Goal: Task Accomplishment & Management: Manage account settings

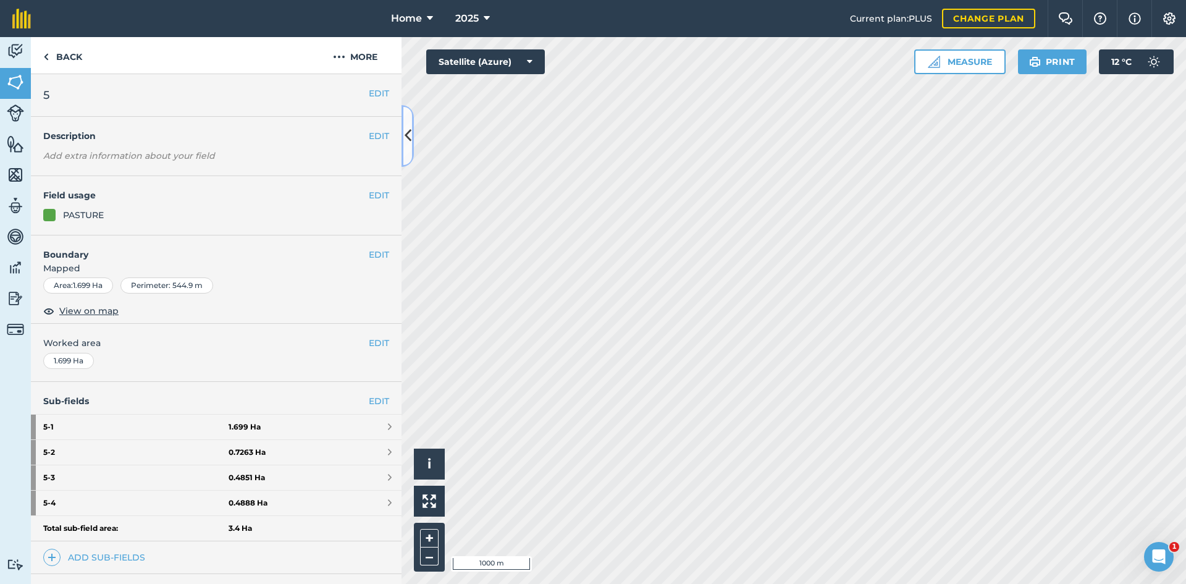
click at [405, 150] on button at bounding box center [407, 136] width 12 height 62
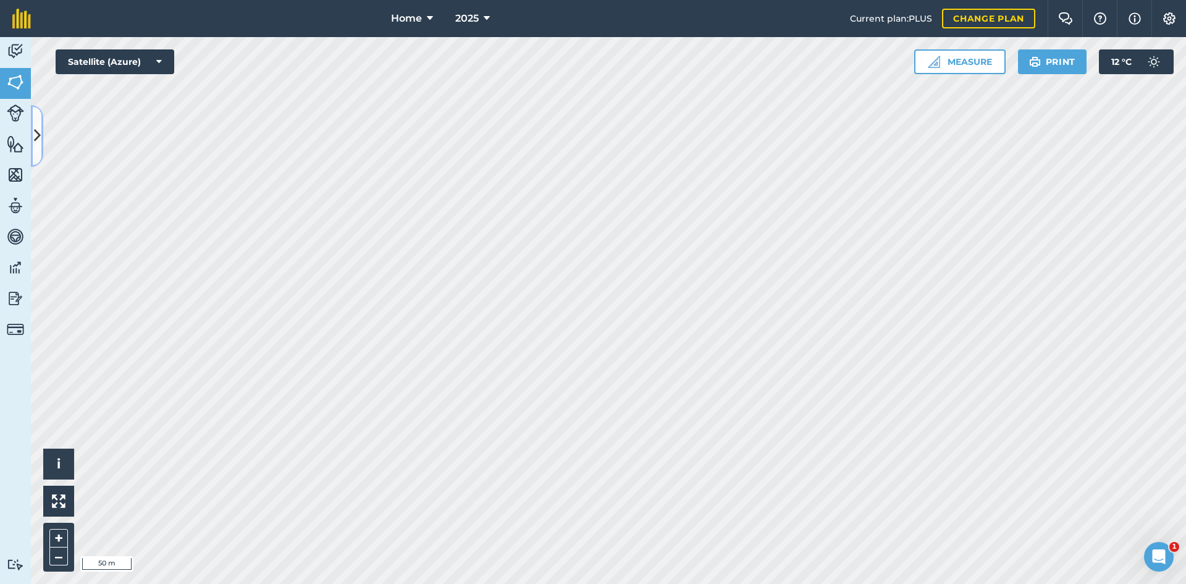
click at [38, 138] on icon at bounding box center [37, 136] width 7 height 22
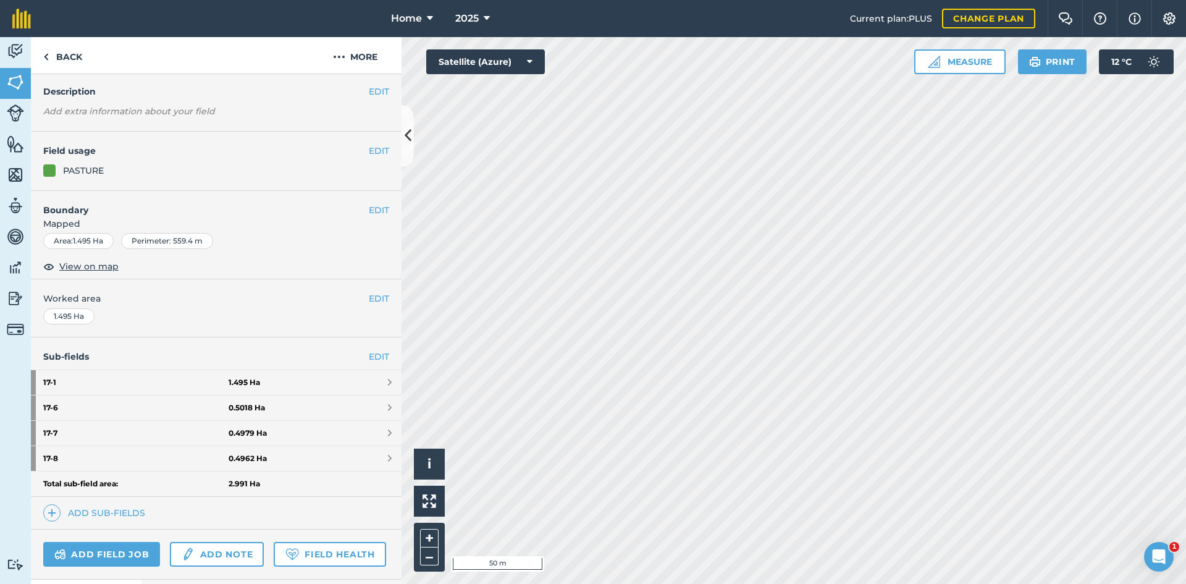
scroll to position [62, 0]
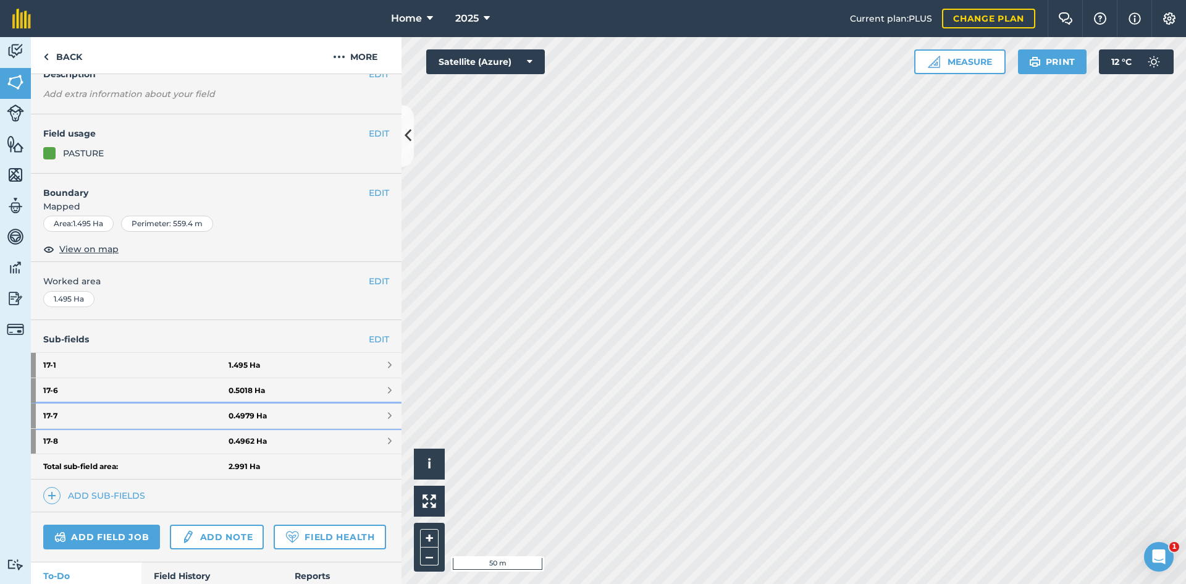
click at [241, 413] on strong "0.4979 Ha" at bounding box center [248, 416] width 38 height 10
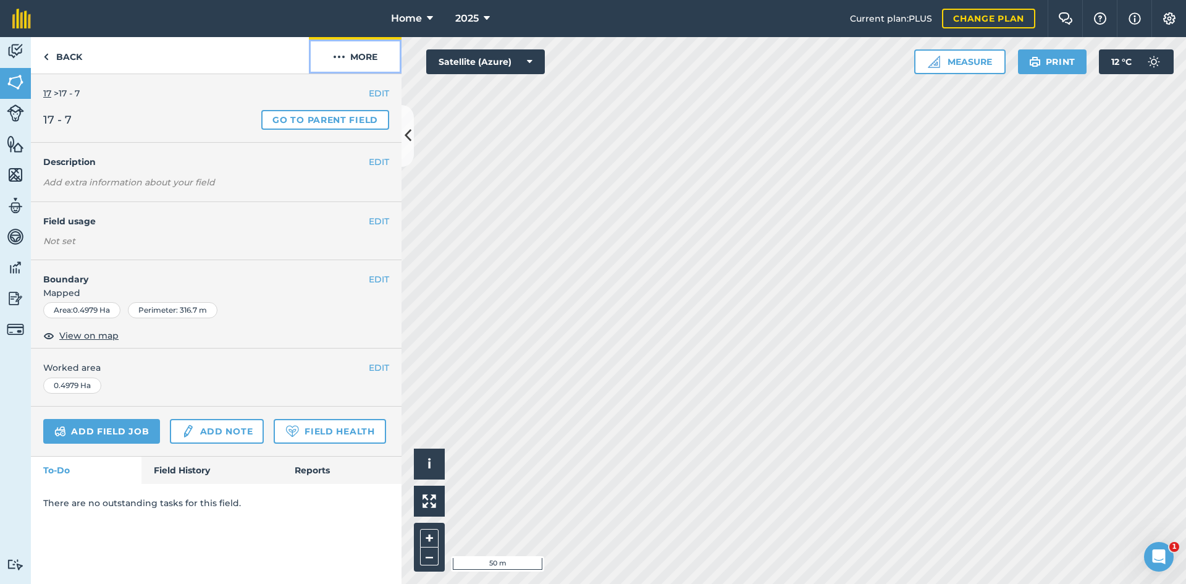
click at [344, 64] on button "More" at bounding box center [355, 55] width 93 height 36
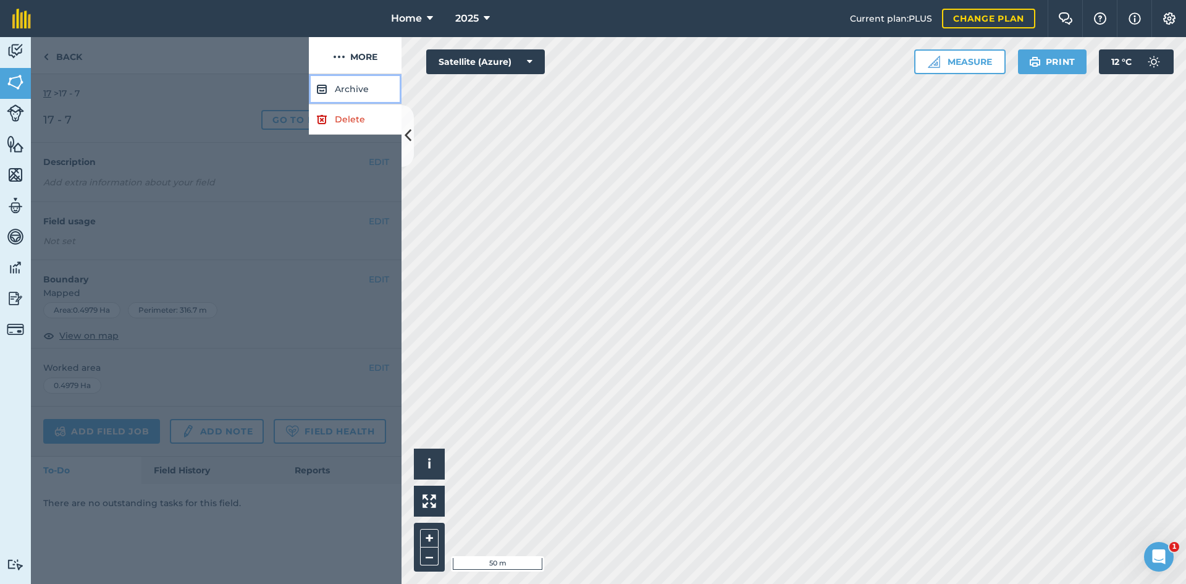
click at [350, 81] on button "Archive" at bounding box center [355, 89] width 93 height 30
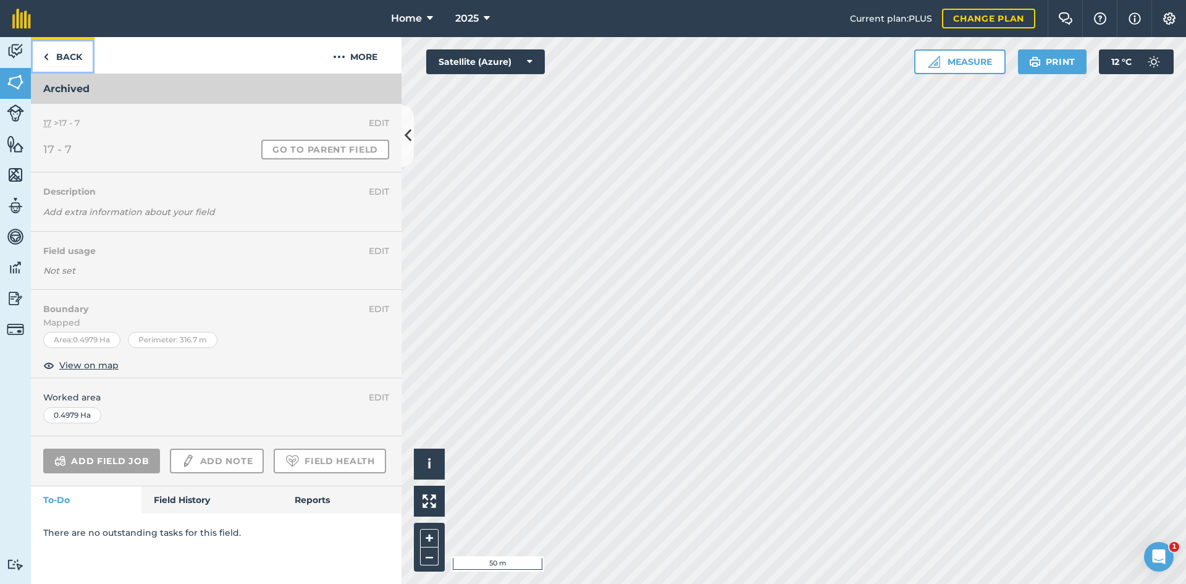
click at [55, 54] on link "Back" at bounding box center [63, 55] width 64 height 36
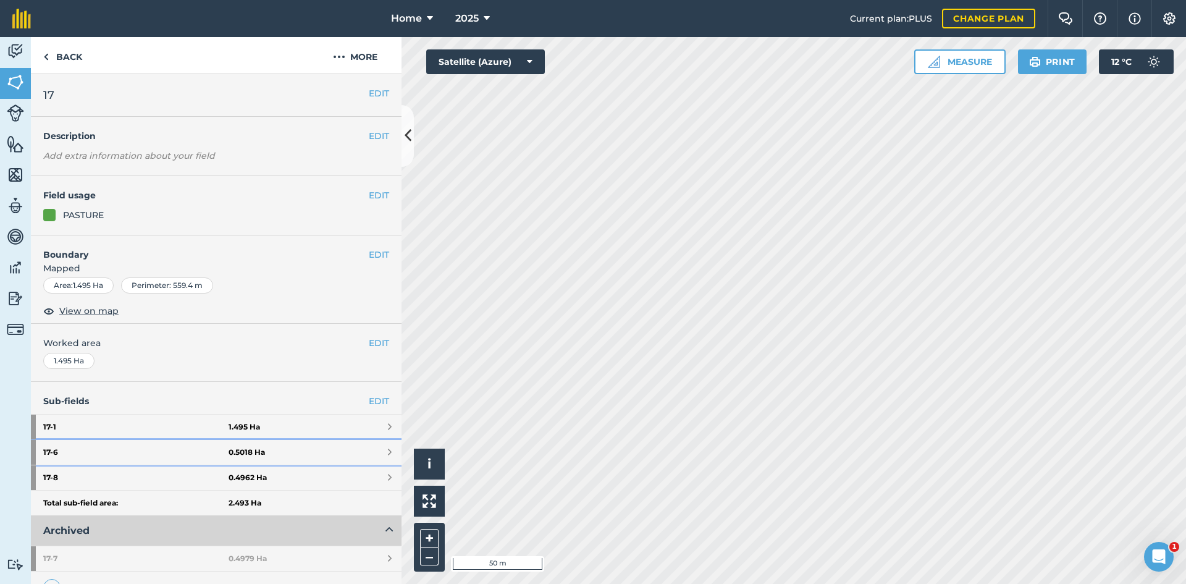
click at [256, 448] on link "17 - 6 0.5018 Ha" at bounding box center [216, 452] width 371 height 25
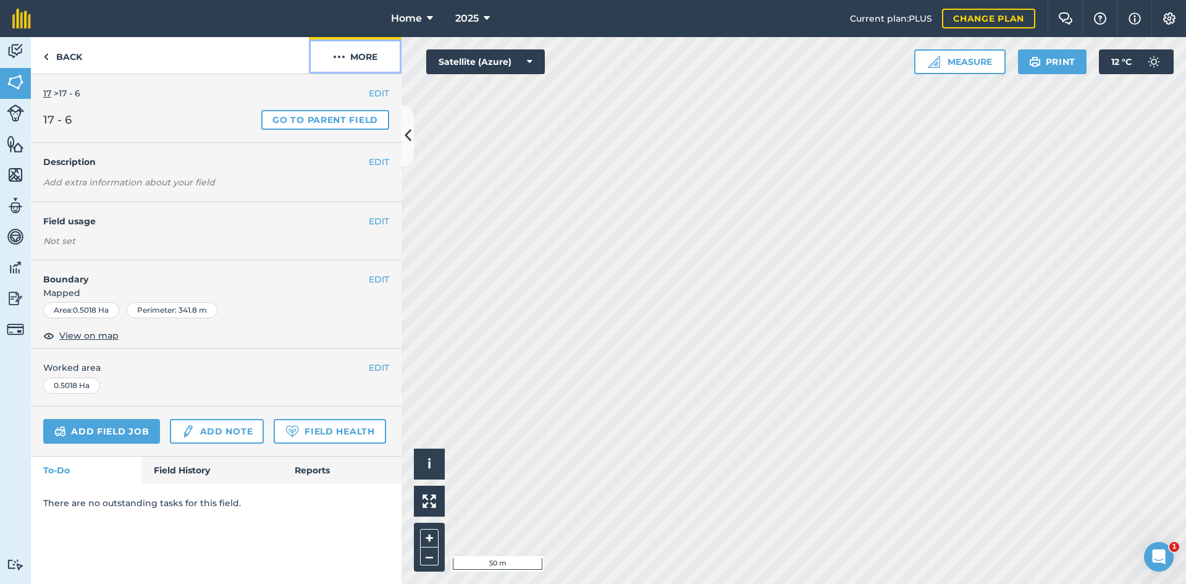
click at [354, 66] on button "More" at bounding box center [355, 55] width 93 height 36
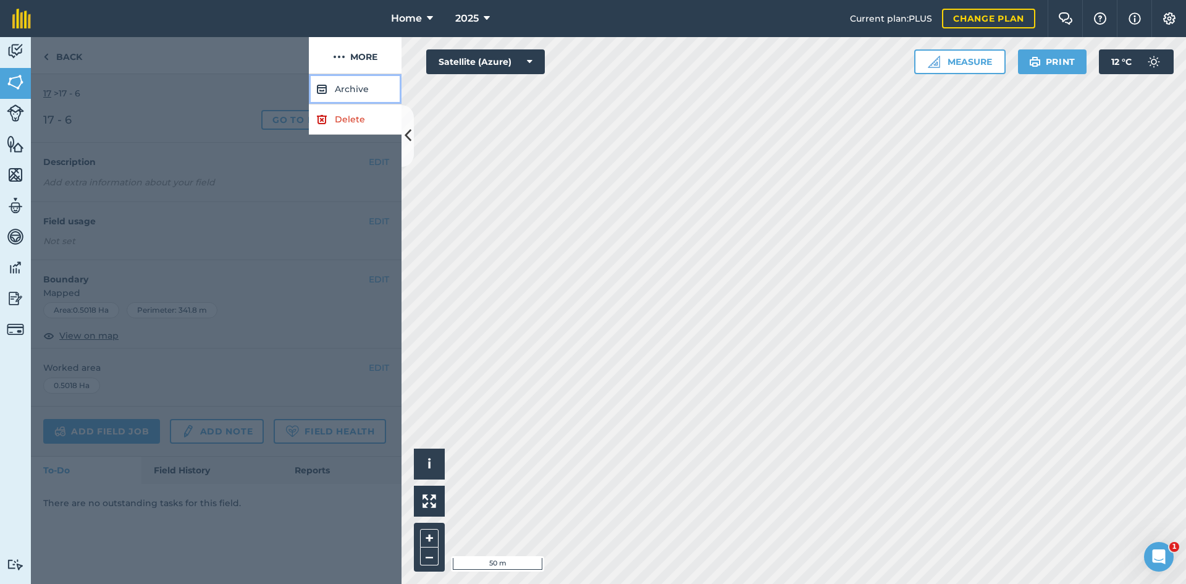
click at [345, 86] on button "Archive" at bounding box center [355, 89] width 93 height 30
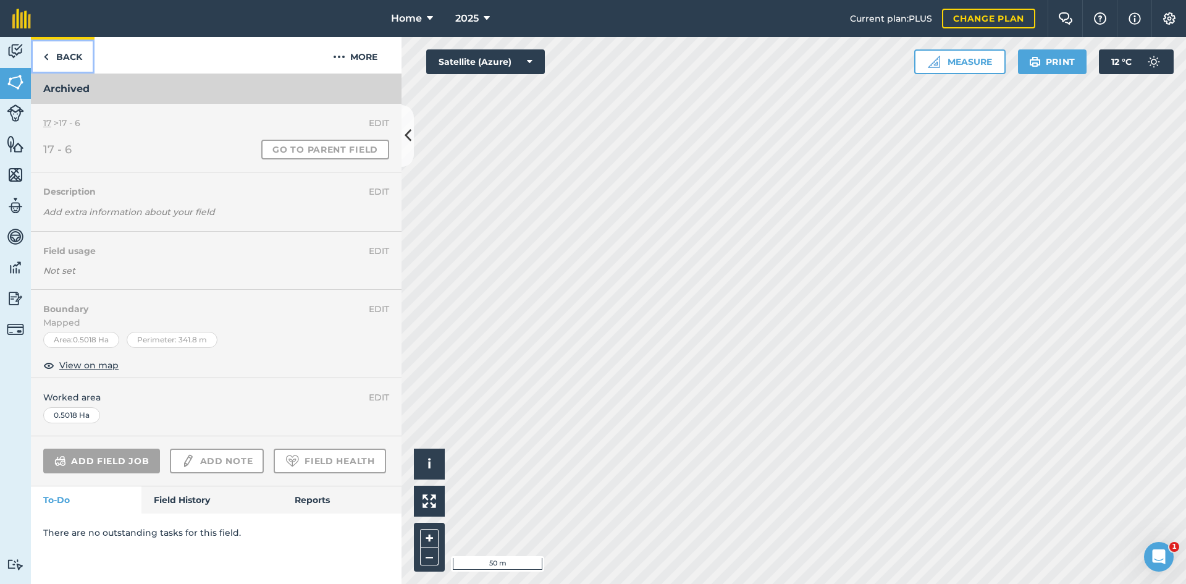
drag, startPoint x: 73, startPoint y: 54, endPoint x: 91, endPoint y: 118, distance: 66.7
click at [73, 54] on link "Back" at bounding box center [63, 55] width 64 height 36
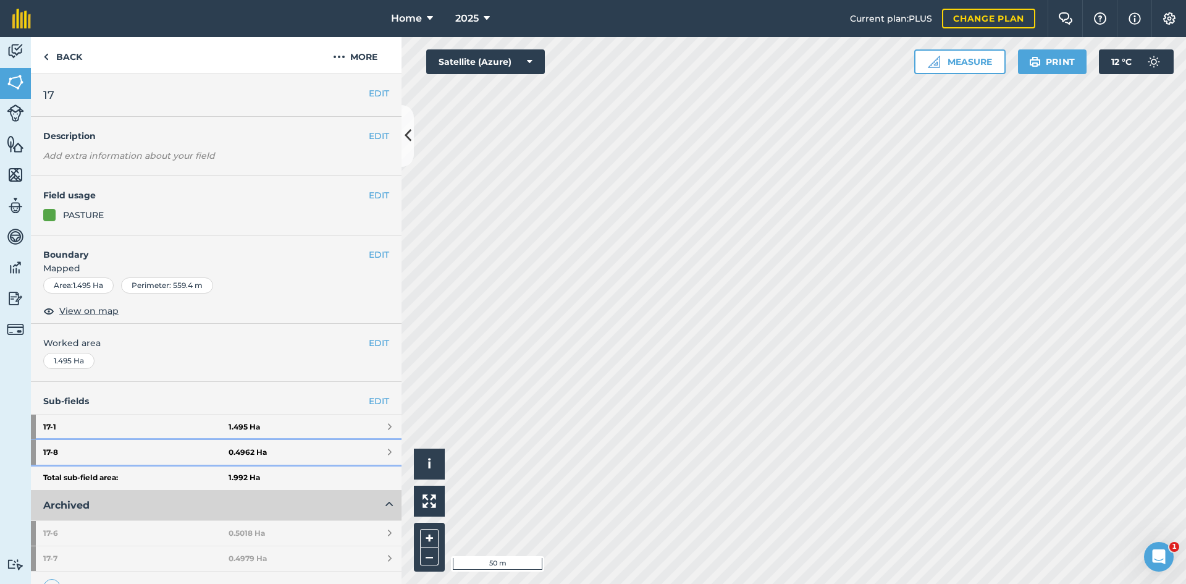
click at [258, 453] on strong "0.4962 Ha" at bounding box center [248, 452] width 38 height 10
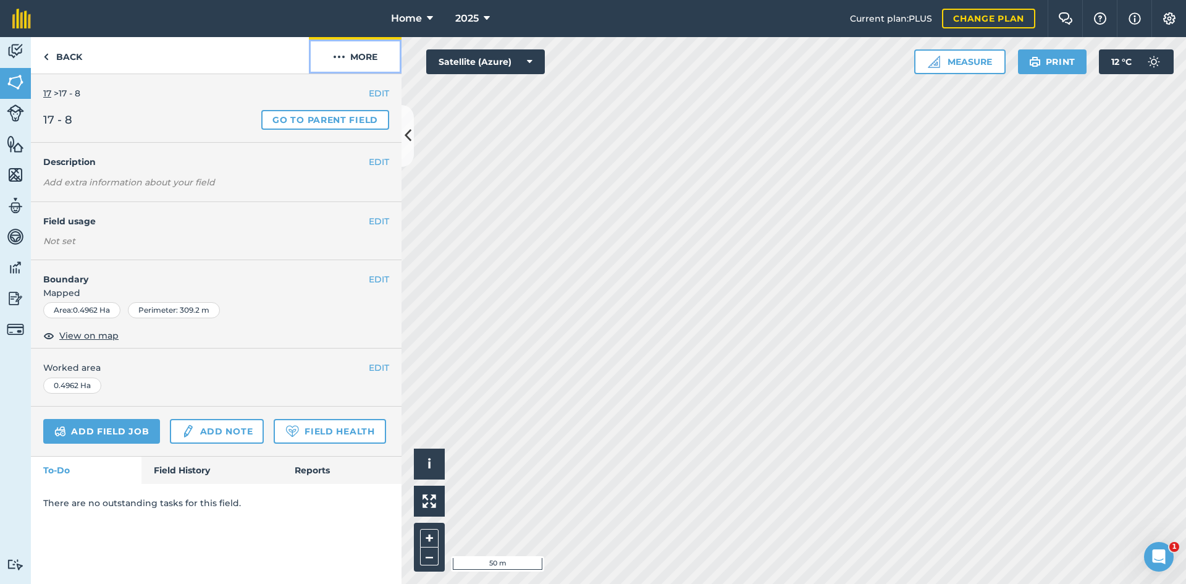
click at [362, 56] on button "More" at bounding box center [355, 55] width 93 height 36
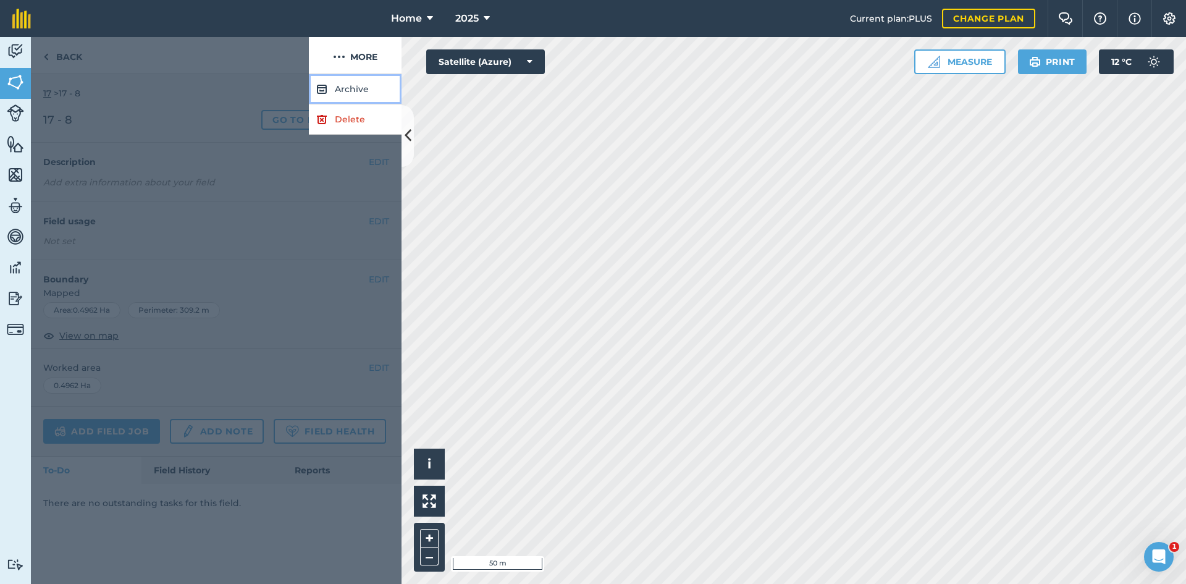
click at [355, 90] on button "Archive" at bounding box center [355, 89] width 93 height 30
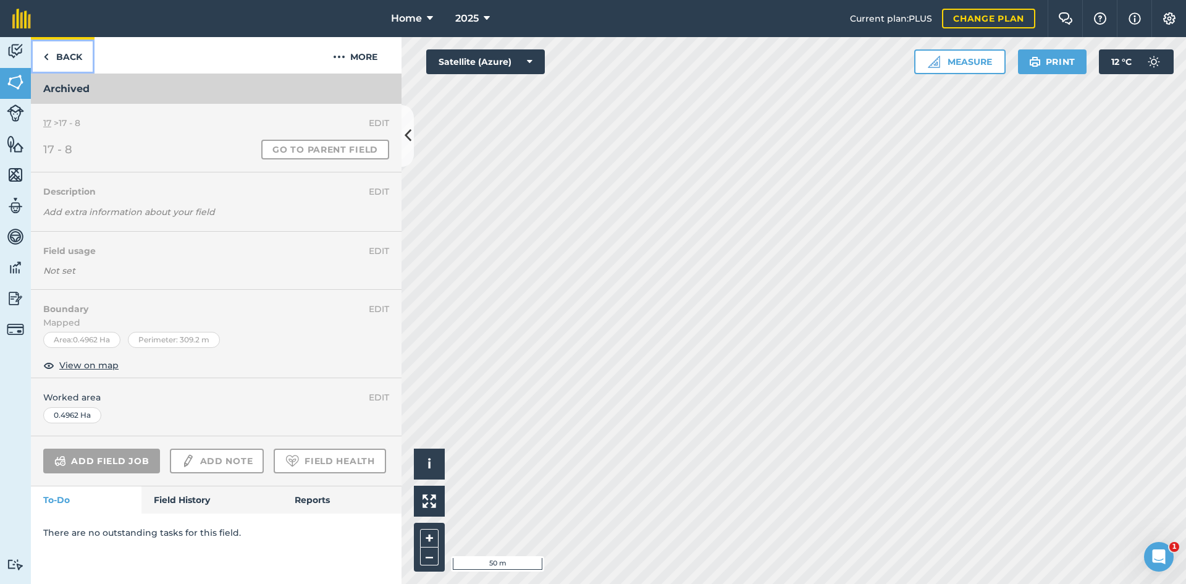
click at [77, 56] on link "Back" at bounding box center [63, 55] width 64 height 36
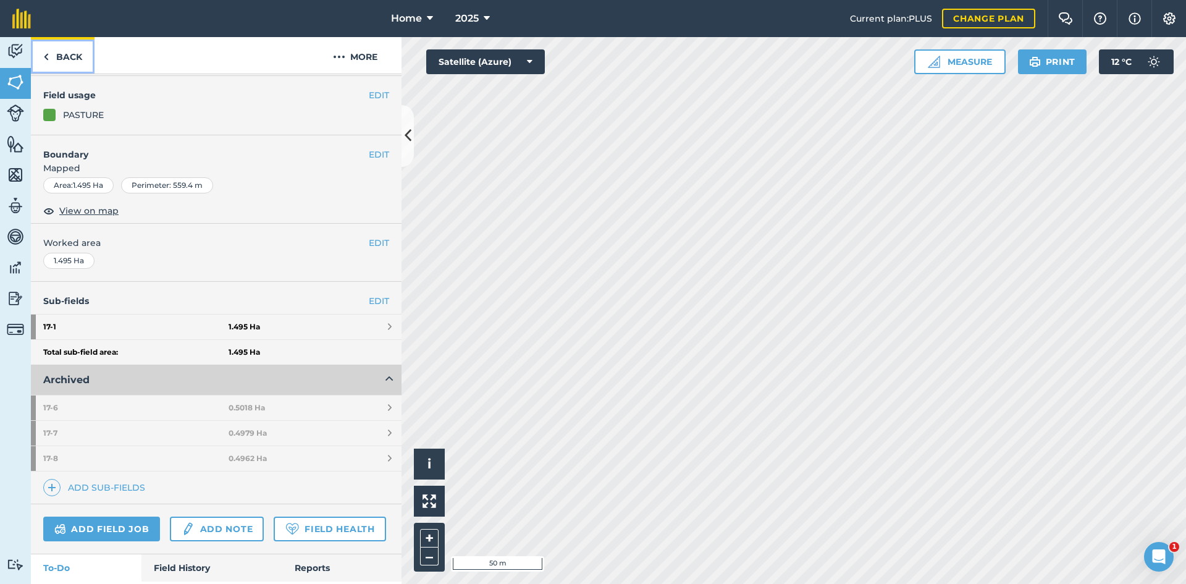
scroll to position [124, 0]
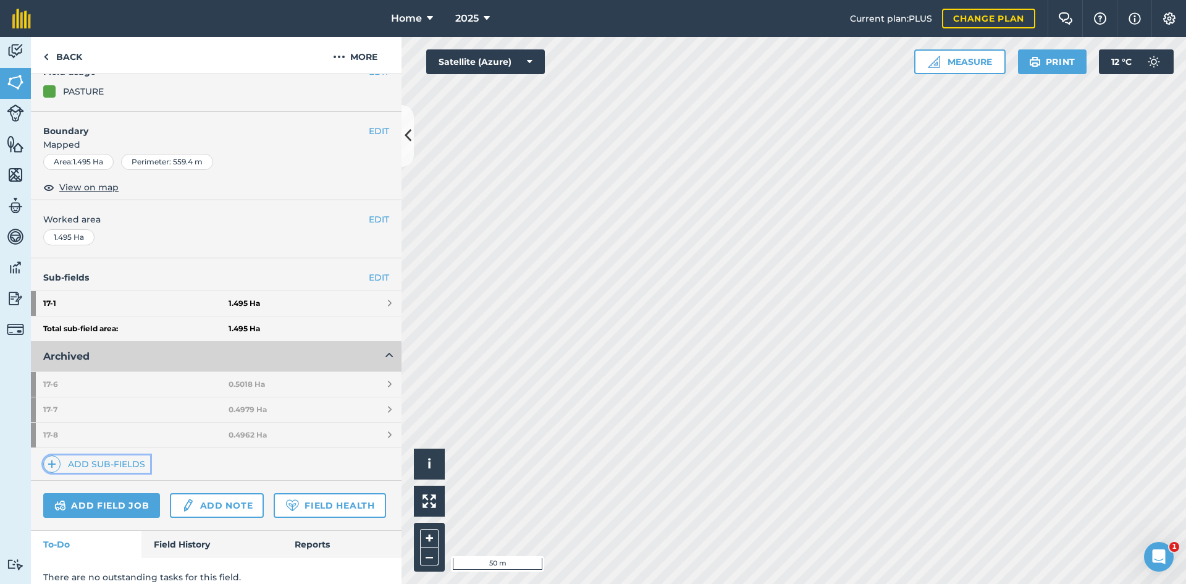
click at [93, 466] on link "Add sub-fields" at bounding box center [96, 463] width 107 height 17
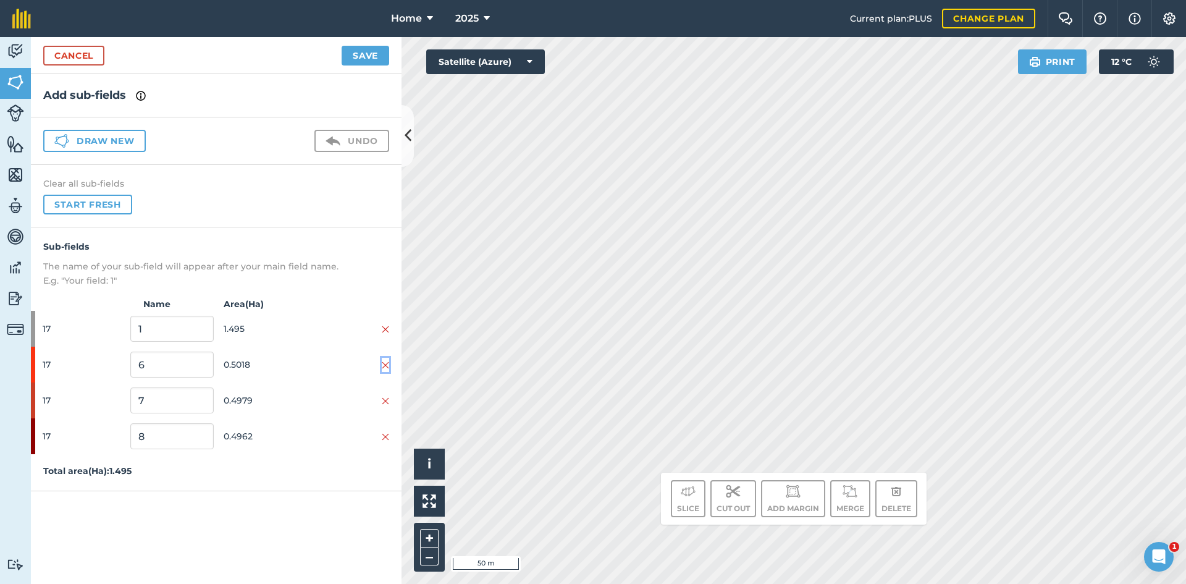
click at [386, 364] on img at bounding box center [385, 365] width 7 height 10
click at [385, 363] on img at bounding box center [385, 365] width 7 height 10
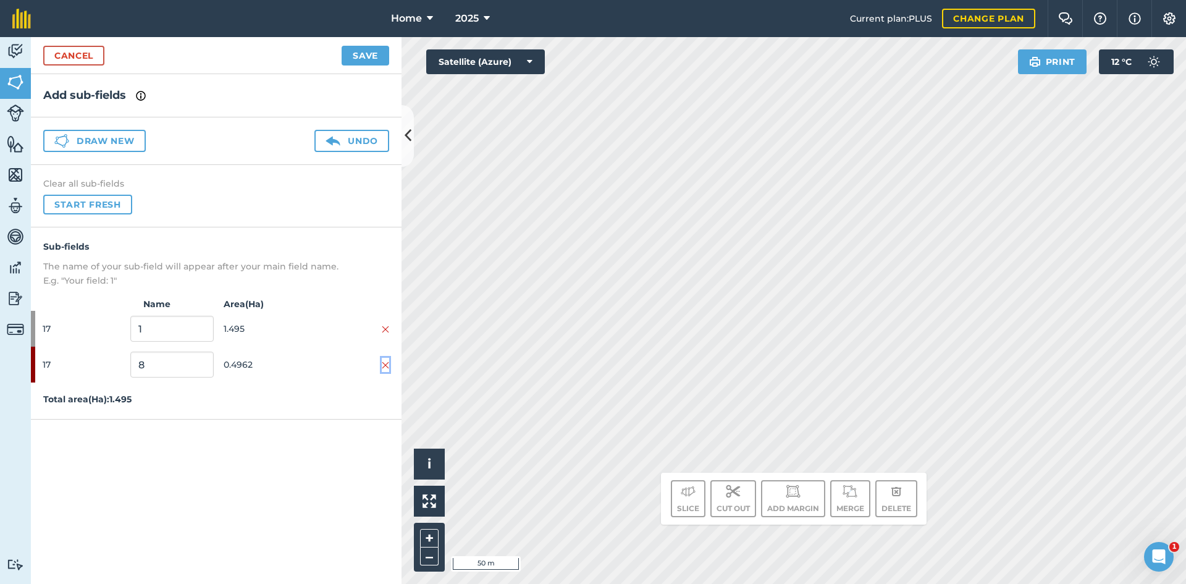
click at [385, 363] on img at bounding box center [385, 365] width 7 height 10
click at [107, 135] on button "Draw new" at bounding box center [94, 141] width 103 height 22
click at [301, 359] on span "0.8015" at bounding box center [265, 364] width 83 height 23
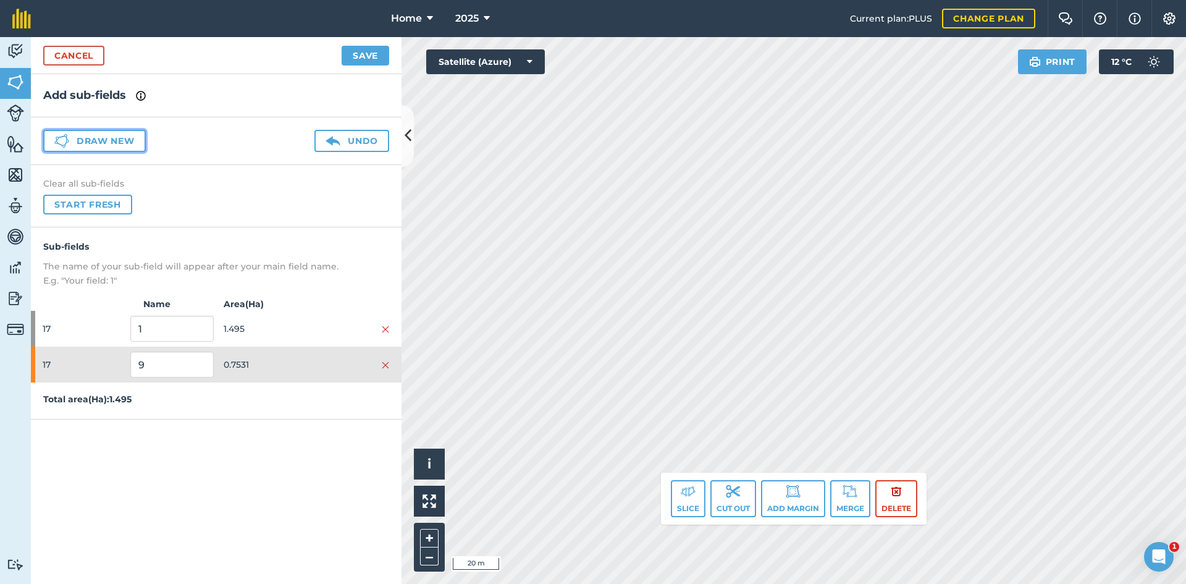
click at [128, 141] on button "Draw new" at bounding box center [94, 141] width 103 height 22
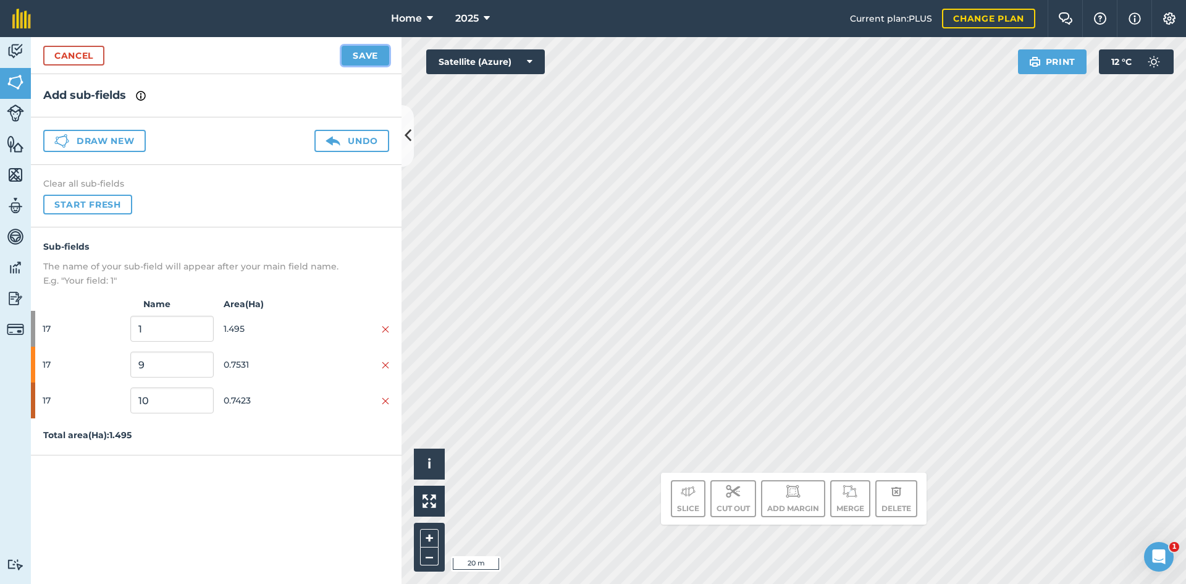
click at [361, 54] on button "Save" at bounding box center [366, 56] width 48 height 20
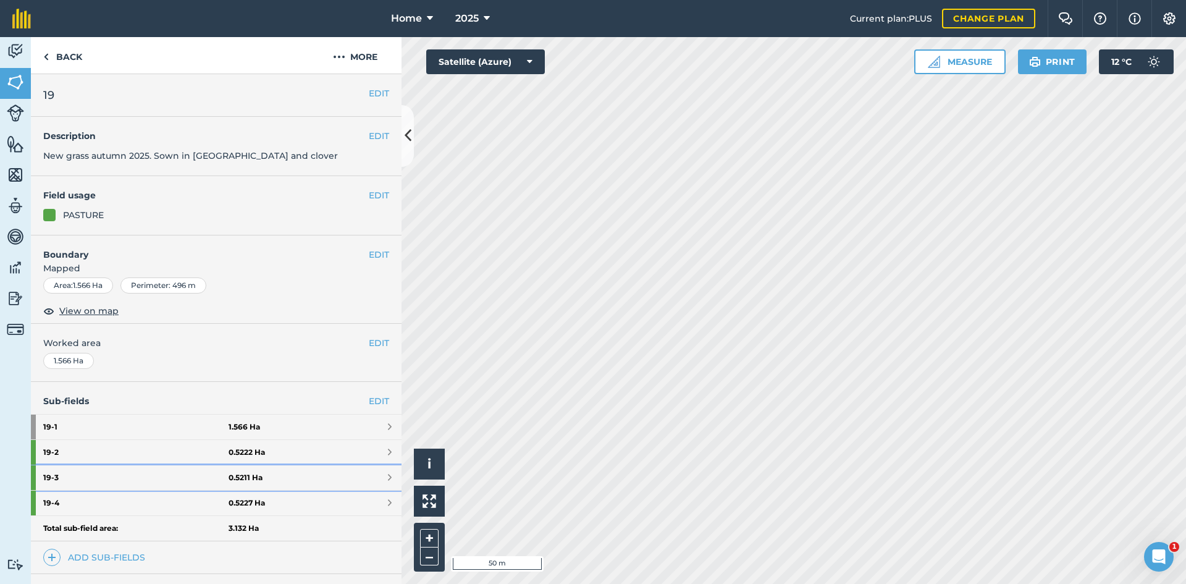
click at [164, 474] on strong "19 - 3" at bounding box center [135, 477] width 185 height 25
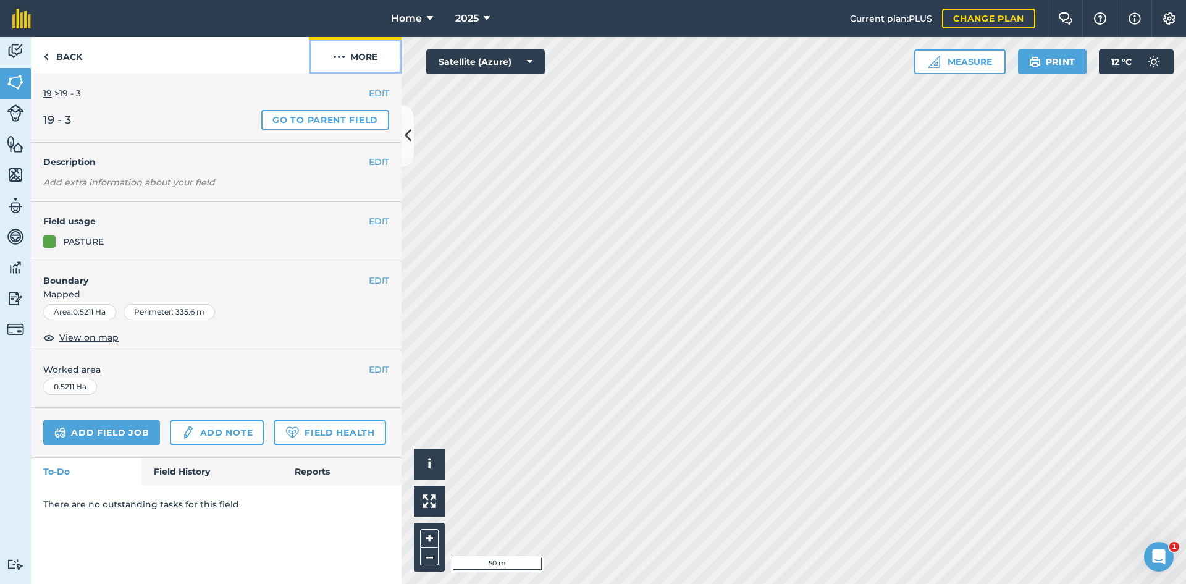
click at [352, 59] on button "More" at bounding box center [355, 55] width 93 height 36
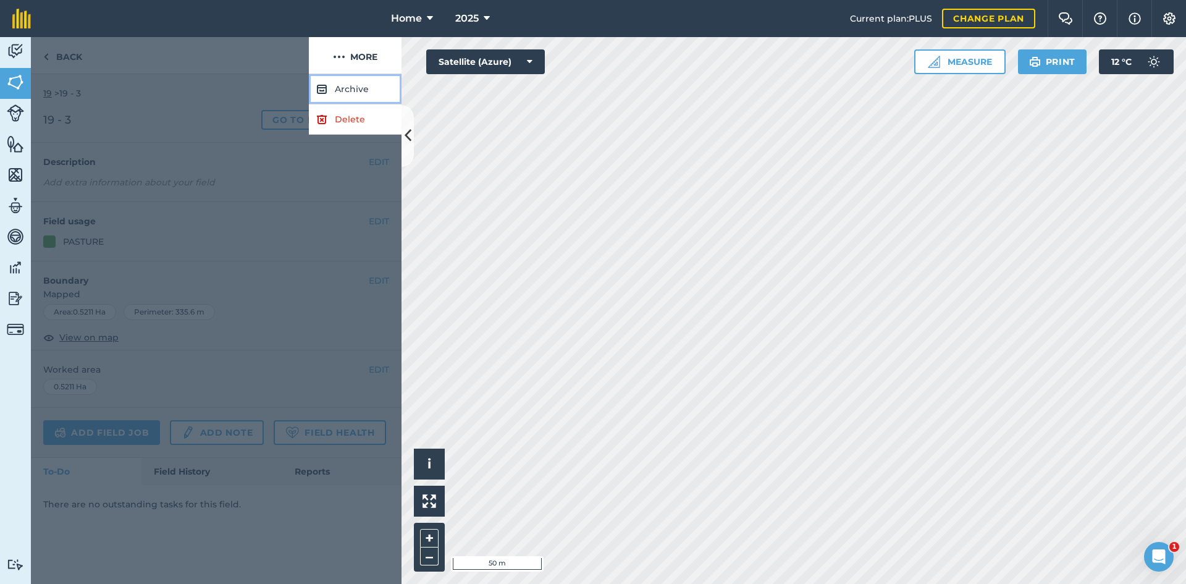
click at [356, 80] on button "Archive" at bounding box center [355, 89] width 93 height 30
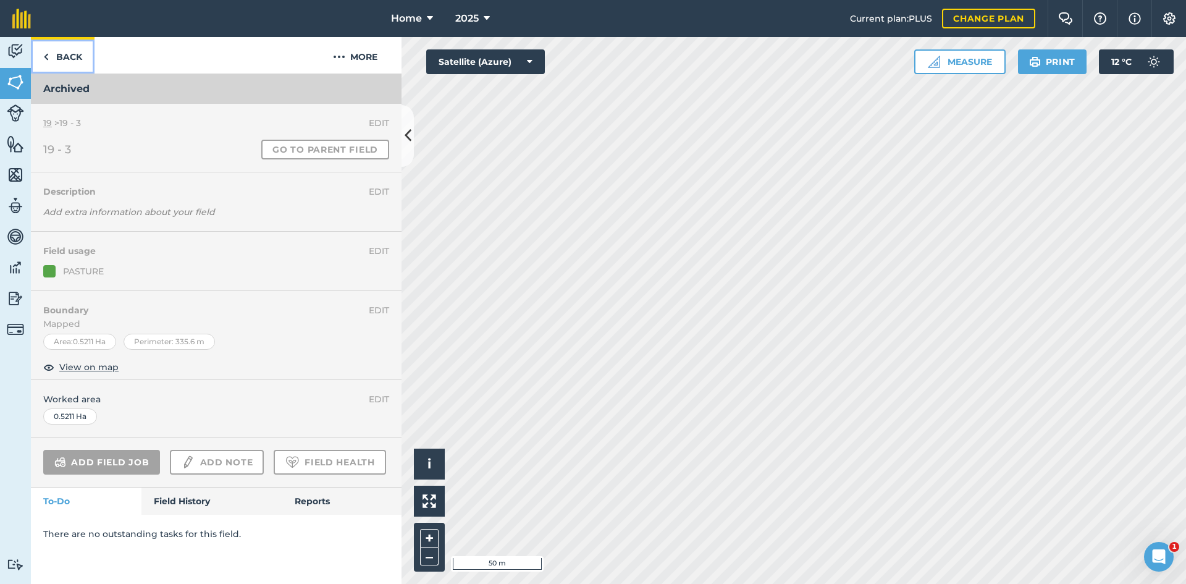
click at [76, 64] on link "Back" at bounding box center [63, 55] width 64 height 36
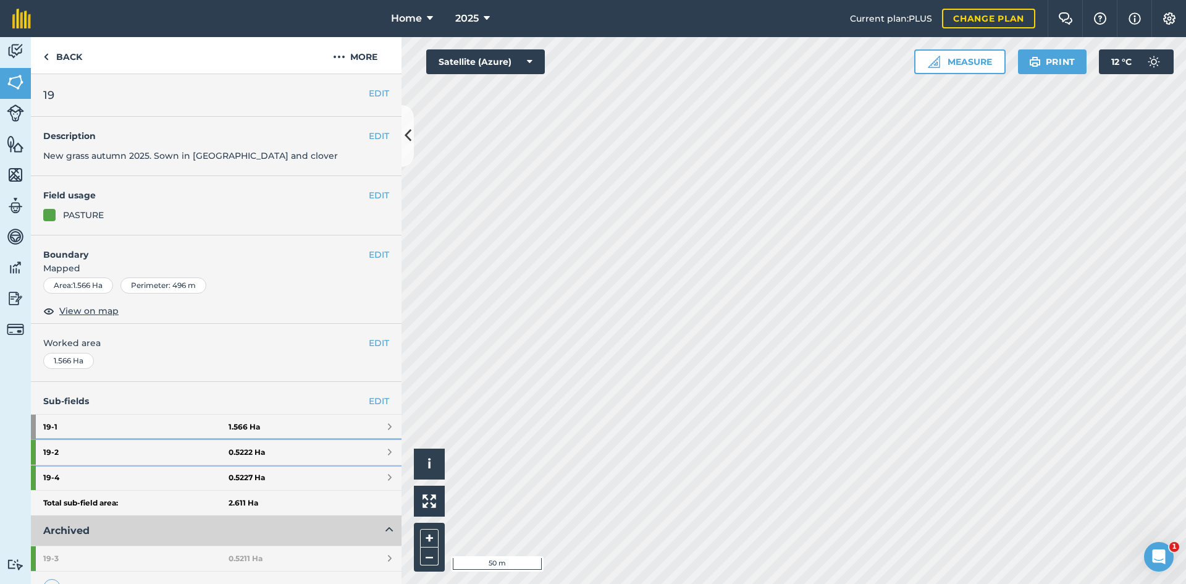
click at [234, 451] on strong "0.5222 Ha" at bounding box center [247, 452] width 36 height 10
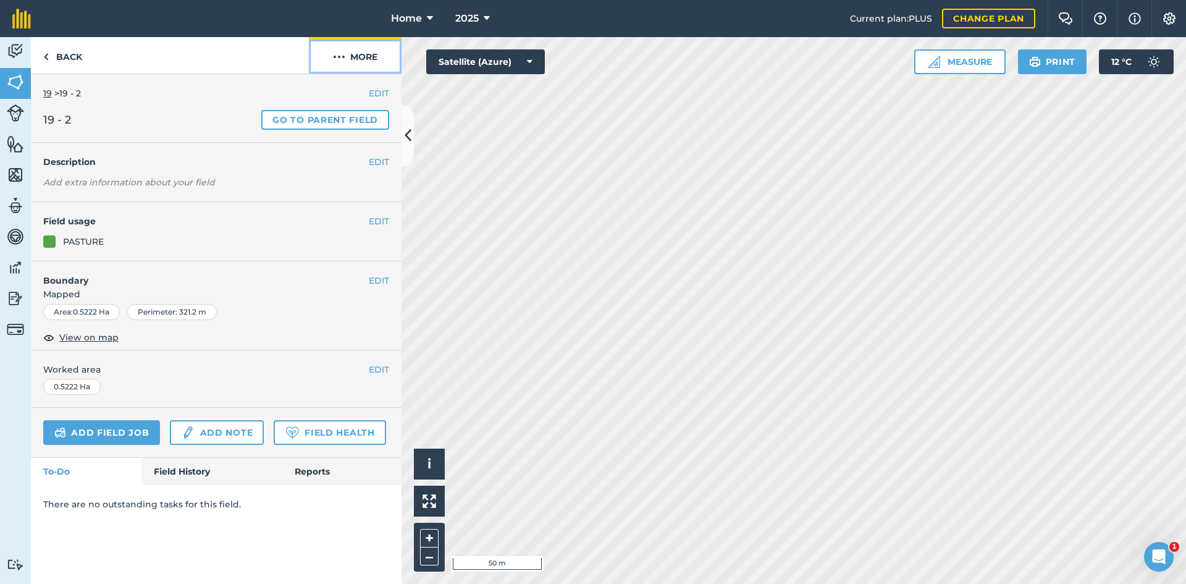
click at [359, 49] on button "More" at bounding box center [355, 55] width 93 height 36
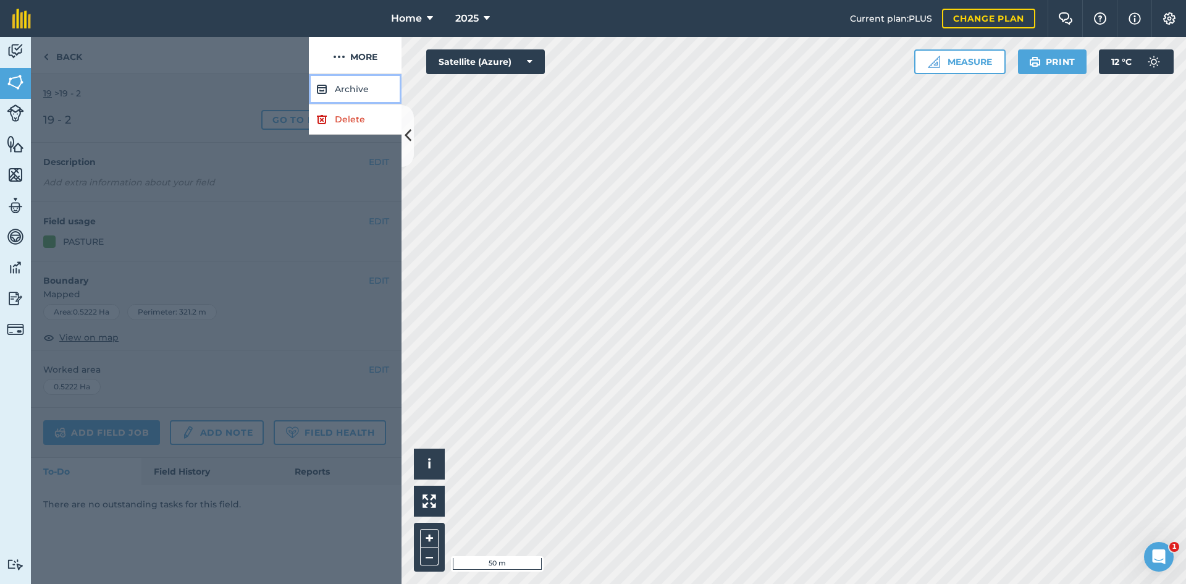
click at [348, 78] on button "Archive" at bounding box center [355, 89] width 93 height 30
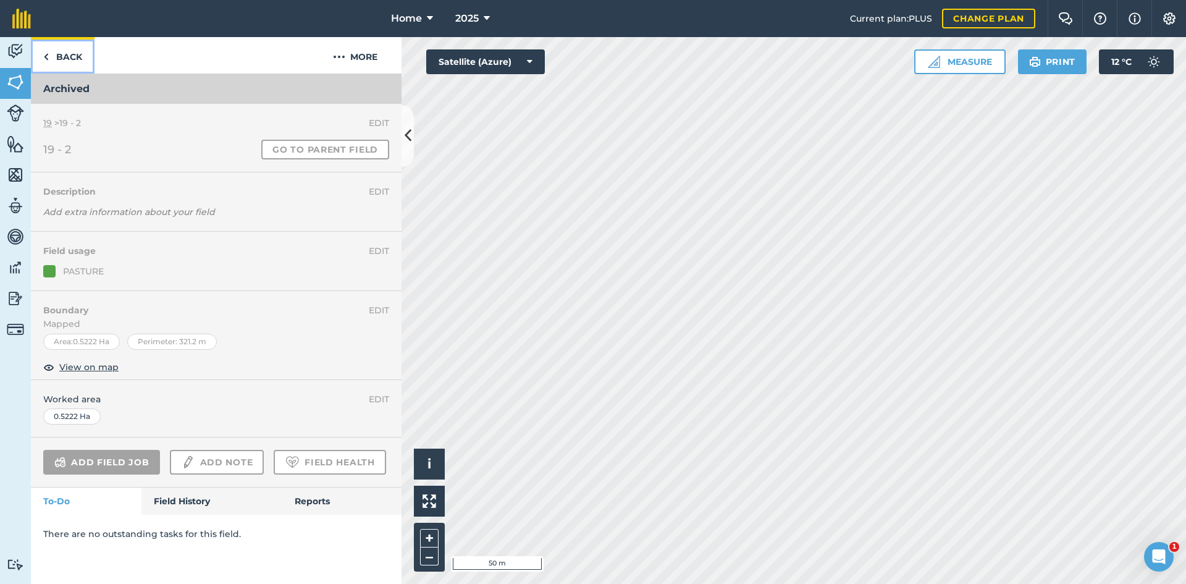
drag, startPoint x: 66, startPoint y: 56, endPoint x: 93, endPoint y: 101, distance: 53.2
click at [67, 56] on link "Back" at bounding box center [63, 55] width 64 height 36
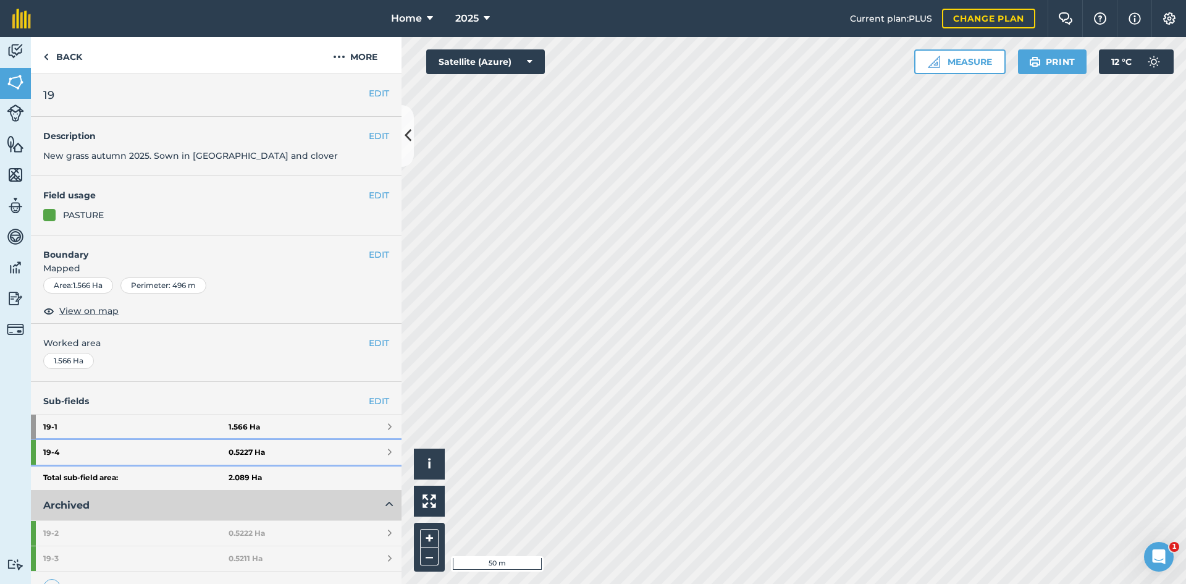
click at [240, 444] on link "19 - 4 0.5227 Ha" at bounding box center [216, 452] width 371 height 25
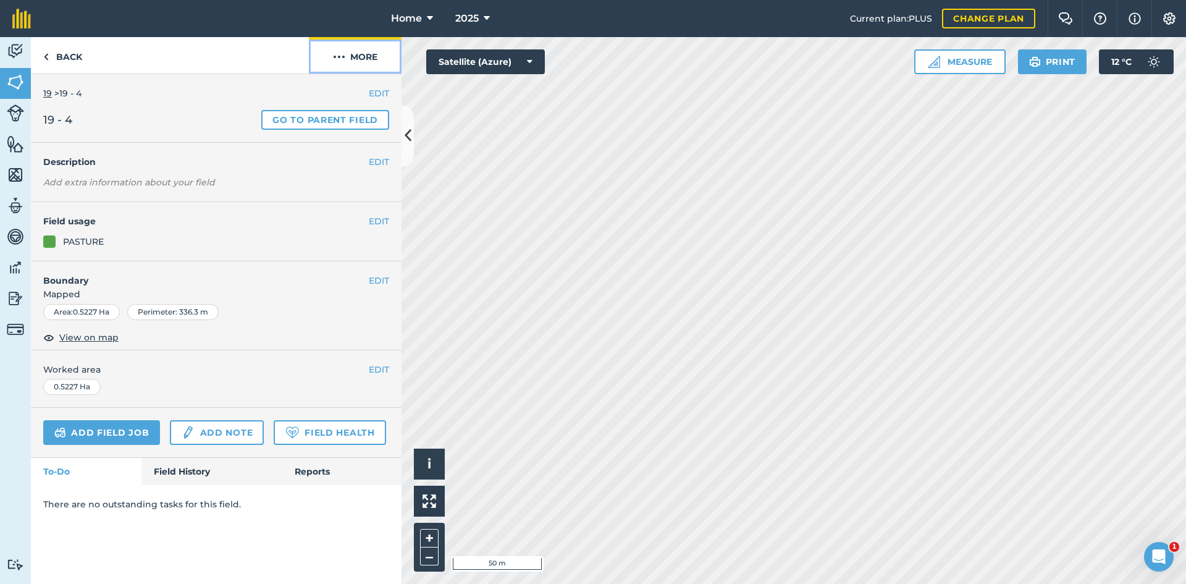
drag, startPoint x: 369, startPoint y: 49, endPoint x: 359, endPoint y: 72, distance: 25.1
click at [369, 49] on button "More" at bounding box center [355, 55] width 93 height 36
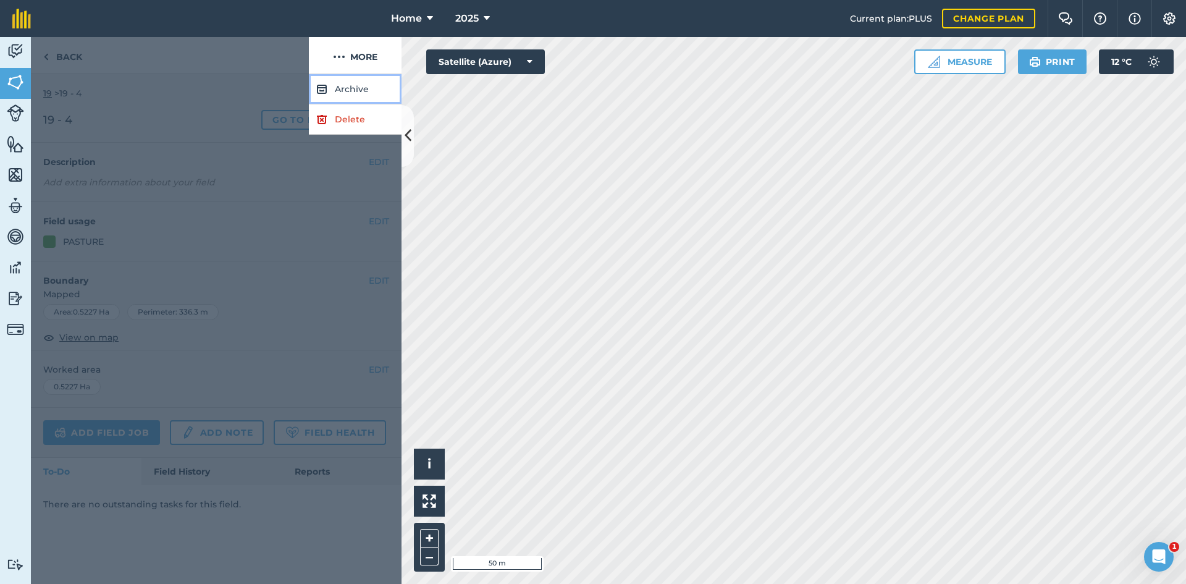
click at [356, 86] on button "Archive" at bounding box center [355, 89] width 93 height 30
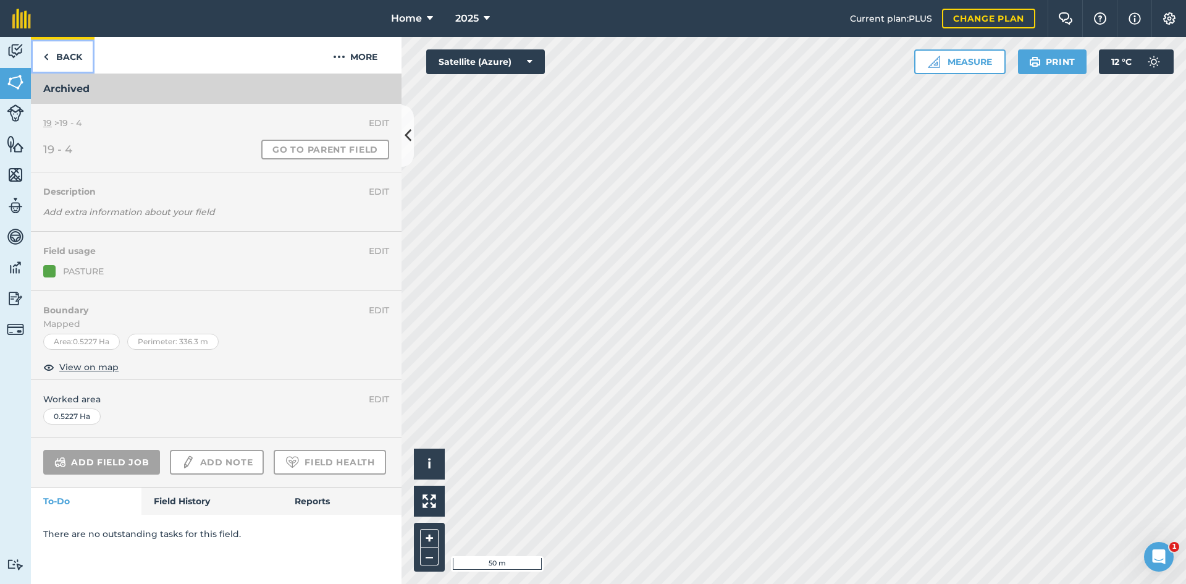
click at [74, 53] on link "Back" at bounding box center [63, 55] width 64 height 36
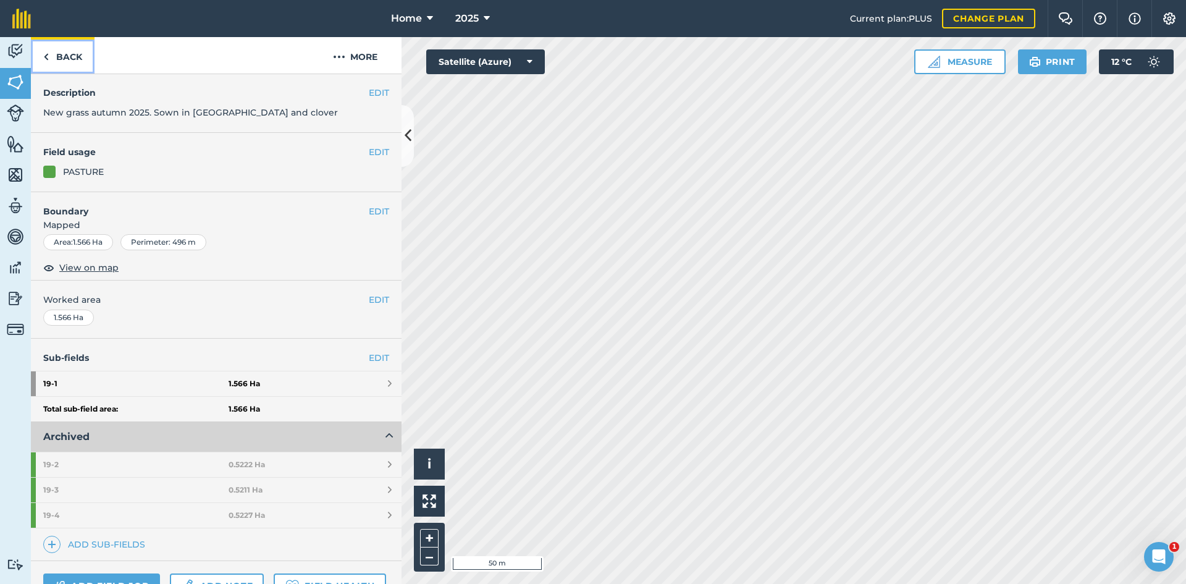
scroll to position [62, 0]
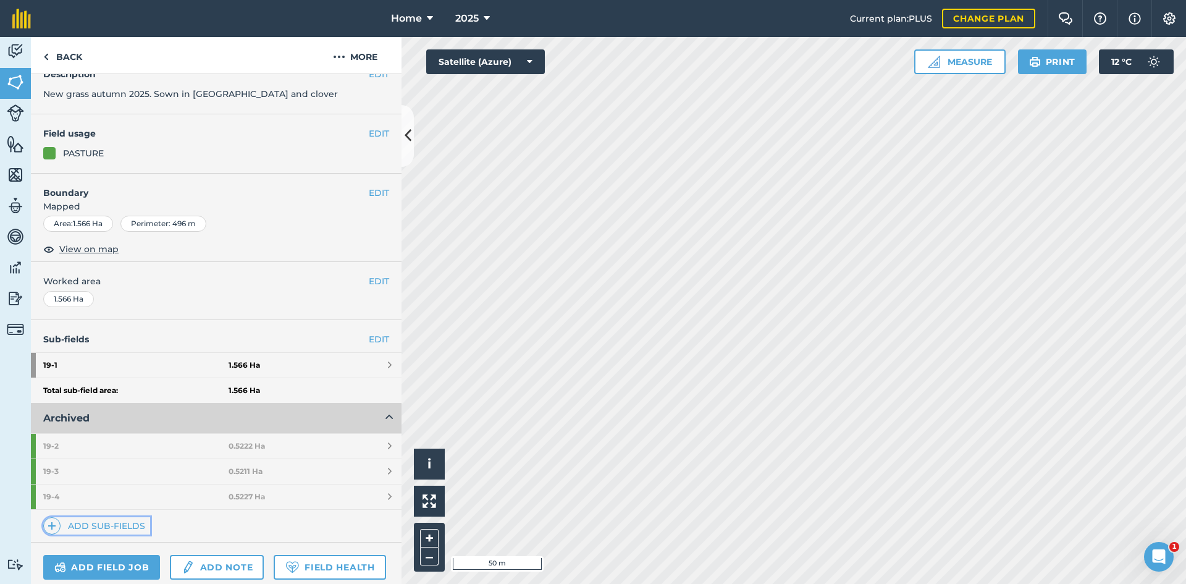
click at [109, 521] on link "Add sub-fields" at bounding box center [96, 525] width 107 height 17
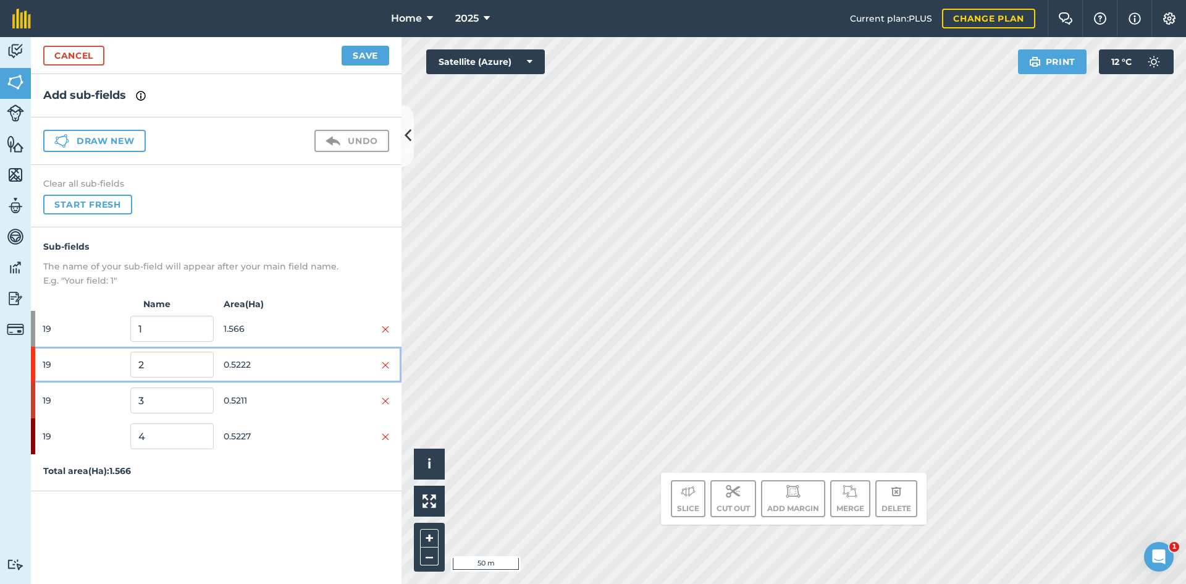
click at [382, 365] on div at bounding box center [347, 365] width 83 height 14
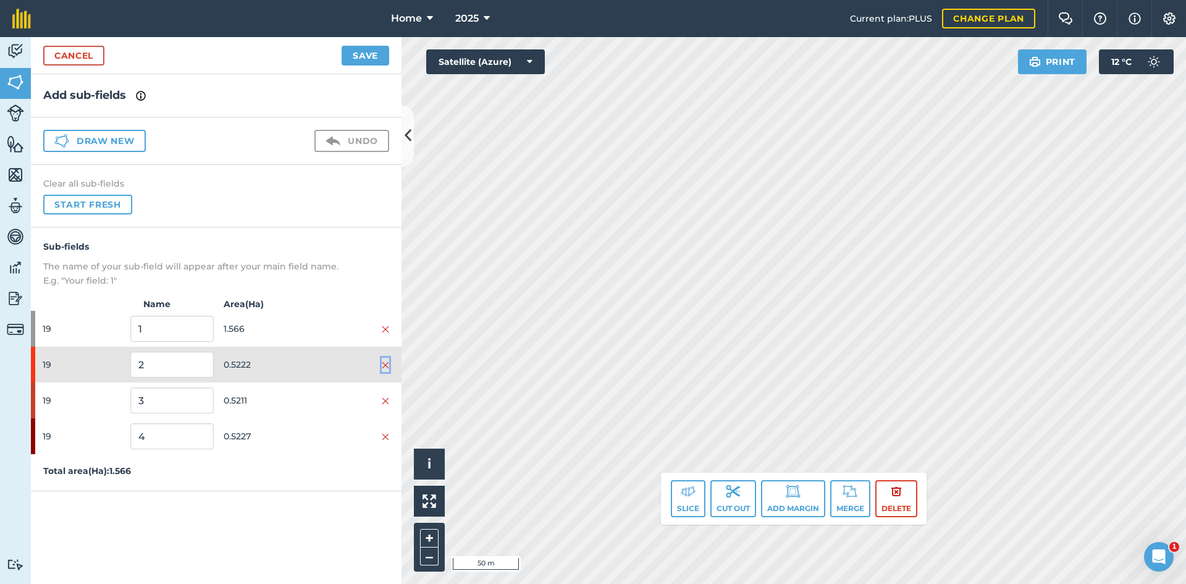
click at [384, 364] on img at bounding box center [385, 365] width 7 height 10
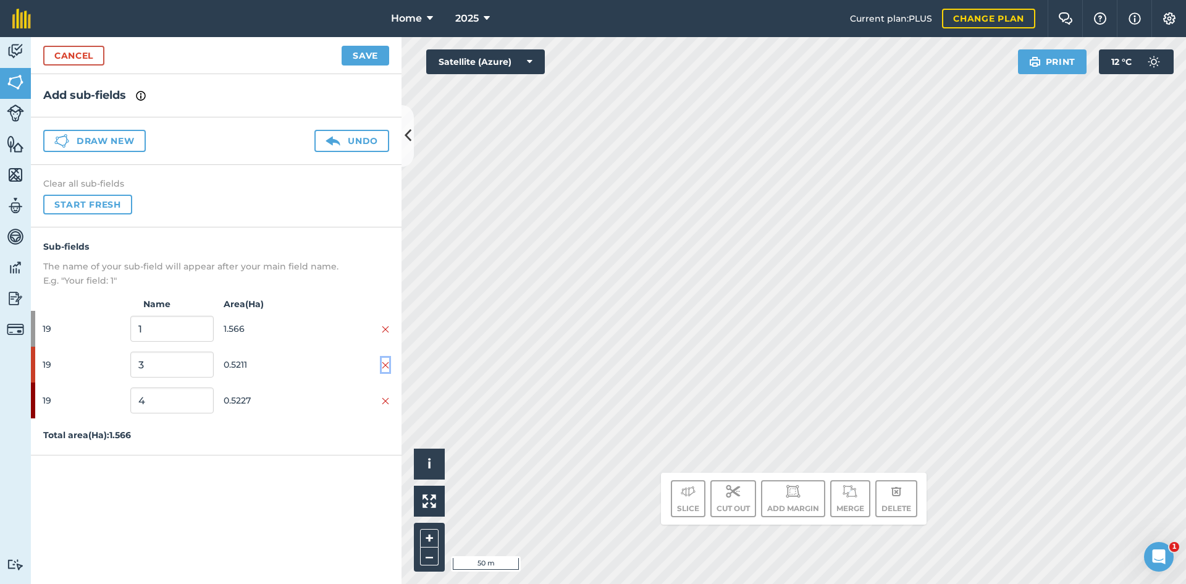
click at [384, 364] on img at bounding box center [385, 365] width 7 height 10
click at [127, 154] on div "Draw new Undo" at bounding box center [216, 141] width 371 height 48
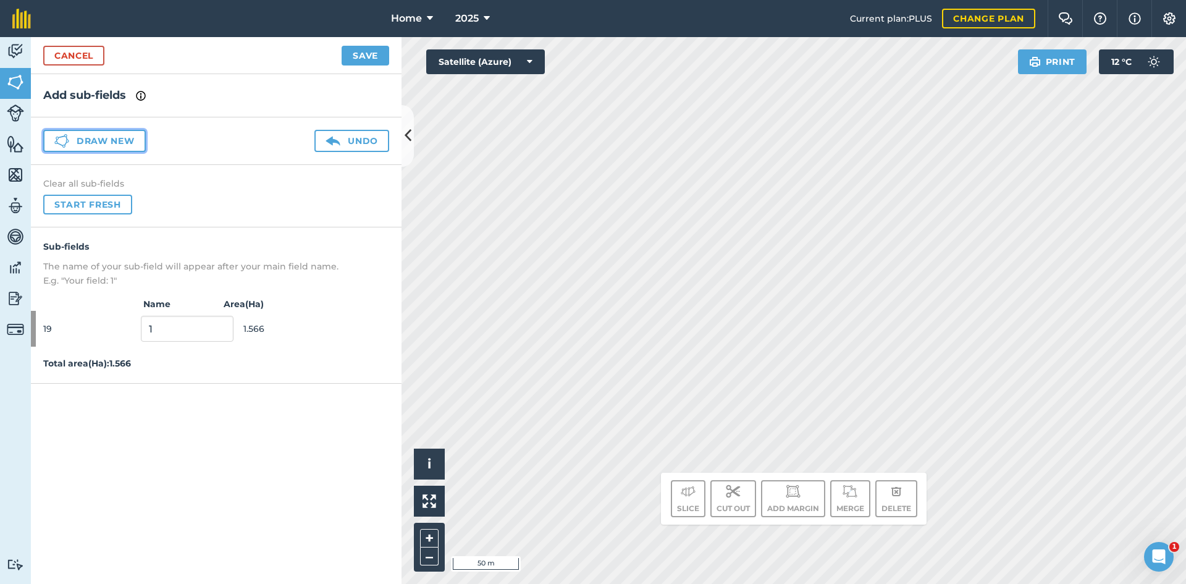
click at [119, 143] on button "Draw new" at bounding box center [94, 141] width 103 height 22
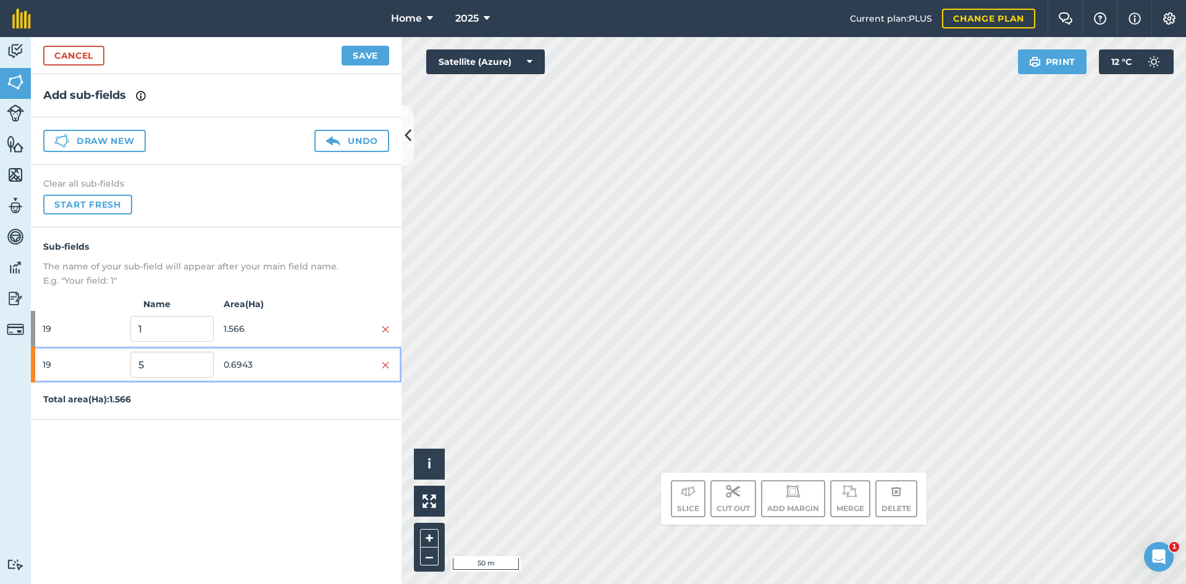
click at [298, 355] on span "0.6943" at bounding box center [265, 364] width 83 height 23
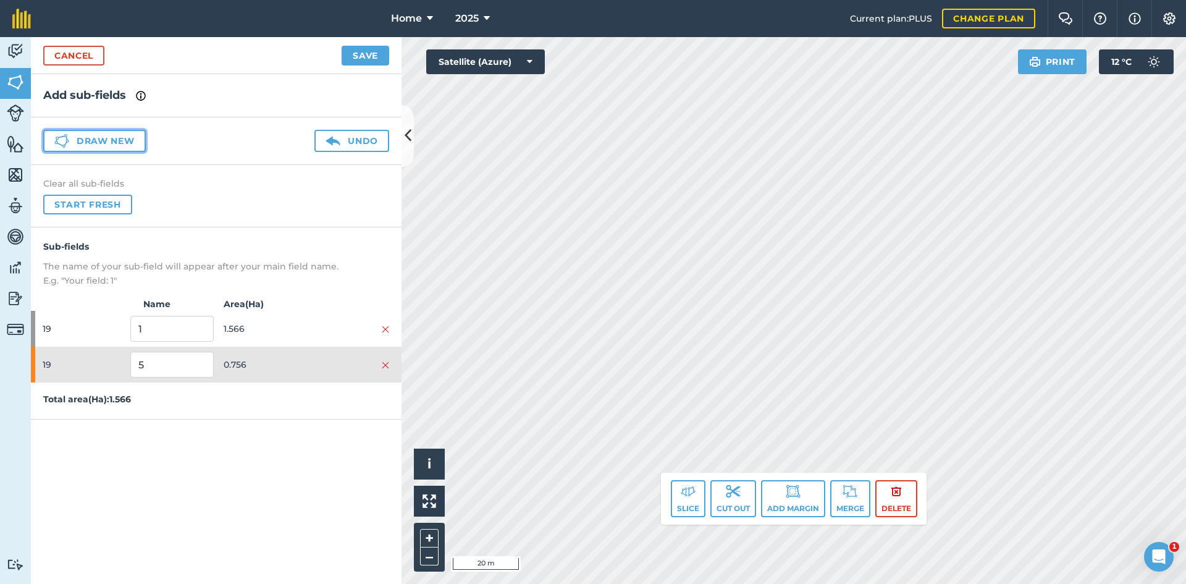
drag, startPoint x: 120, startPoint y: 140, endPoint x: 129, endPoint y: 146, distance: 11.1
click at [120, 141] on button "Draw new" at bounding box center [94, 141] width 103 height 22
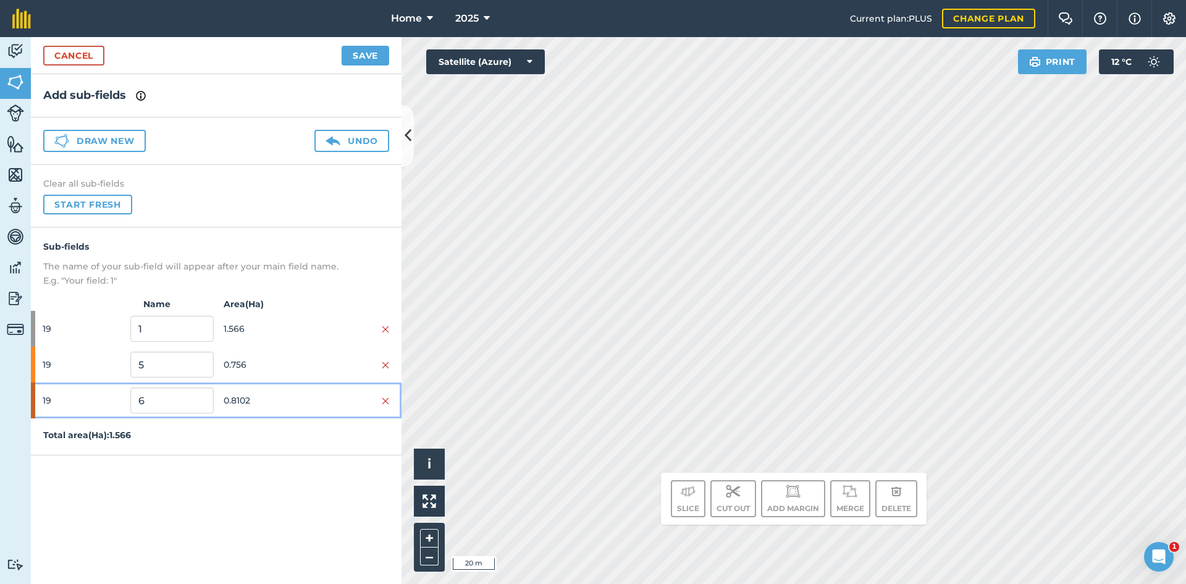
click at [311, 397] on div at bounding box center [347, 400] width 83 height 14
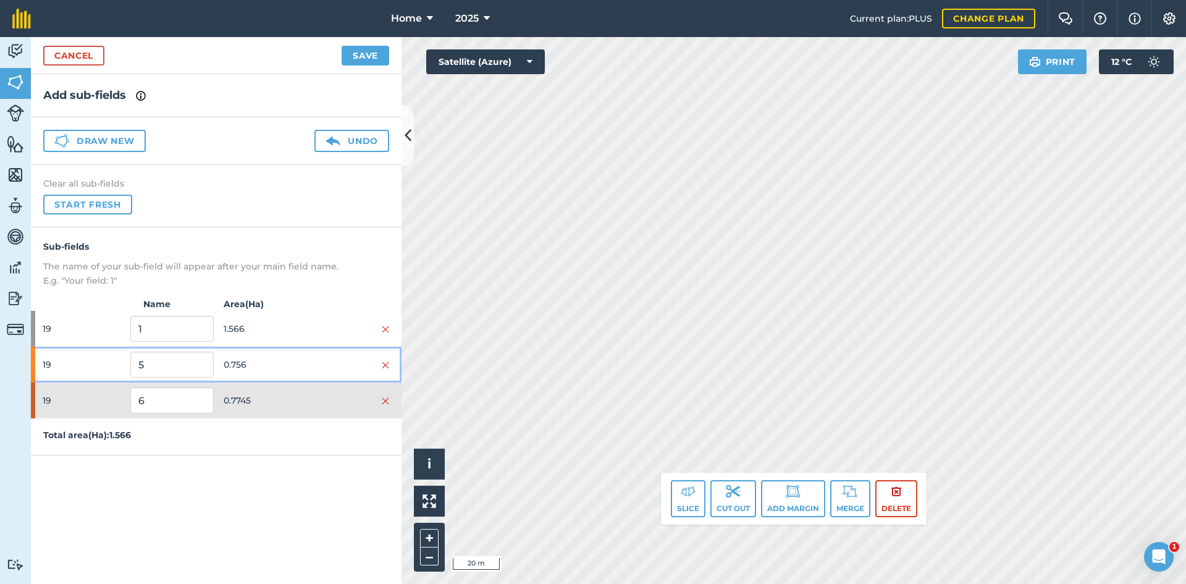
click at [256, 364] on span "0.756" at bounding box center [265, 364] width 83 height 23
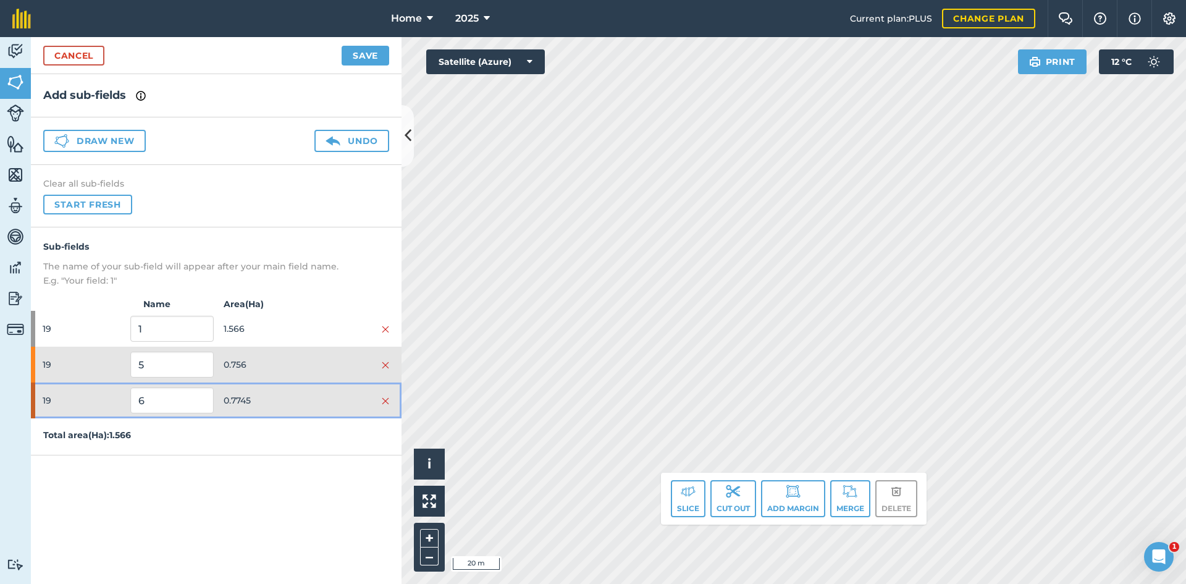
drag, startPoint x: 266, startPoint y: 392, endPoint x: 331, endPoint y: 358, distance: 73.2
click at [267, 391] on span "0.7745" at bounding box center [265, 399] width 83 height 23
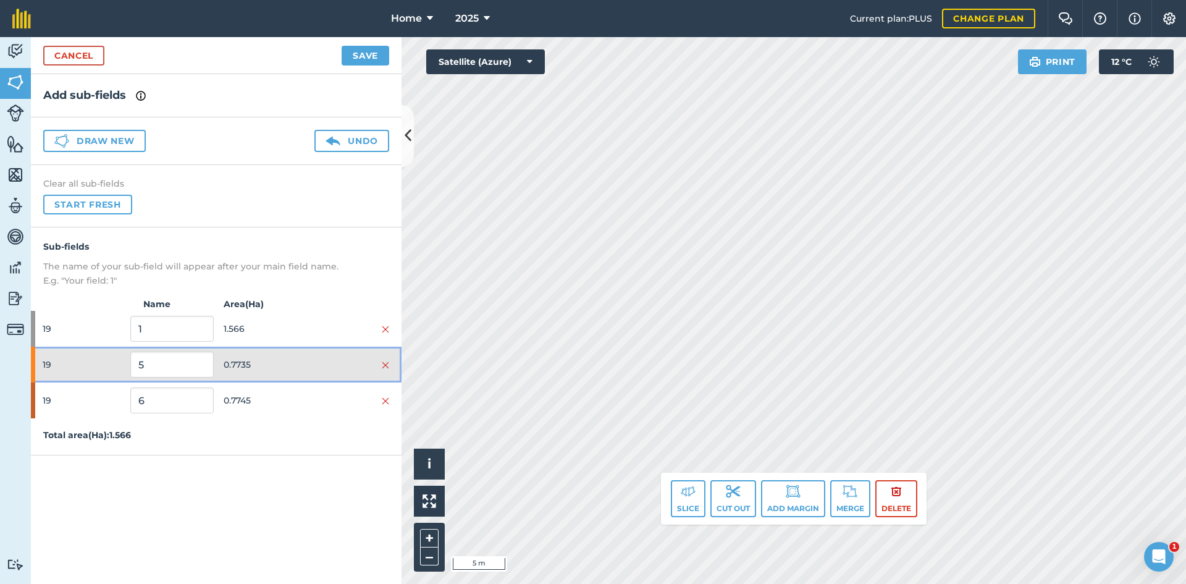
drag, startPoint x: 253, startPoint y: 364, endPoint x: 253, endPoint y: 375, distance: 10.5
click at [253, 366] on span "0.7735" at bounding box center [265, 364] width 83 height 23
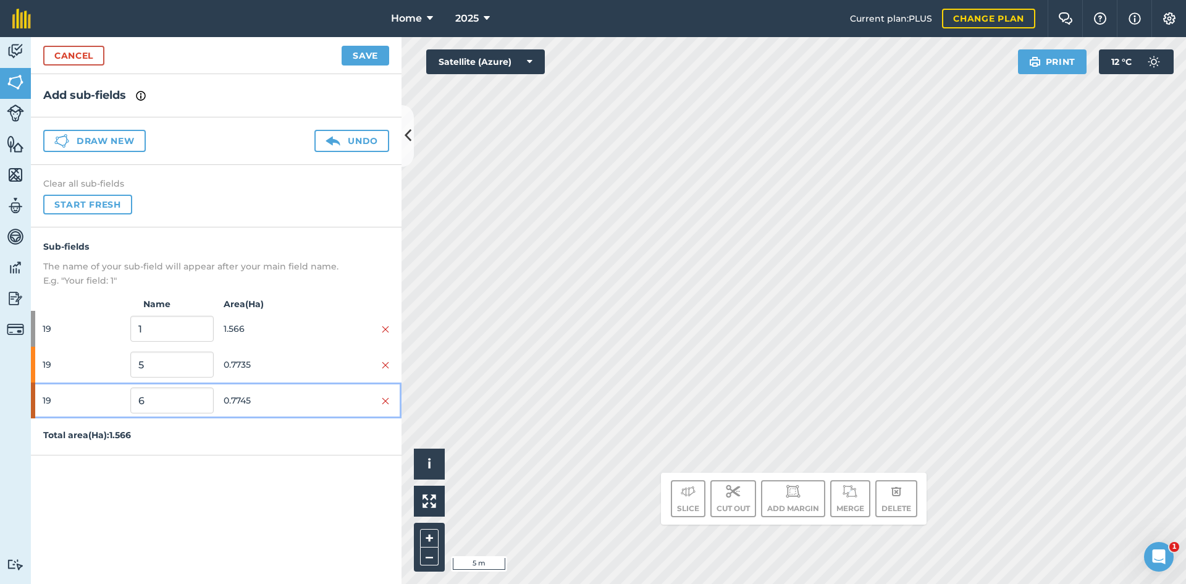
click at [269, 400] on span "0.7745" at bounding box center [265, 399] width 83 height 23
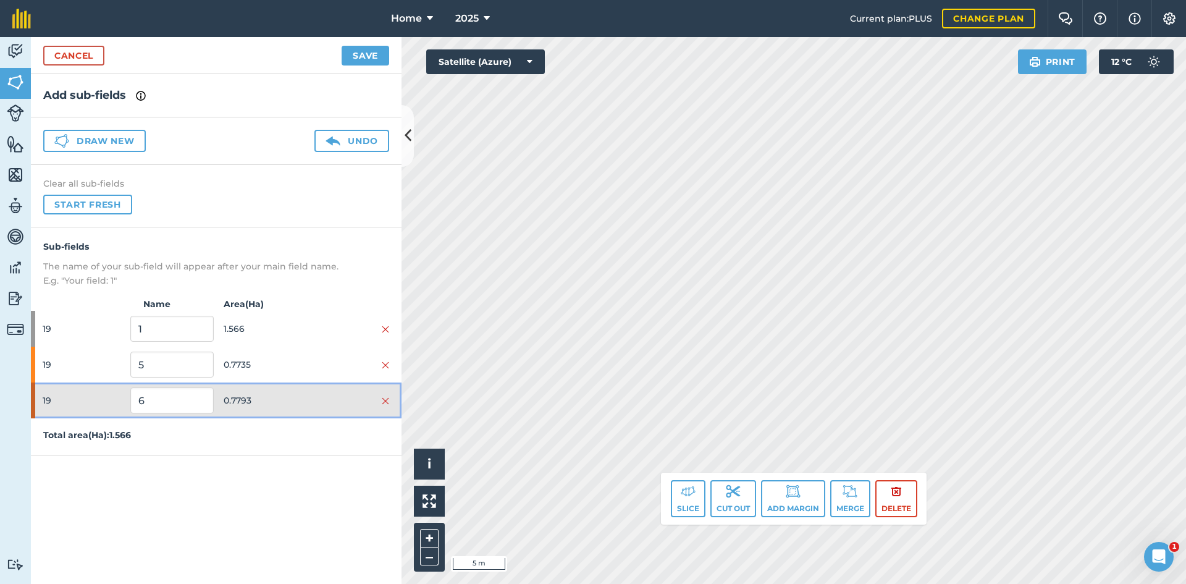
click at [308, 392] on div "19 6 0.7793" at bounding box center [216, 400] width 371 height 36
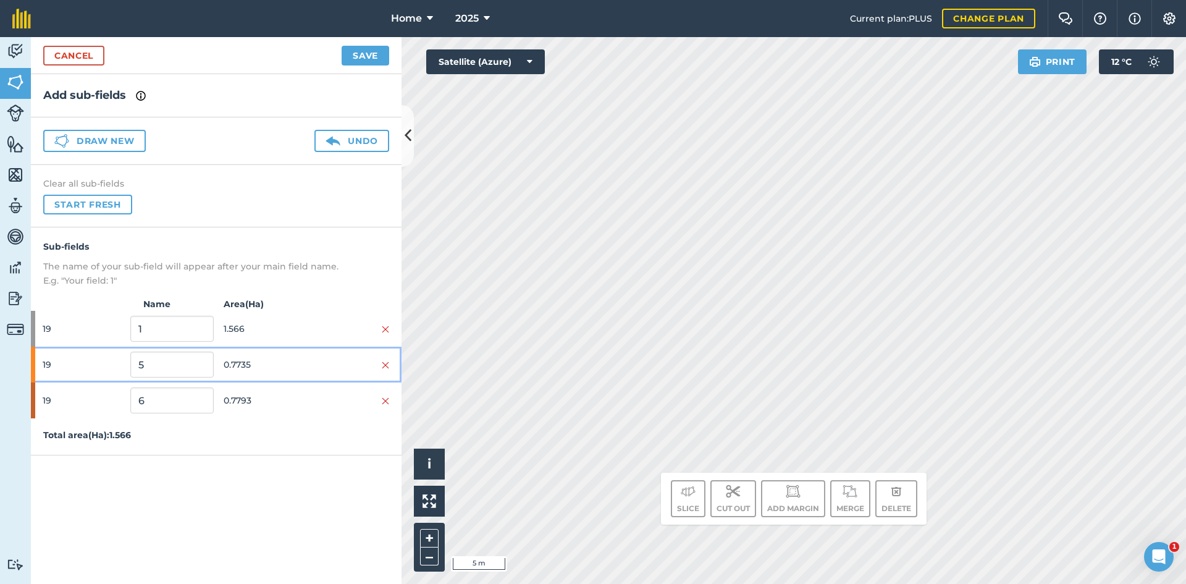
click at [310, 368] on div at bounding box center [347, 365] width 83 height 14
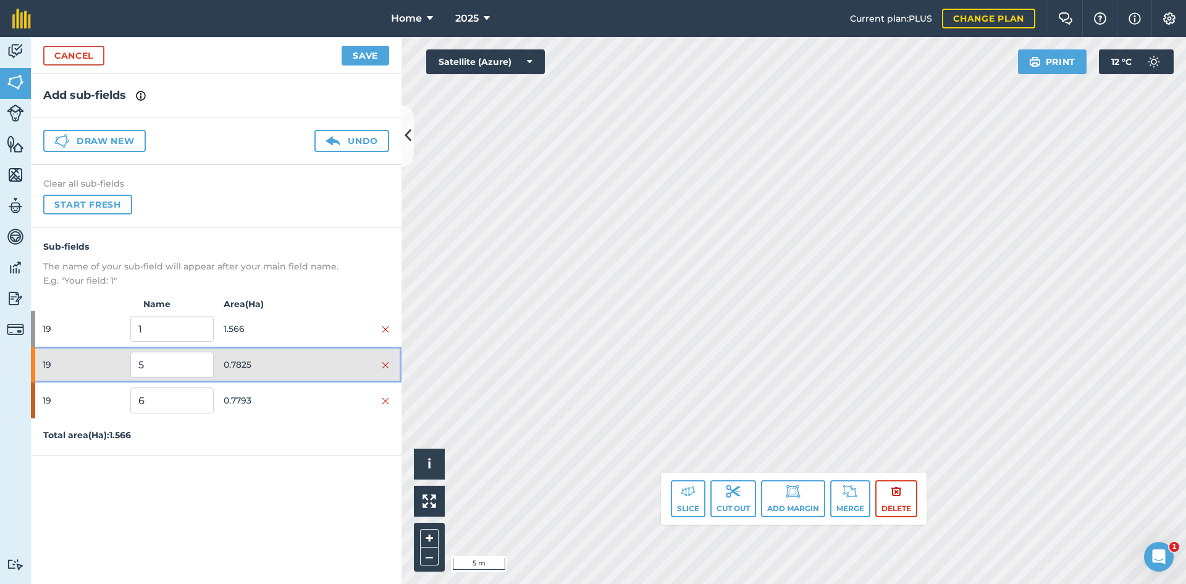
click at [309, 357] on div "19 5 0.7825" at bounding box center [216, 364] width 371 height 36
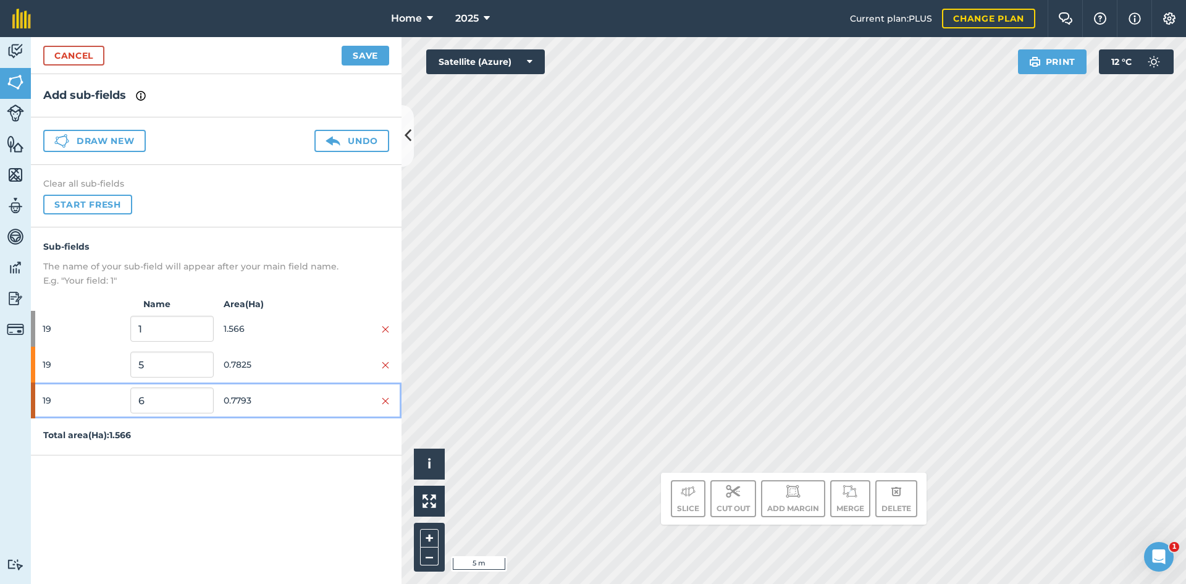
drag, startPoint x: 301, startPoint y: 397, endPoint x: 350, endPoint y: 383, distance: 50.6
click at [304, 395] on span "0.7793" at bounding box center [265, 399] width 83 height 23
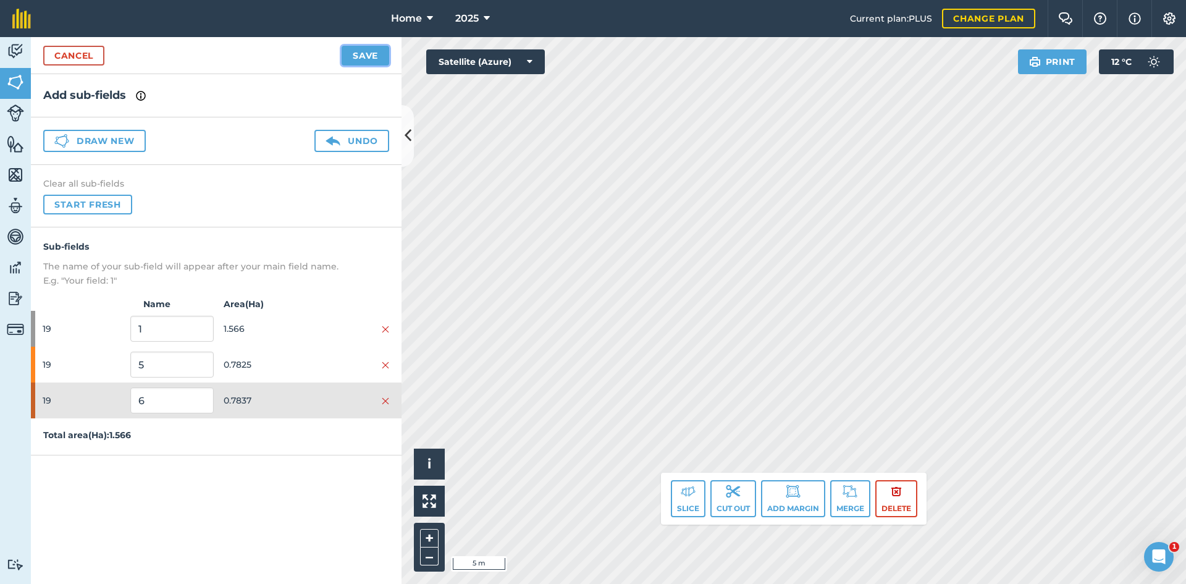
click at [364, 54] on button "Save" at bounding box center [366, 56] width 48 height 20
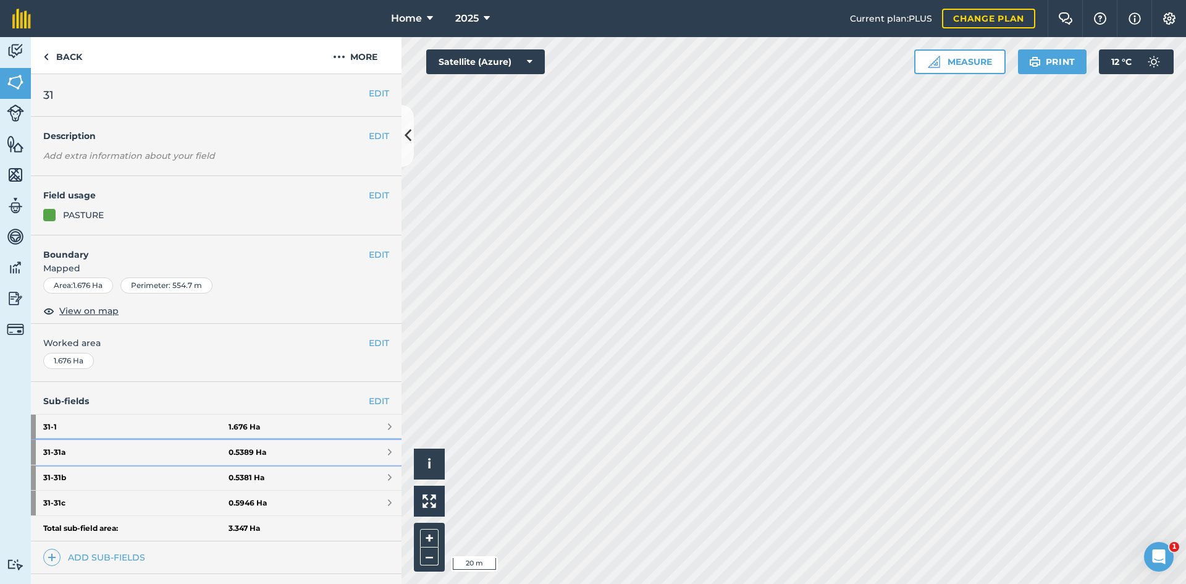
click at [303, 455] on link "31 - 31a 0.5389 Ha" at bounding box center [216, 452] width 371 height 25
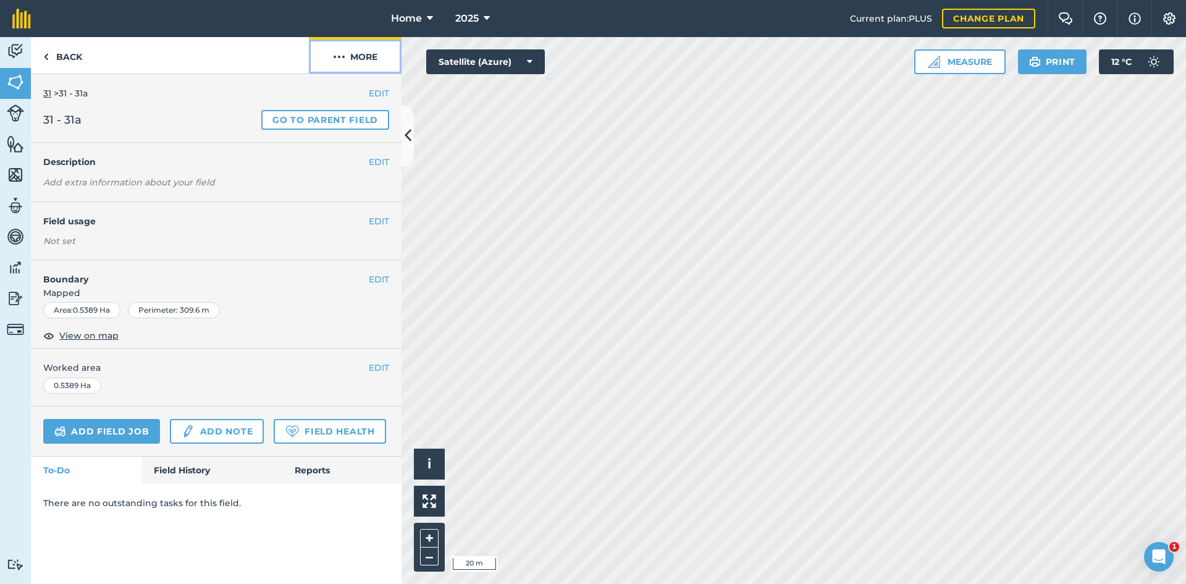
click at [358, 58] on button "More" at bounding box center [355, 55] width 93 height 36
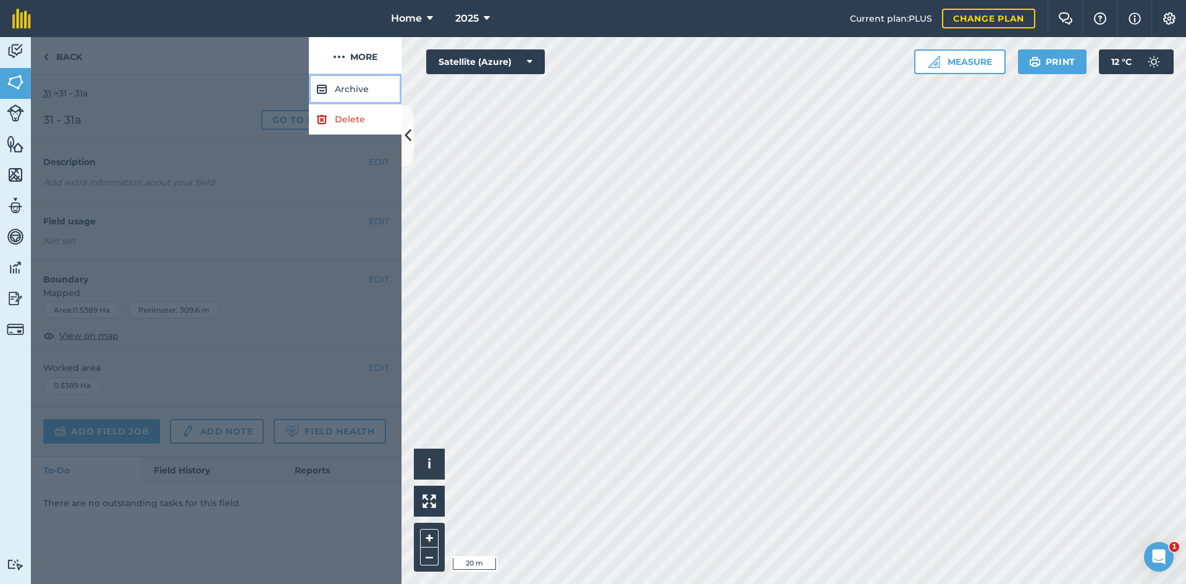
click at [379, 90] on button "Archive" at bounding box center [355, 89] width 93 height 30
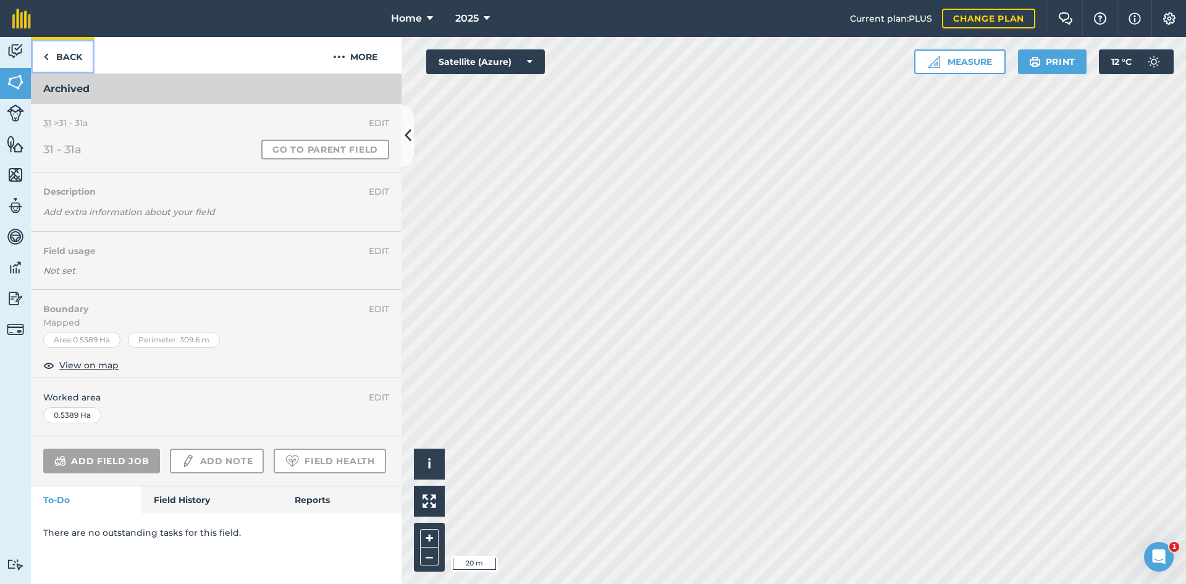
click at [67, 52] on link "Back" at bounding box center [63, 55] width 64 height 36
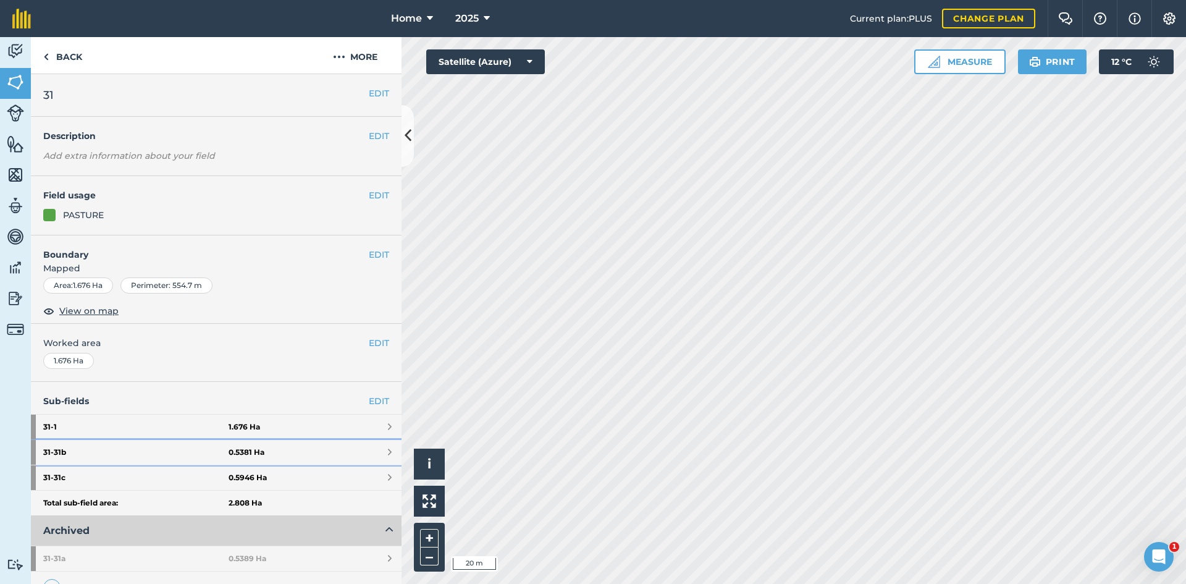
click at [311, 462] on link "31 - 31b 0.5381 Ha" at bounding box center [216, 452] width 371 height 25
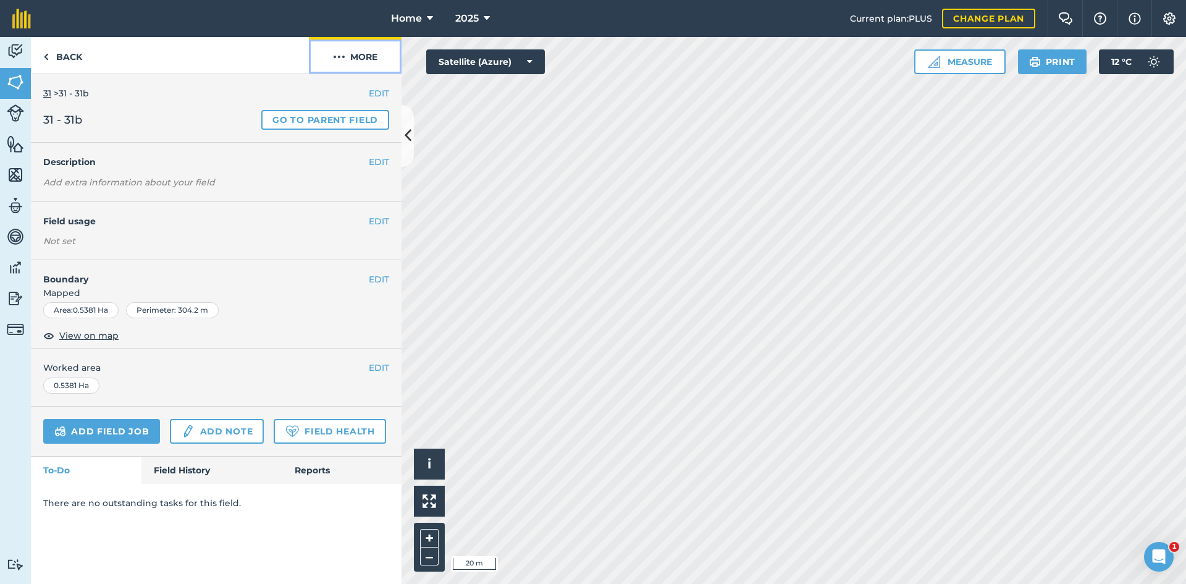
click at [372, 70] on button "More" at bounding box center [355, 55] width 93 height 36
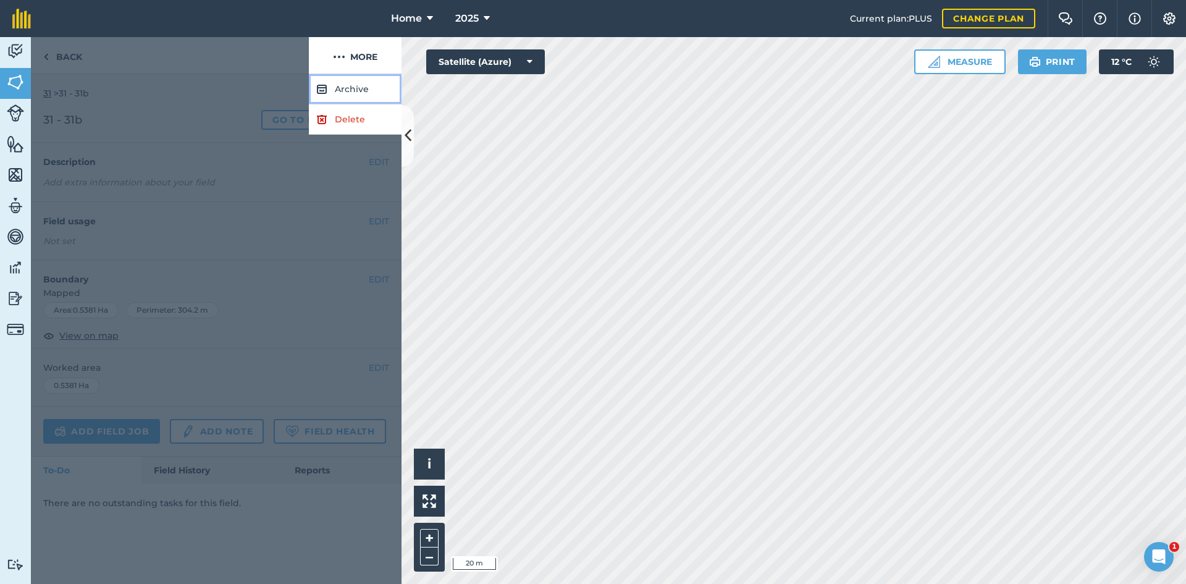
drag, startPoint x: 370, startPoint y: 90, endPoint x: 363, endPoint y: 92, distance: 7.0
click at [367, 91] on button "Archive" at bounding box center [355, 89] width 93 height 30
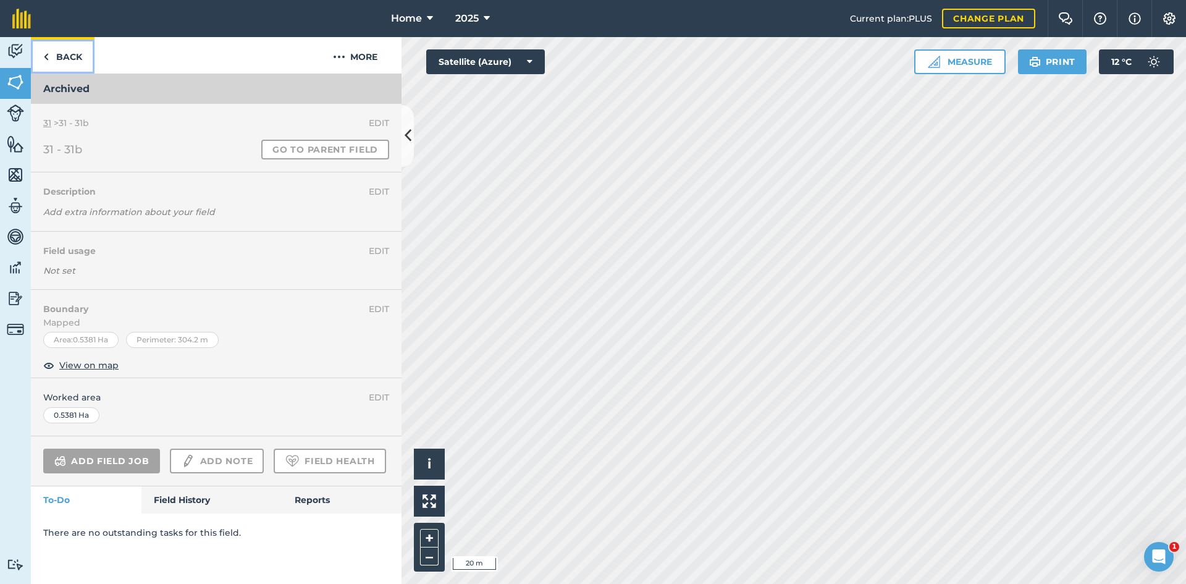
drag, startPoint x: 67, startPoint y: 52, endPoint x: 140, endPoint y: 187, distance: 153.4
click at [66, 53] on link "Back" at bounding box center [63, 55] width 64 height 36
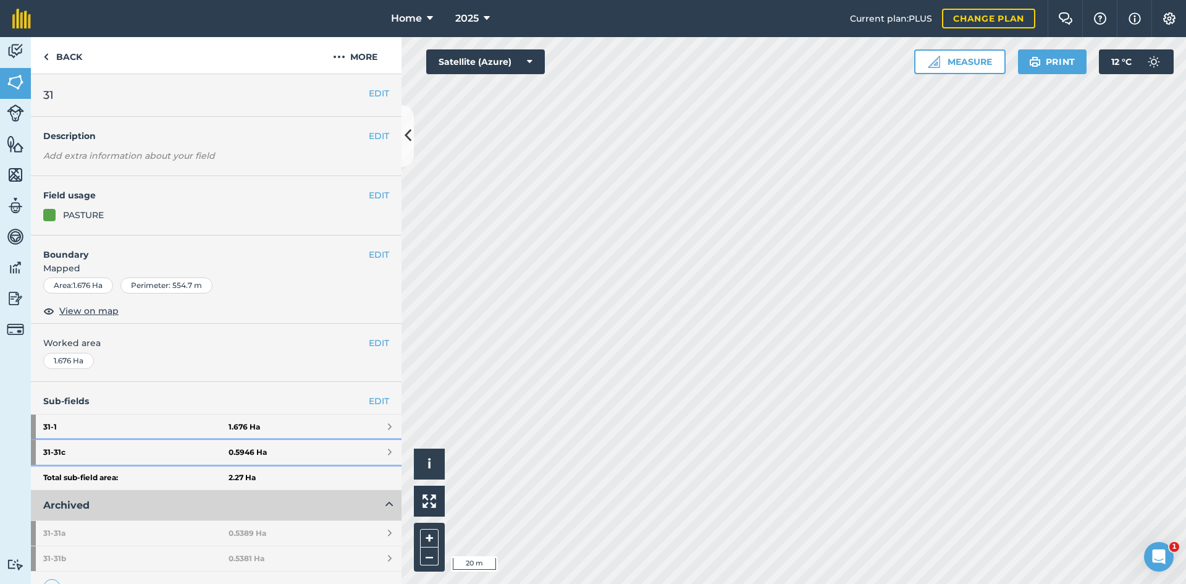
click at [292, 456] on link "31 - 31c 0.5946 Ha" at bounding box center [216, 452] width 371 height 25
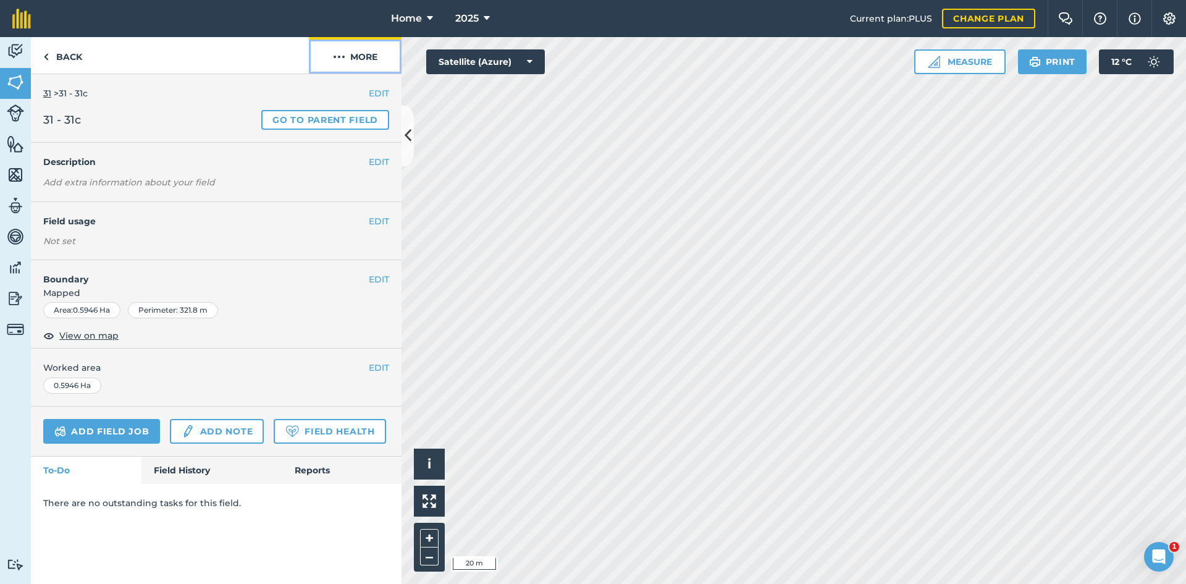
click at [365, 46] on button "More" at bounding box center [355, 55] width 93 height 36
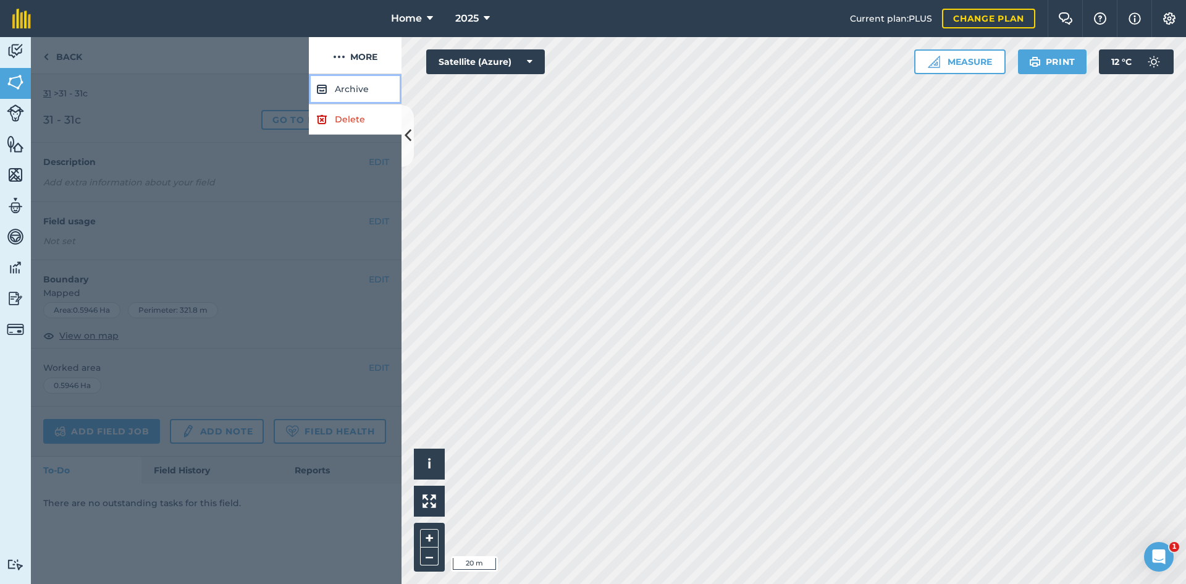
click at [363, 78] on button "Archive" at bounding box center [355, 89] width 93 height 30
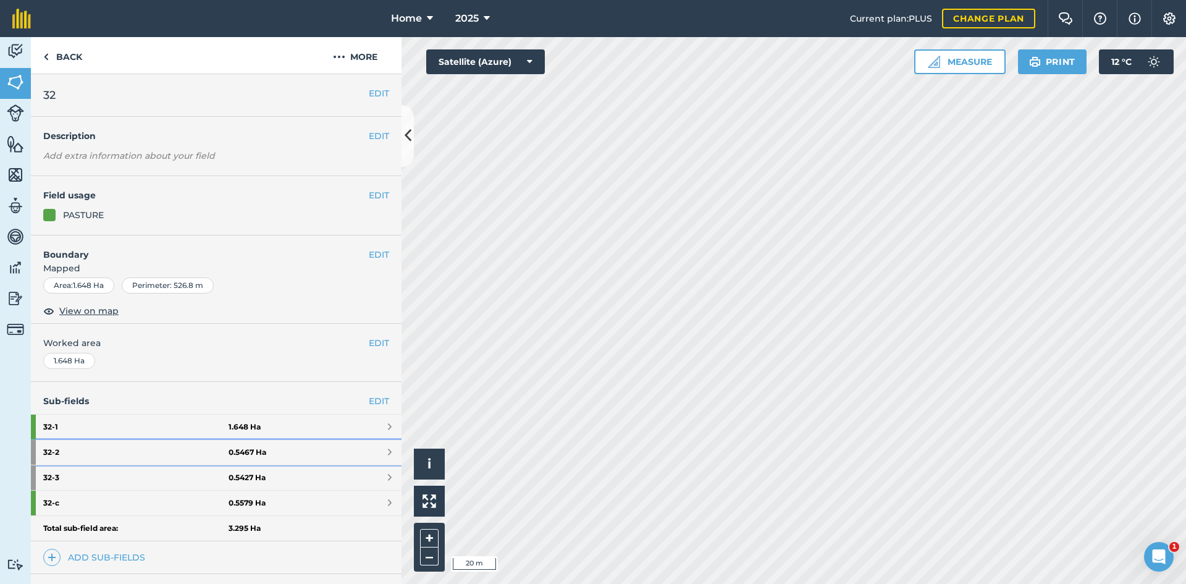
drag, startPoint x: 275, startPoint y: 453, endPoint x: 306, endPoint y: 390, distance: 69.9
click at [275, 453] on link "32 - 2 0.5467 Ha" at bounding box center [216, 452] width 371 height 25
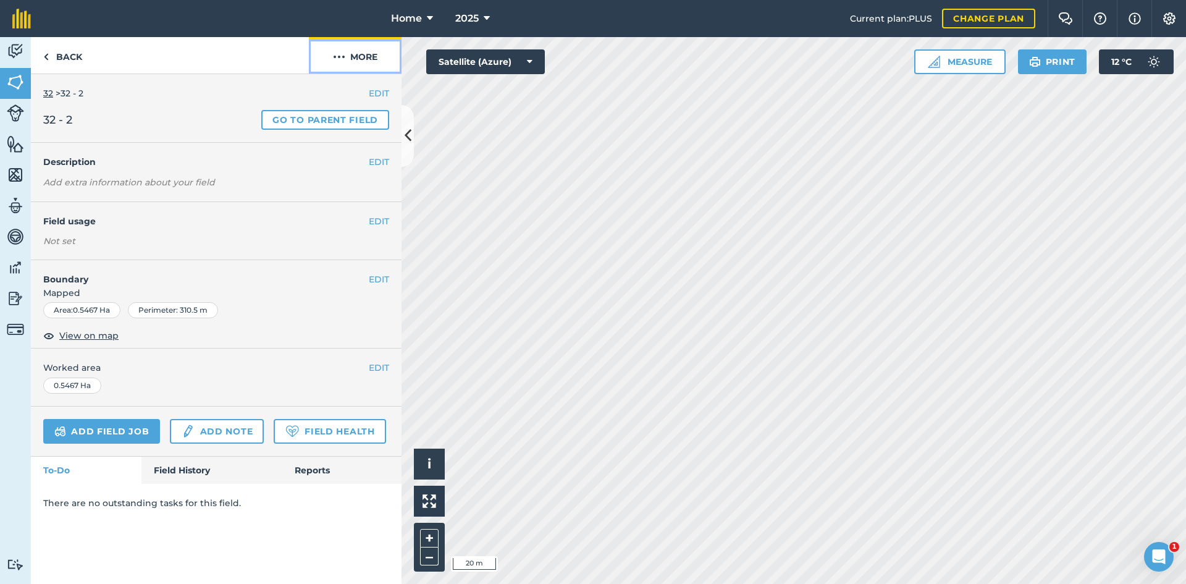
drag, startPoint x: 376, startPoint y: 52, endPoint x: 366, endPoint y: 72, distance: 22.1
click at [375, 52] on button "More" at bounding box center [355, 55] width 93 height 36
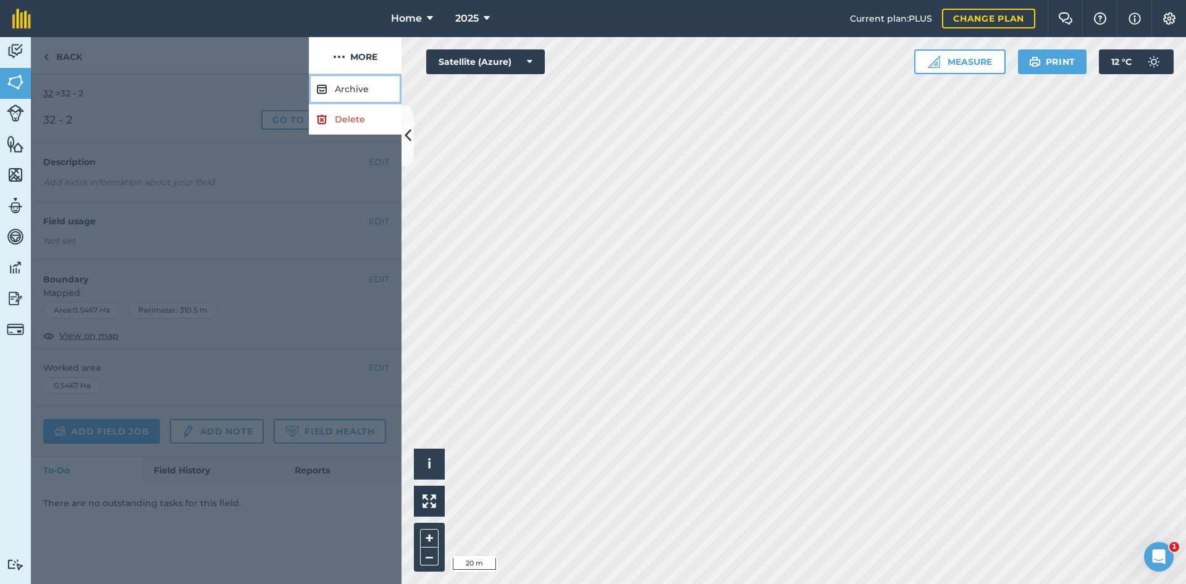
click at [361, 87] on button "Archive" at bounding box center [355, 89] width 93 height 30
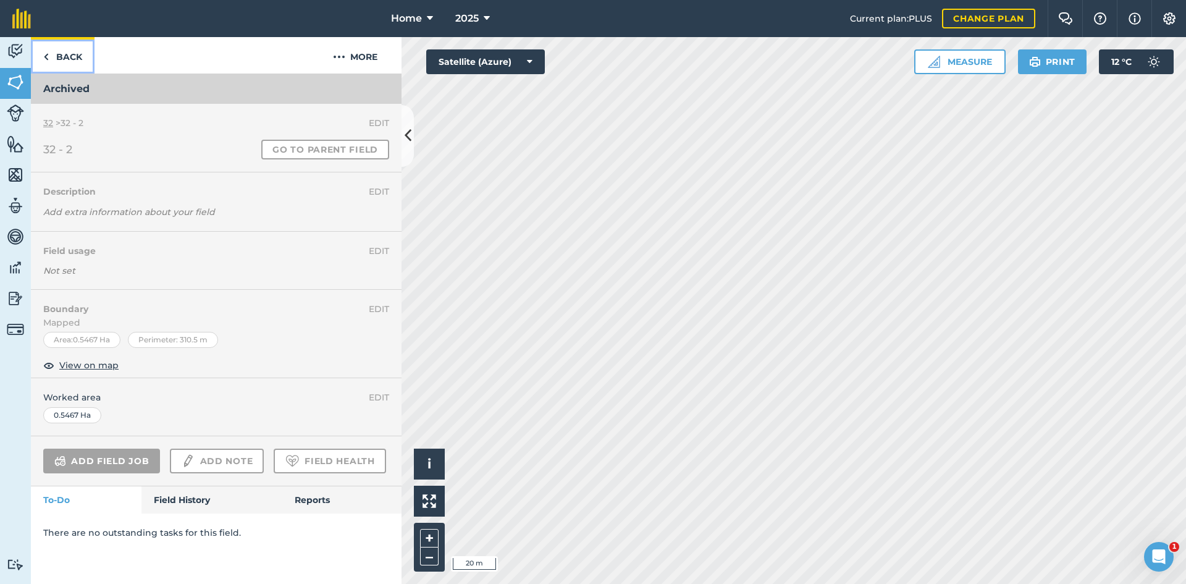
click at [58, 49] on link "Back" at bounding box center [63, 55] width 64 height 36
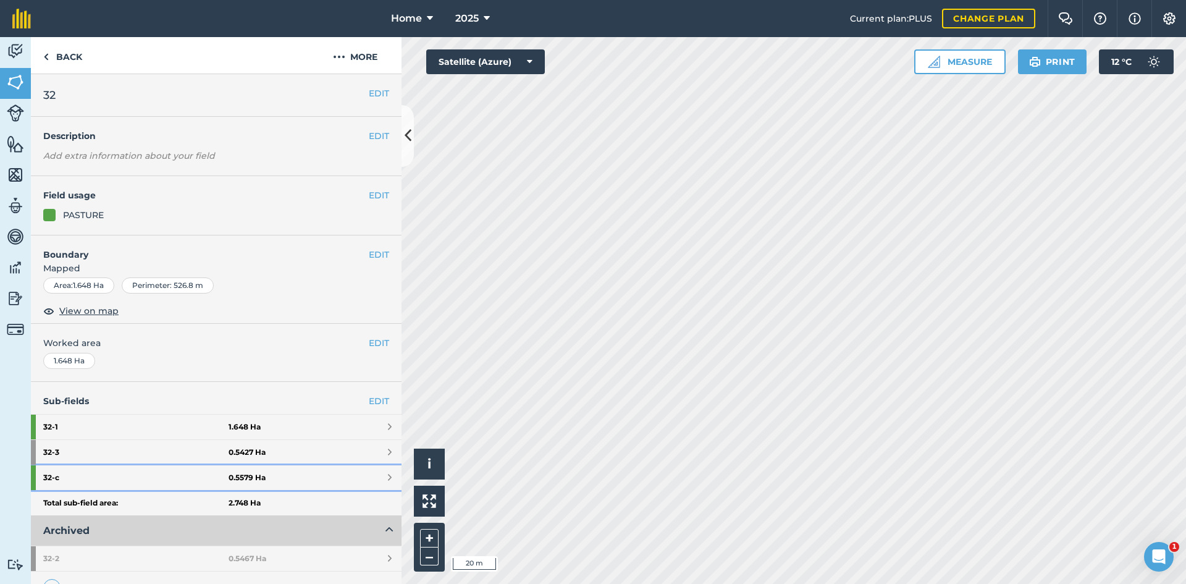
click at [303, 479] on link "32 - c 0.5579 Ha" at bounding box center [216, 477] width 371 height 25
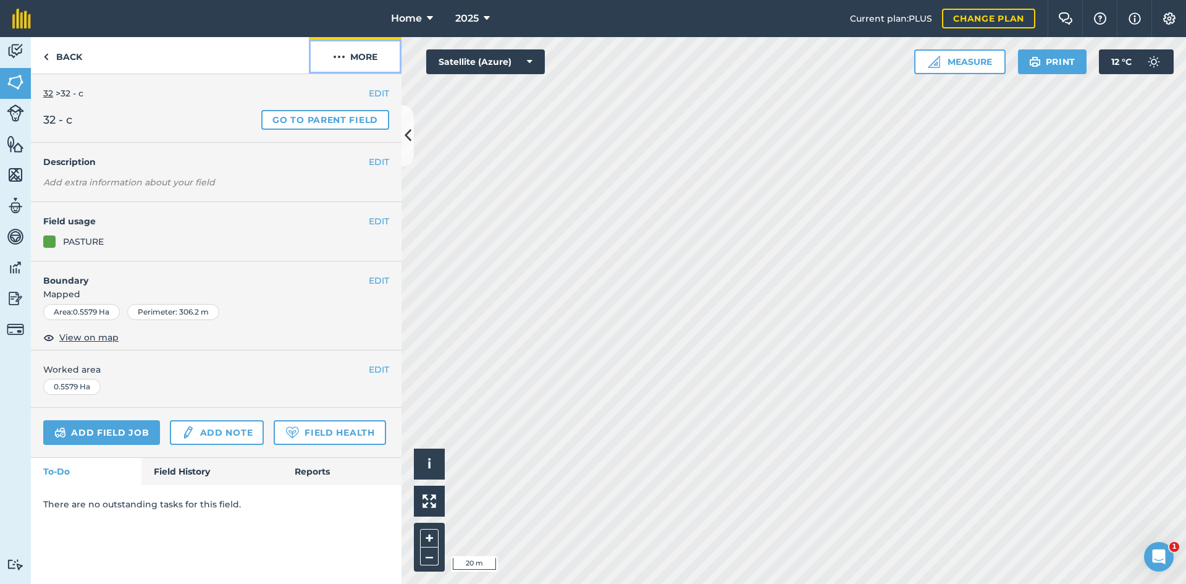
click at [364, 59] on button "More" at bounding box center [355, 55] width 93 height 36
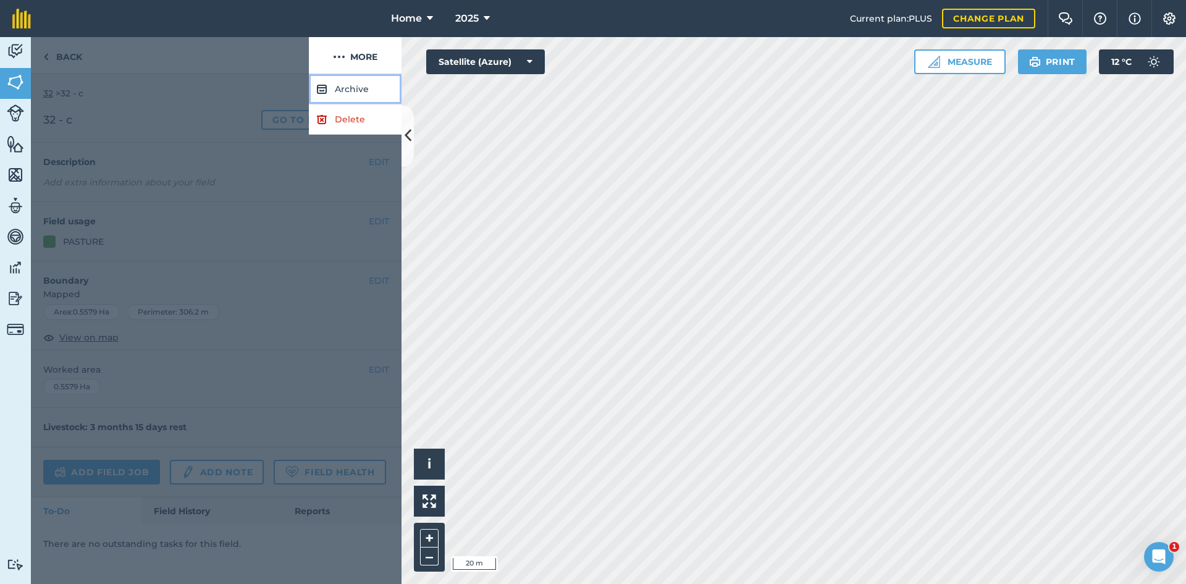
click at [356, 92] on button "Archive" at bounding box center [355, 89] width 93 height 30
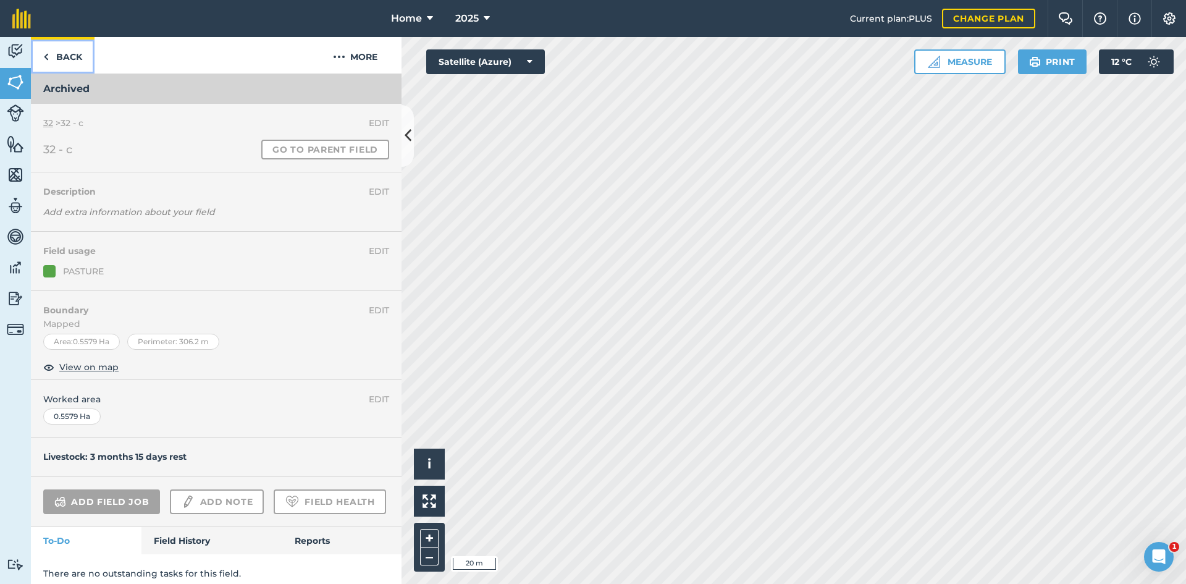
click at [62, 67] on link "Back" at bounding box center [63, 55] width 64 height 36
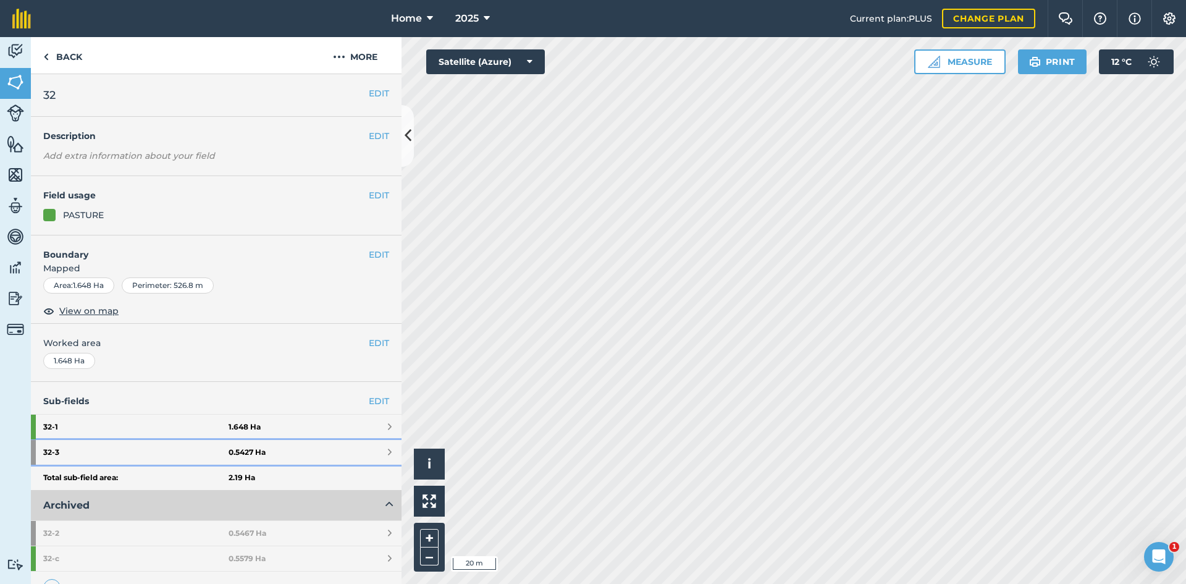
drag, startPoint x: 251, startPoint y: 448, endPoint x: 296, endPoint y: 333, distance: 123.4
click at [251, 447] on strong "0.5427 Ha" at bounding box center [247, 452] width 37 height 10
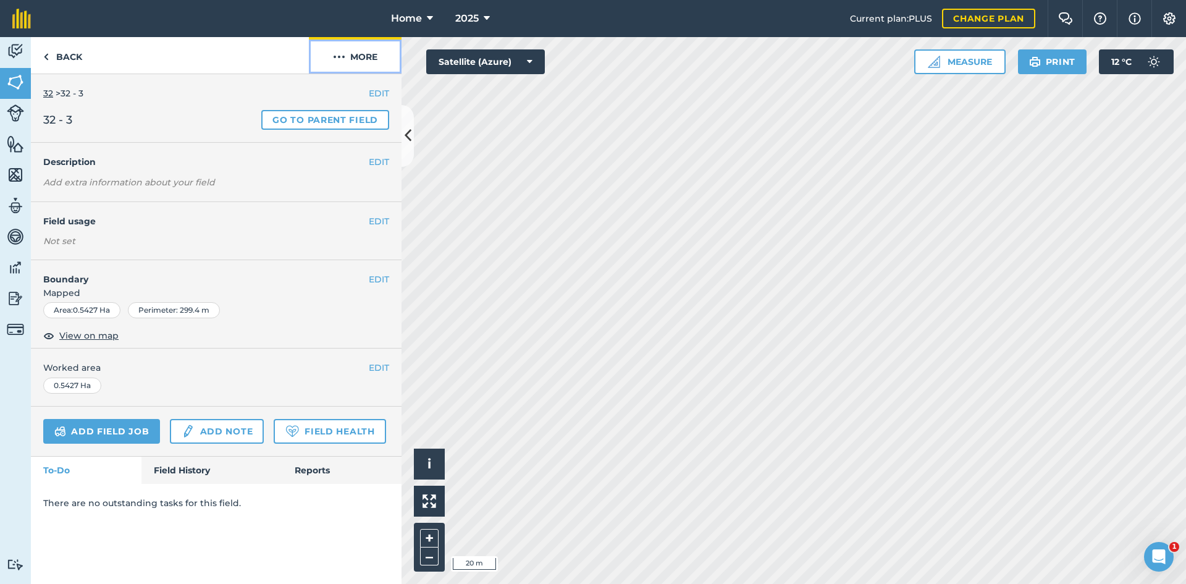
click at [363, 62] on button "More" at bounding box center [355, 55] width 93 height 36
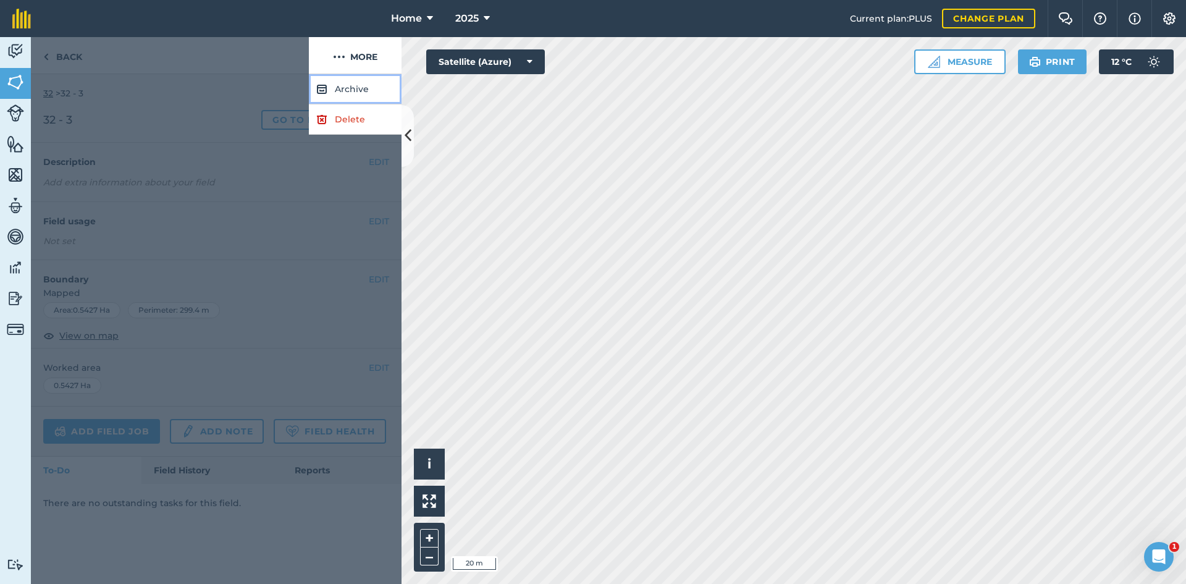
click at [355, 93] on button "Archive" at bounding box center [355, 89] width 93 height 30
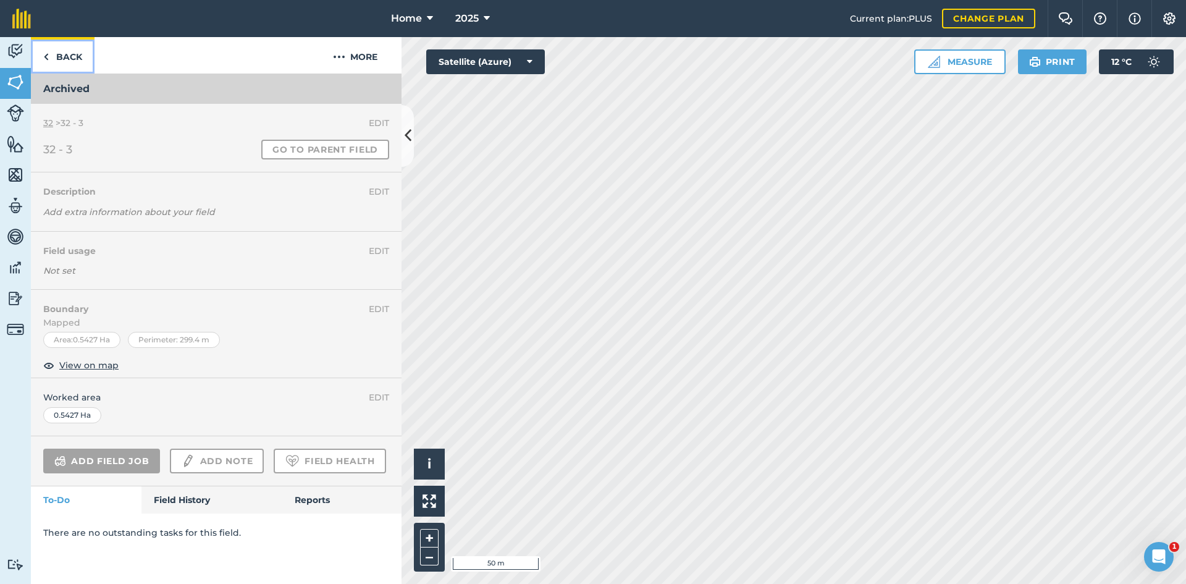
click at [69, 60] on link "Back" at bounding box center [63, 55] width 64 height 36
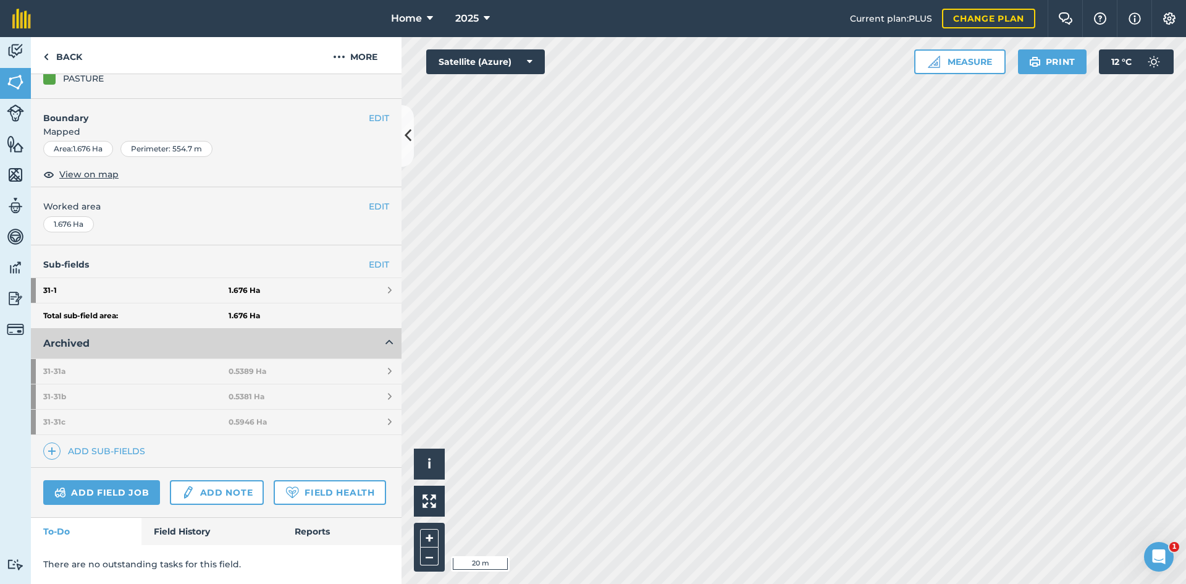
scroll to position [171, 0]
click at [99, 442] on link "Add sub-fields" at bounding box center [96, 450] width 107 height 17
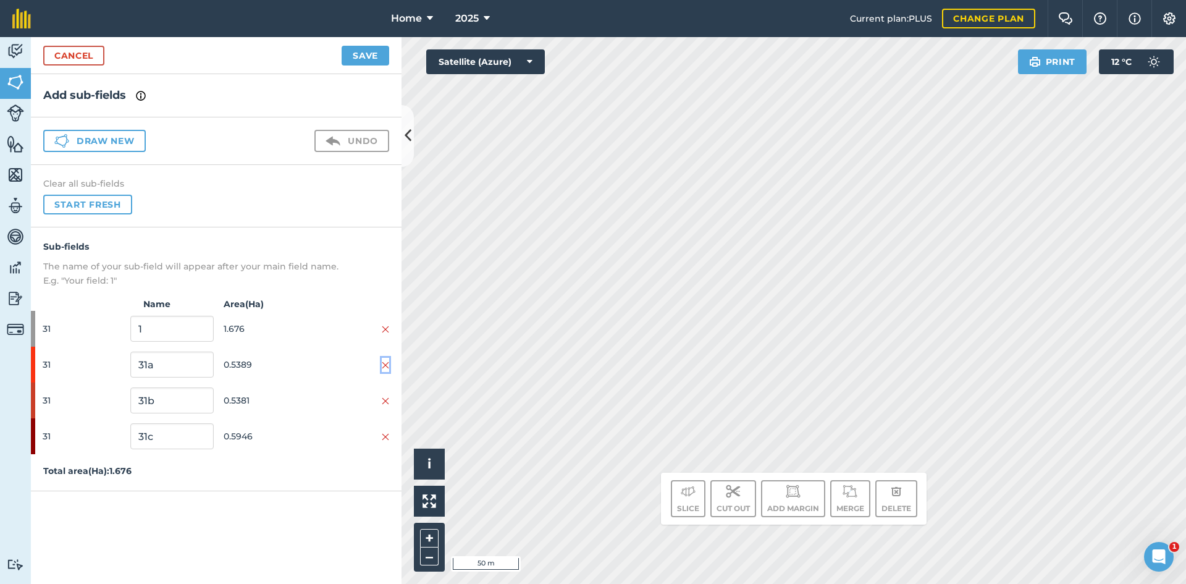
click at [382, 364] on img at bounding box center [385, 365] width 7 height 10
click at [381, 364] on div at bounding box center [347, 365] width 83 height 14
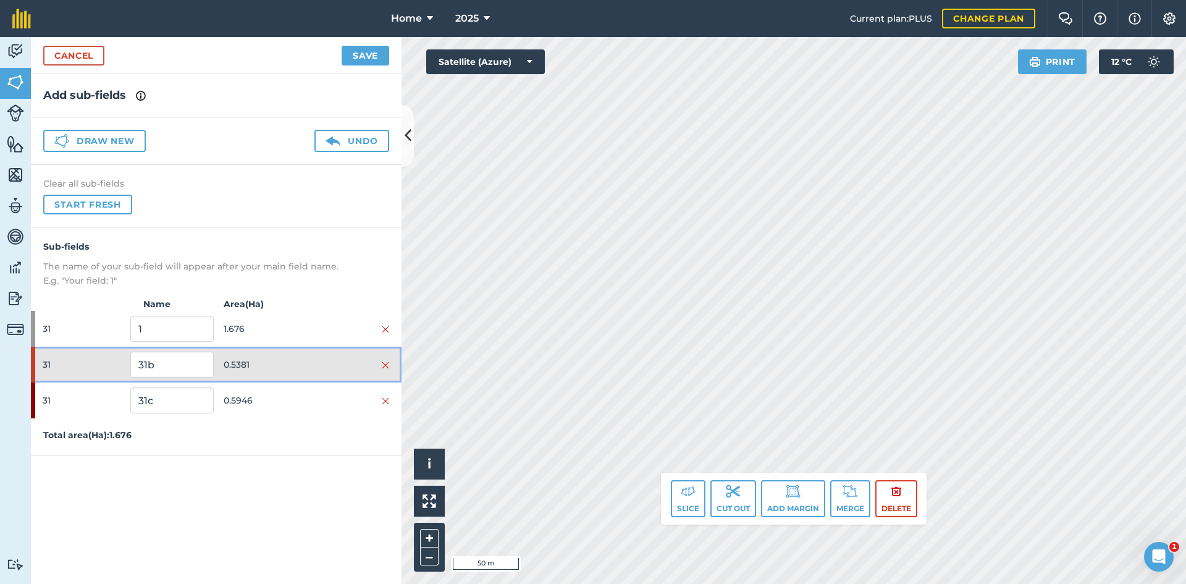
click at [381, 364] on div at bounding box center [347, 365] width 83 height 14
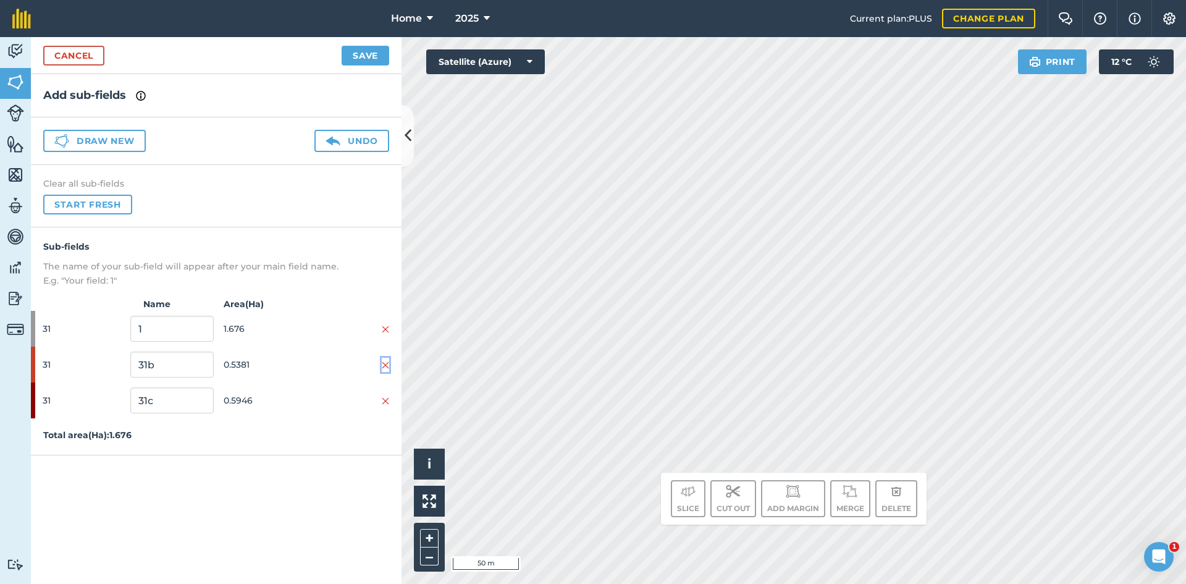
click at [382, 368] on img at bounding box center [385, 365] width 7 height 10
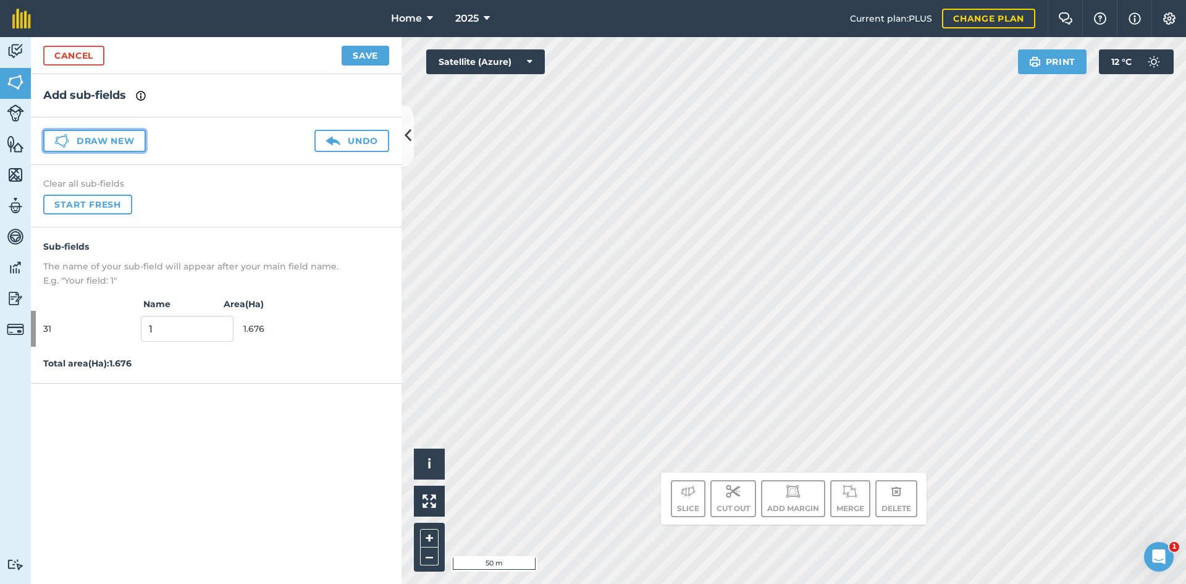
click at [114, 148] on button "Draw new" at bounding box center [94, 141] width 103 height 22
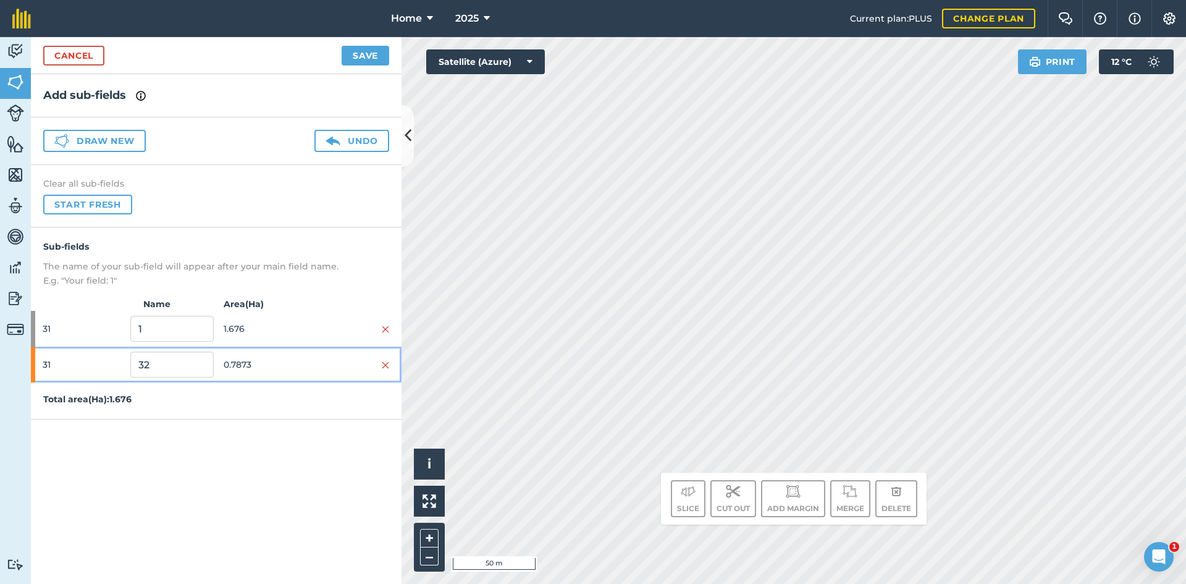
click at [276, 369] on span "0.7873" at bounding box center [265, 364] width 83 height 23
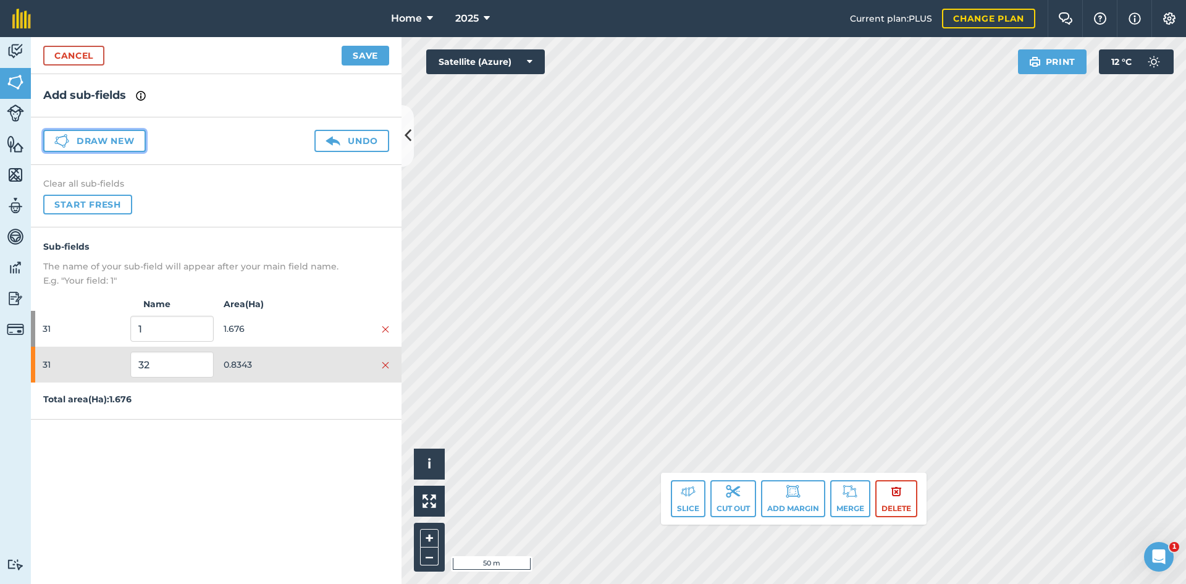
click at [127, 143] on button "Draw new" at bounding box center [94, 141] width 103 height 22
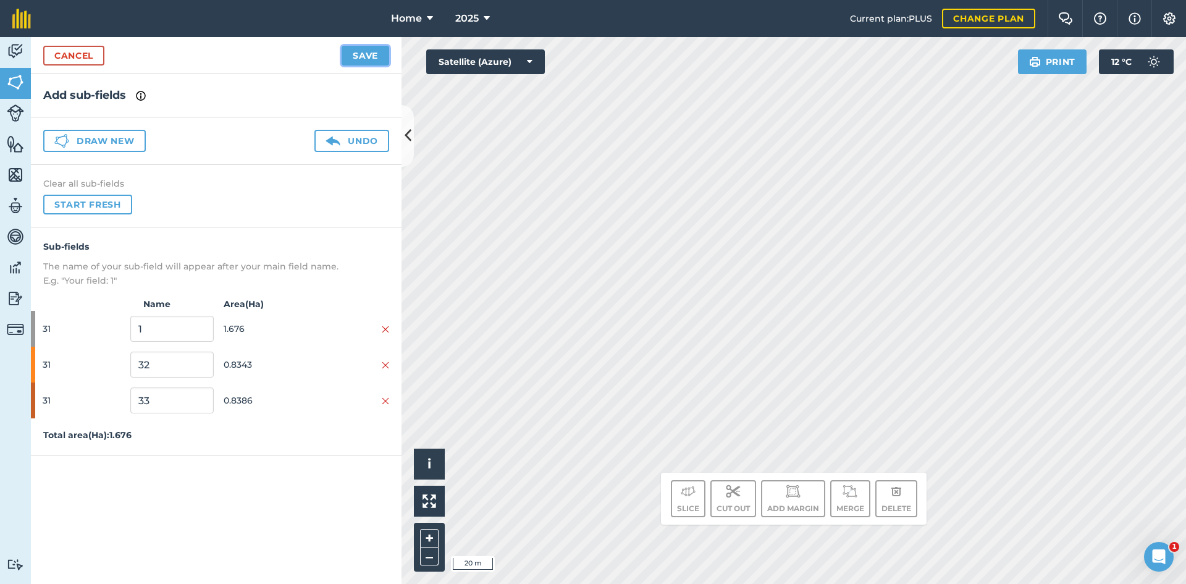
click at [377, 54] on button "Save" at bounding box center [366, 56] width 48 height 20
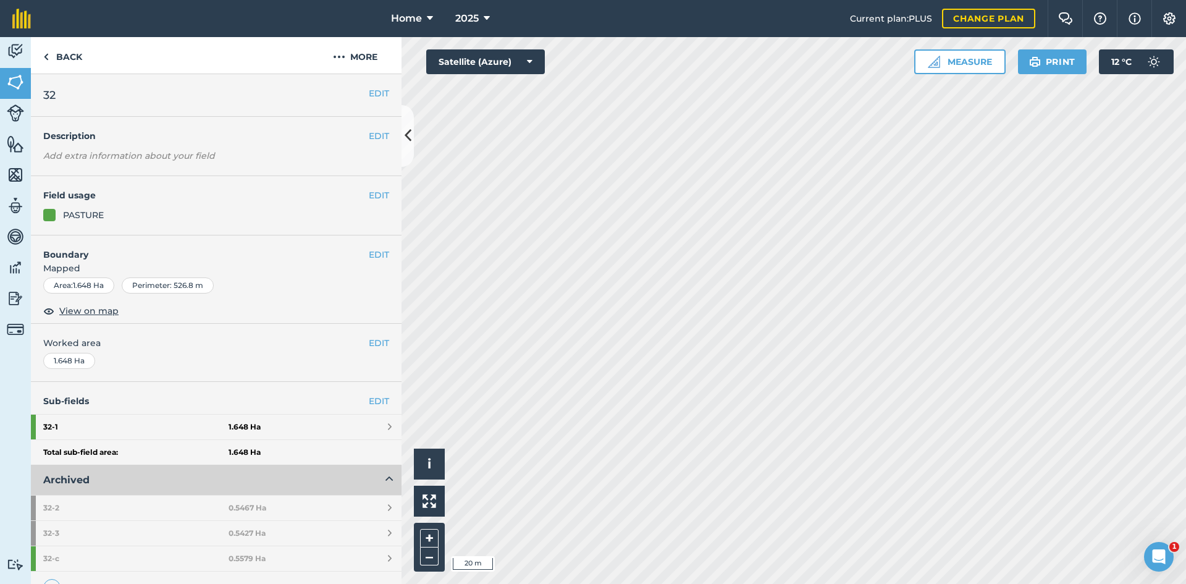
scroll to position [210, 0]
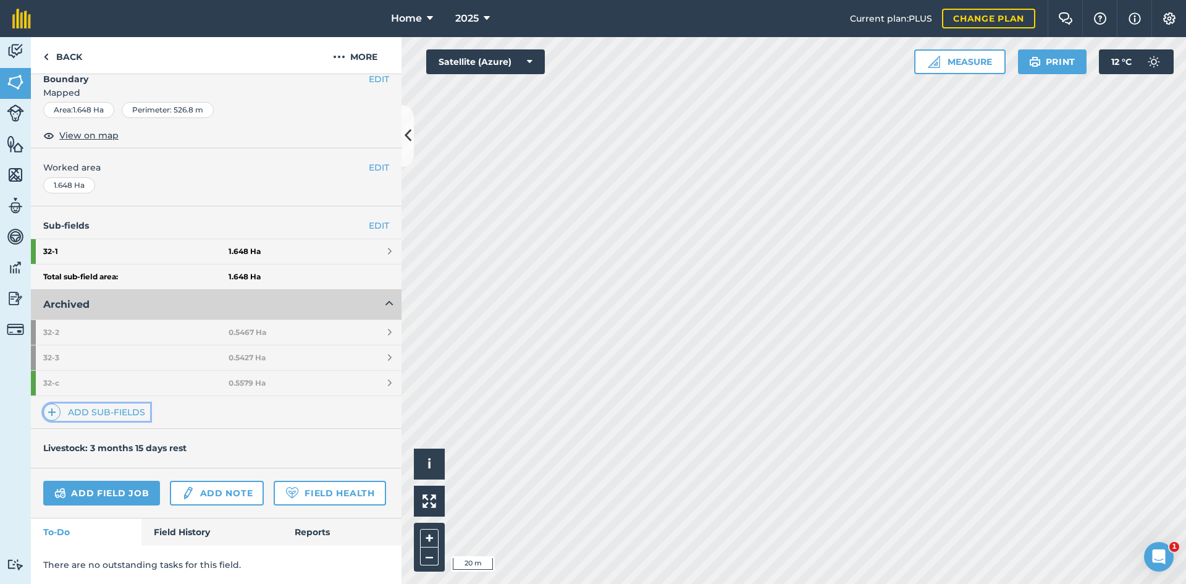
click at [124, 403] on link "Add sub-fields" at bounding box center [96, 411] width 107 height 17
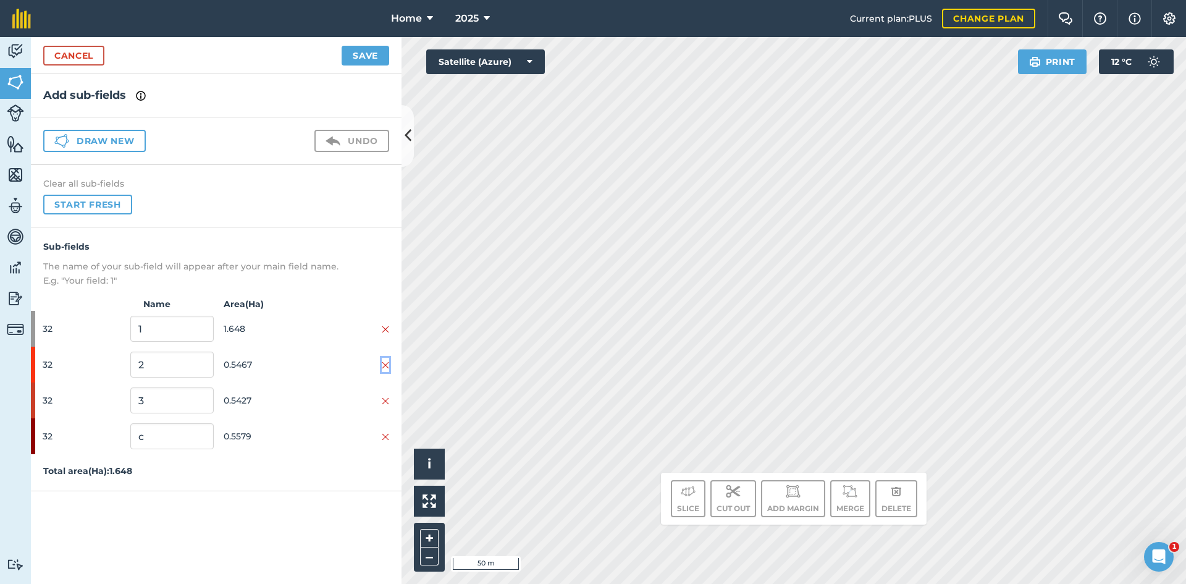
click at [384, 361] on img at bounding box center [385, 365] width 7 height 10
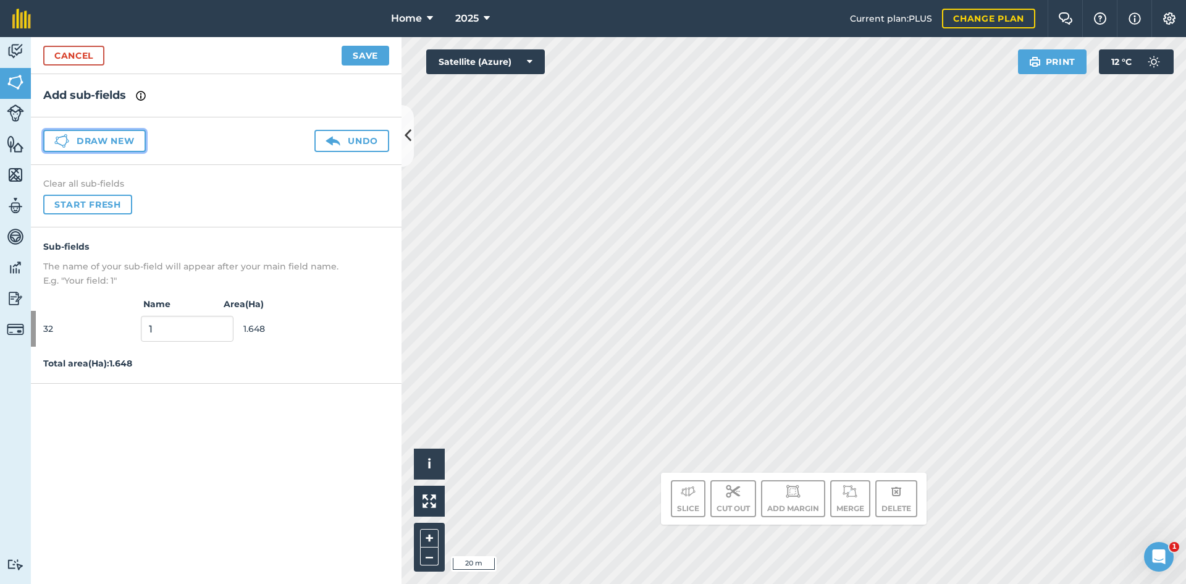
click at [130, 133] on button "Draw new" at bounding box center [94, 141] width 103 height 22
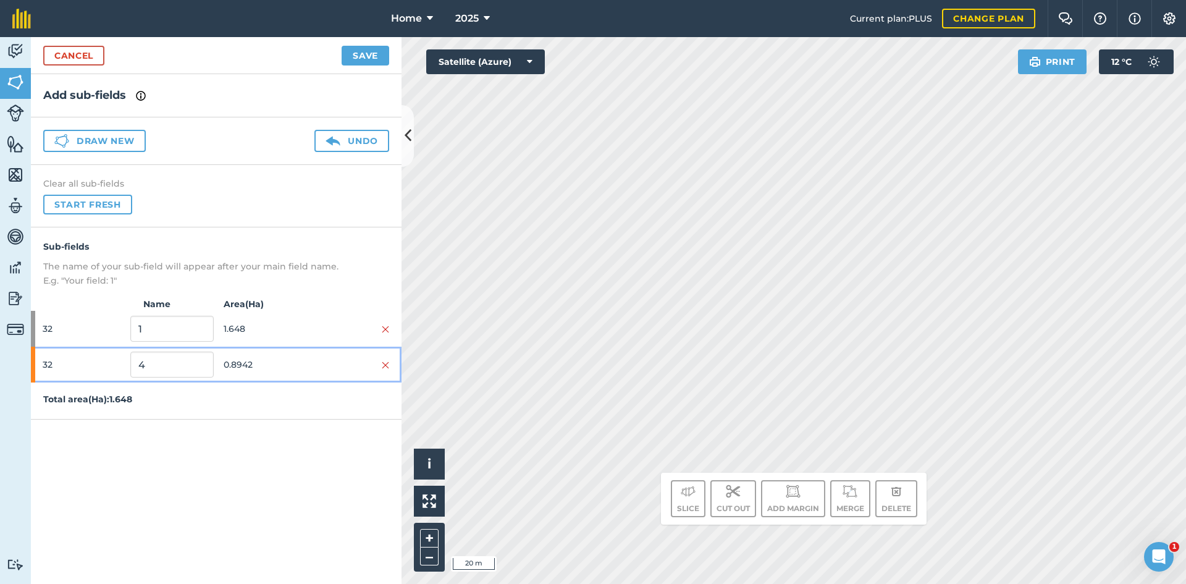
drag, startPoint x: 291, startPoint y: 366, endPoint x: 370, endPoint y: 370, distance: 79.2
click at [293, 365] on span "0.8942" at bounding box center [265, 364] width 83 height 23
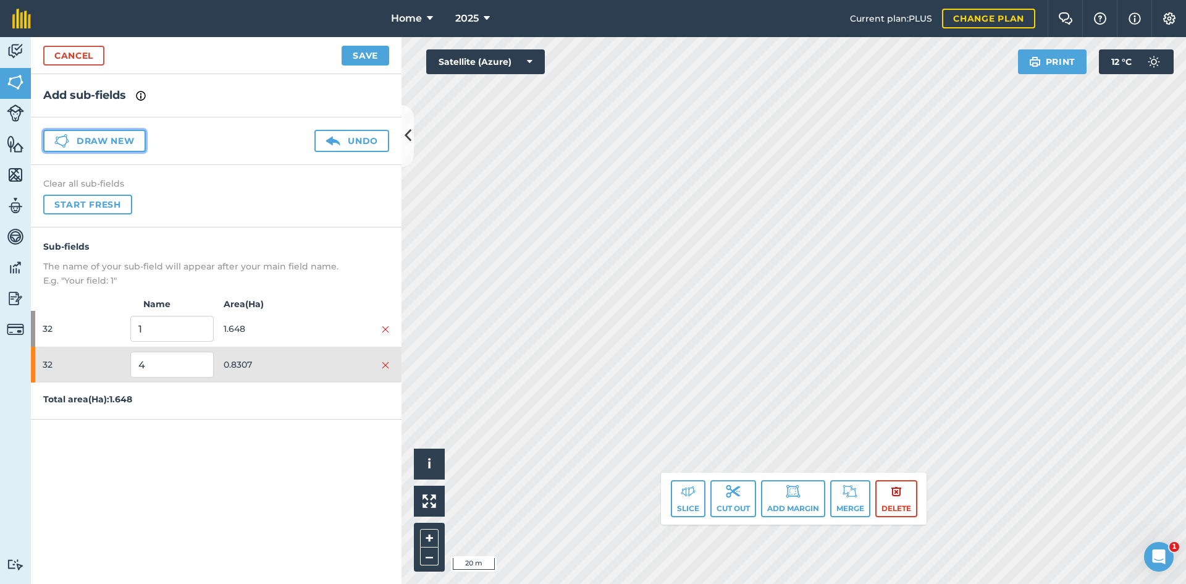
click at [109, 132] on button "Draw new" at bounding box center [94, 141] width 103 height 22
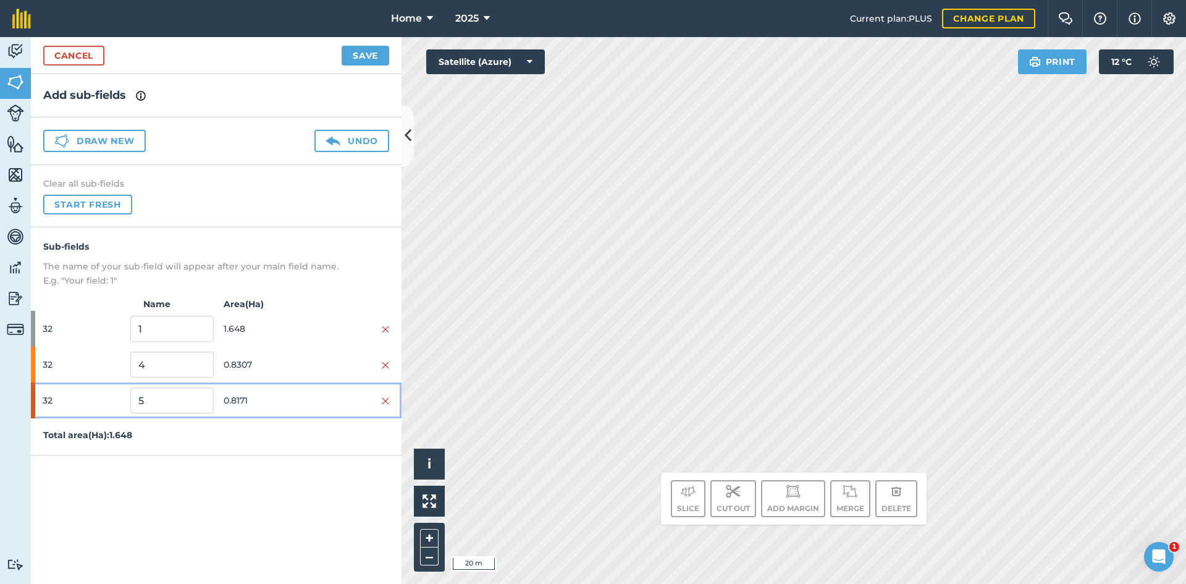
click at [280, 407] on span "0.8171" at bounding box center [265, 399] width 83 height 23
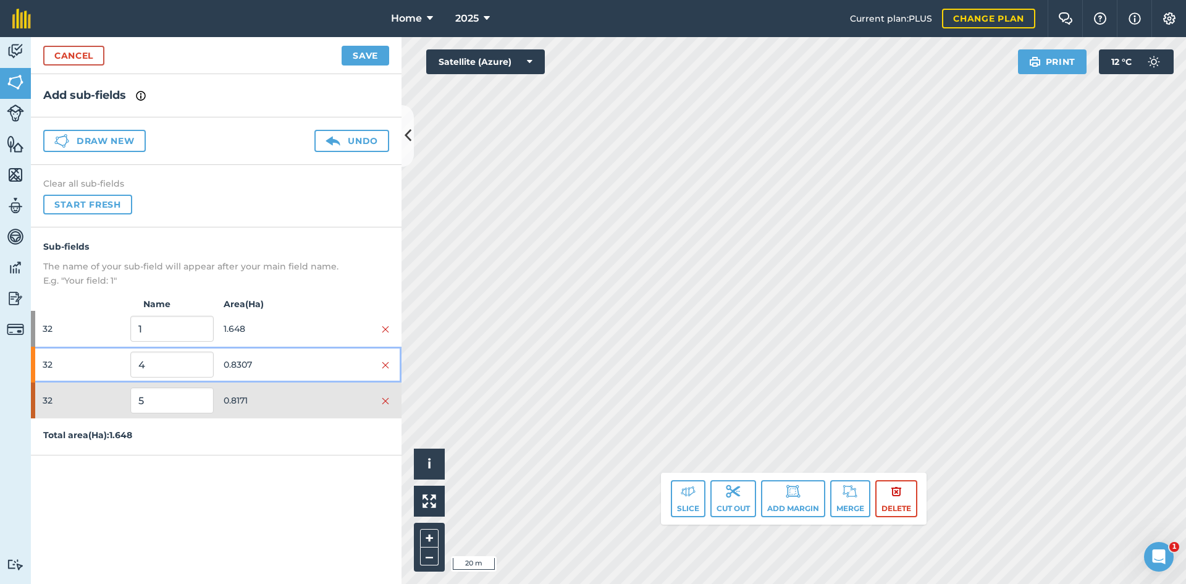
click at [298, 374] on span "0.8307" at bounding box center [265, 364] width 83 height 23
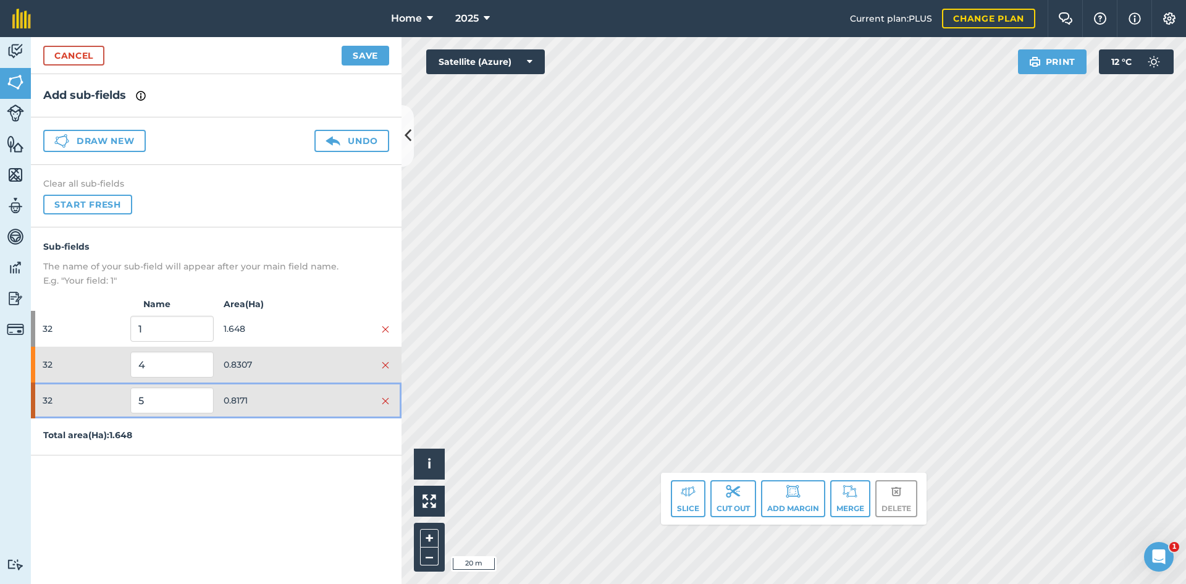
click at [316, 401] on div at bounding box center [347, 400] width 83 height 14
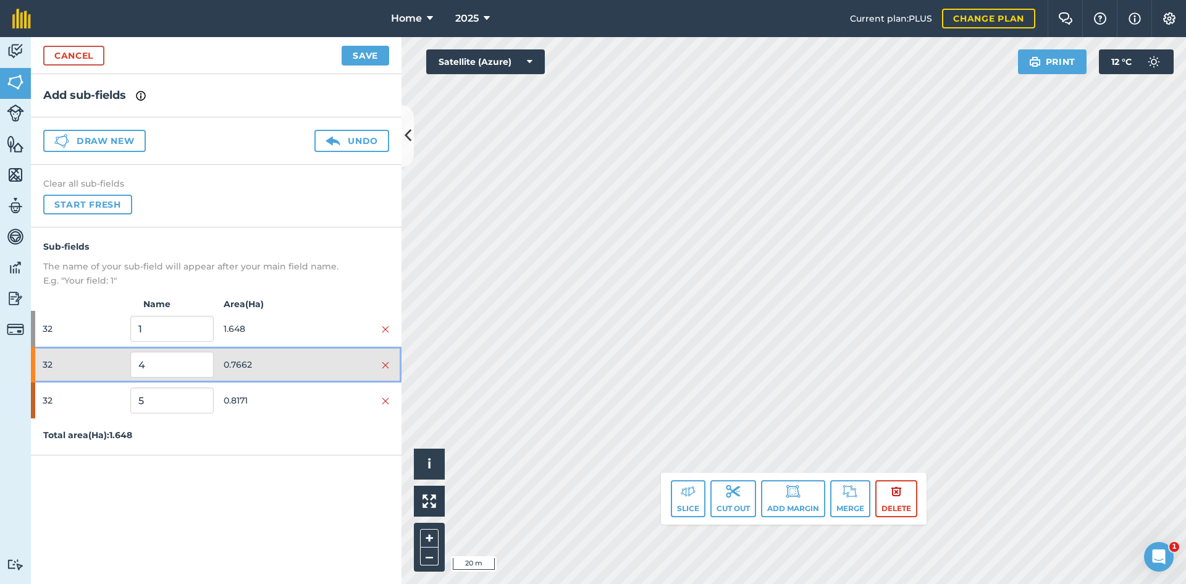
drag, startPoint x: 278, startPoint y: 361, endPoint x: 280, endPoint y: 367, distance: 6.7
click at [278, 362] on span "0.7662" at bounding box center [265, 364] width 83 height 23
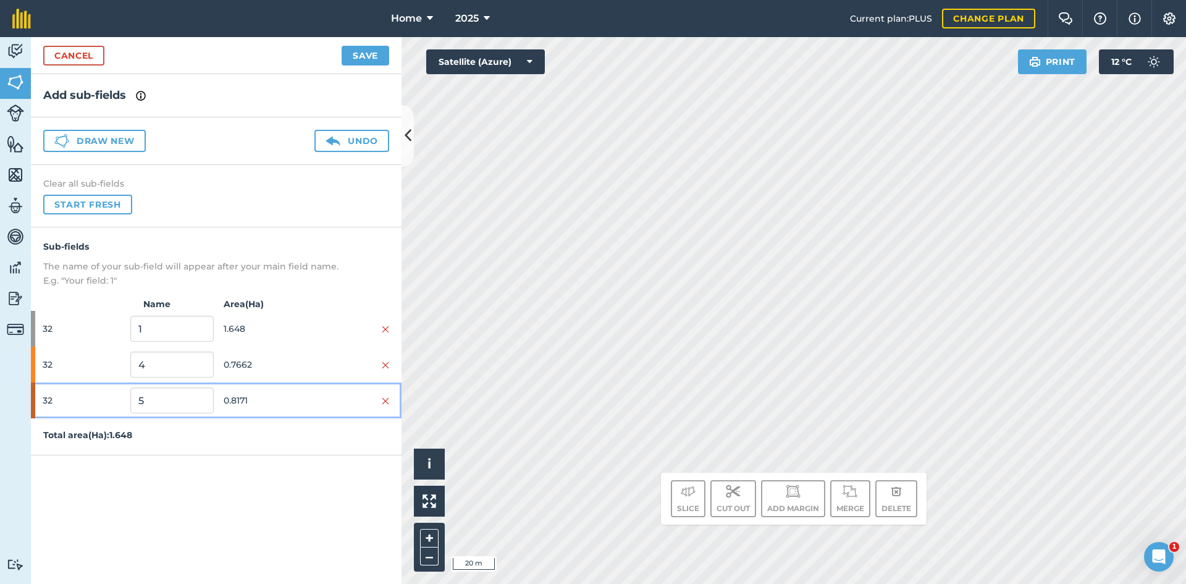
click at [285, 389] on span "0.8171" at bounding box center [265, 399] width 83 height 23
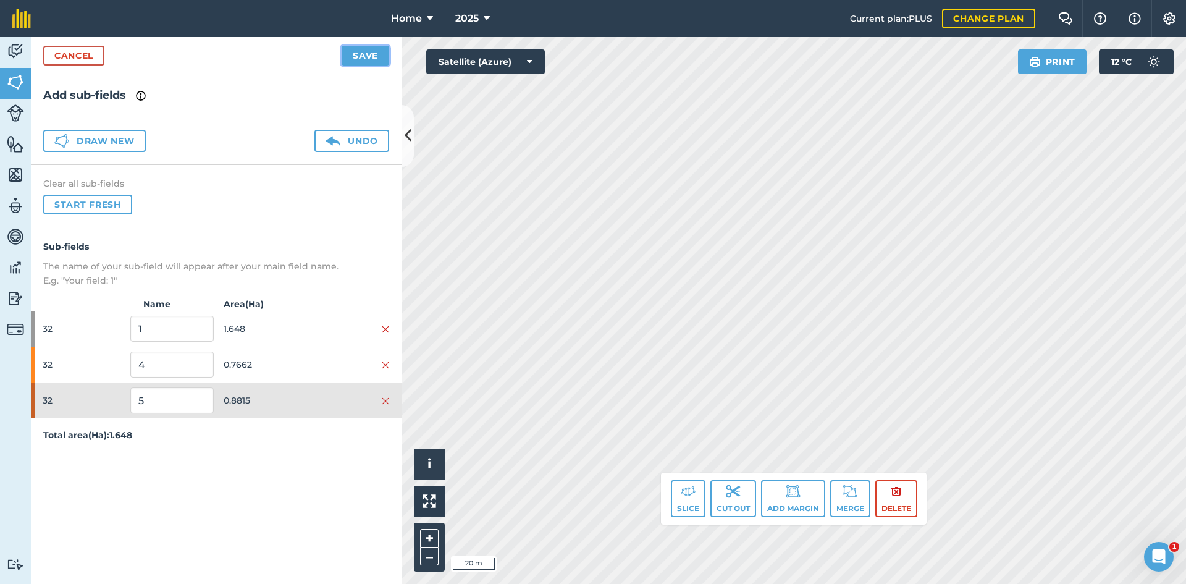
click at [363, 59] on button "Save" at bounding box center [366, 56] width 48 height 20
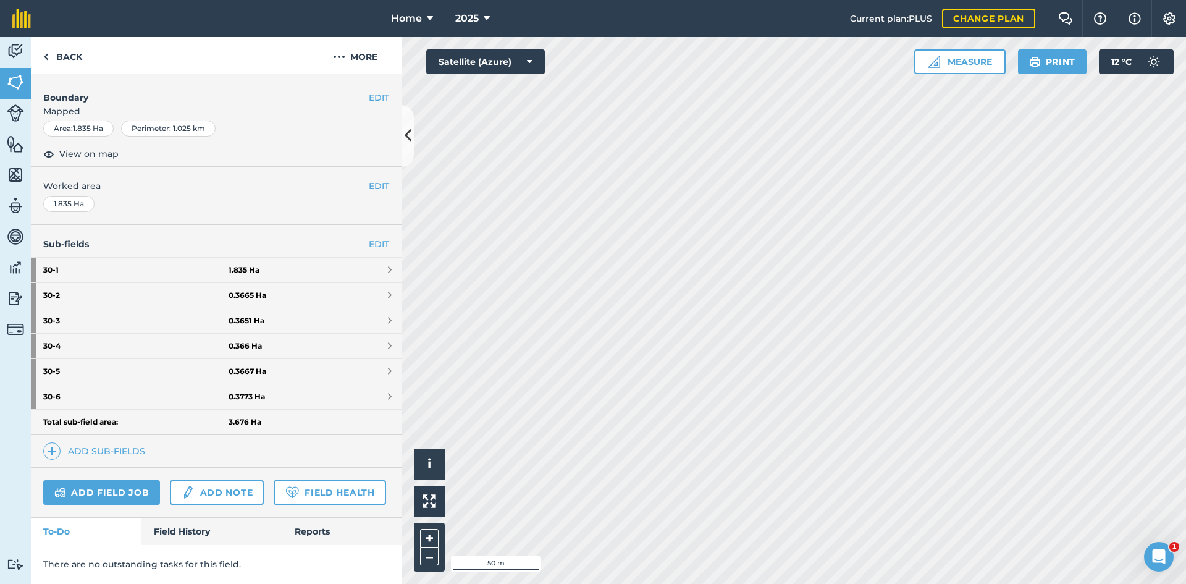
scroll to position [191, 0]
click at [290, 384] on link "30 - 6 0.3773 Ha" at bounding box center [216, 396] width 371 height 25
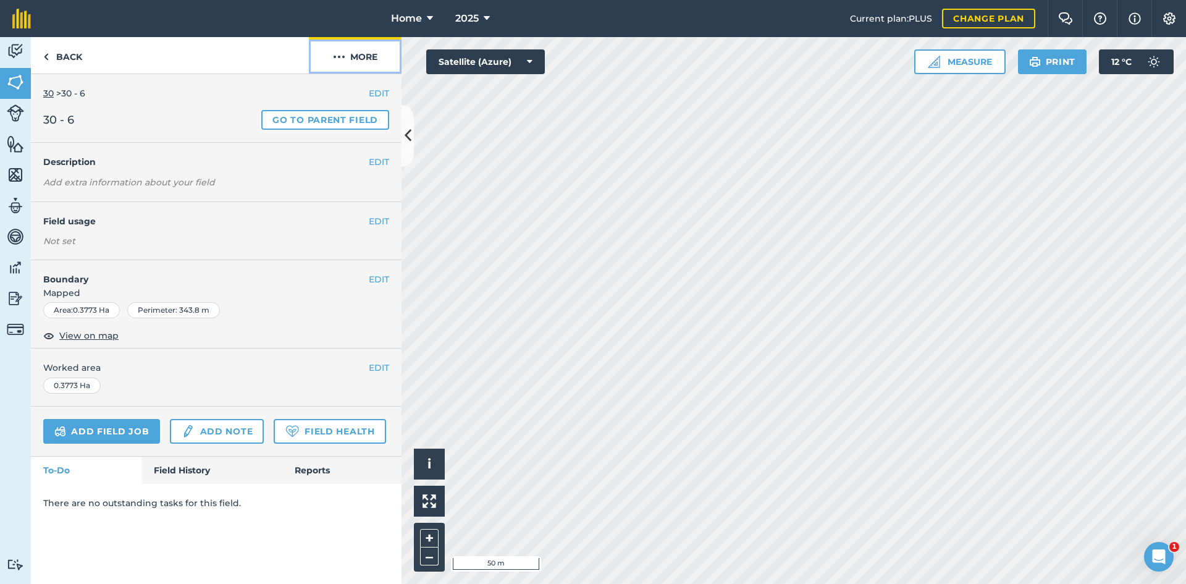
click at [350, 70] on button "More" at bounding box center [355, 55] width 93 height 36
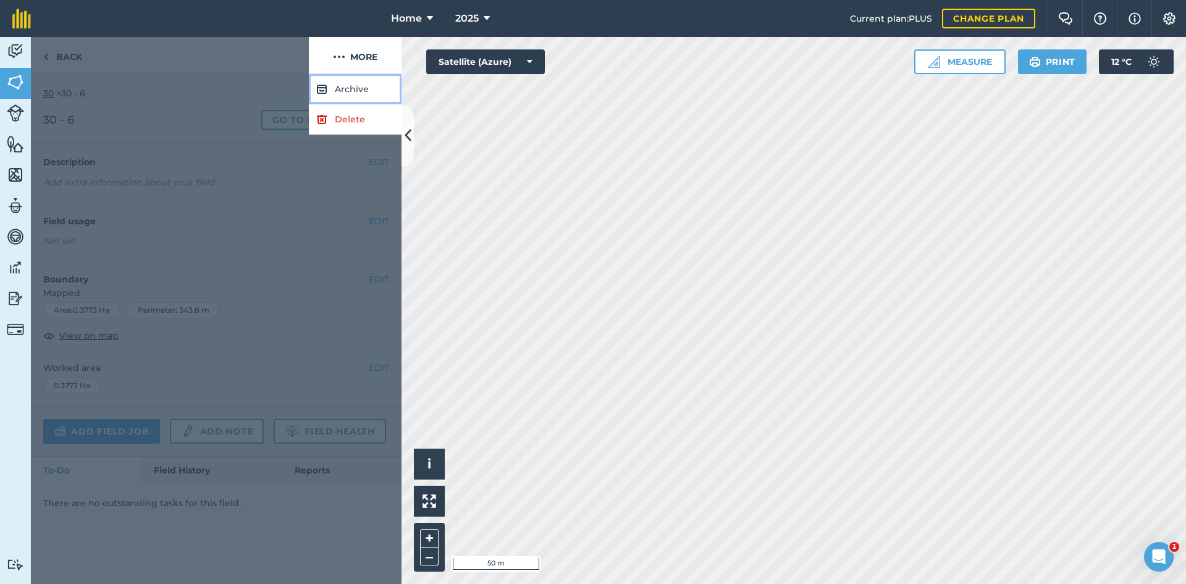
drag, startPoint x: 361, startPoint y: 88, endPoint x: 369, endPoint y: 94, distance: 10.1
click at [368, 94] on button "Archive" at bounding box center [355, 89] width 93 height 30
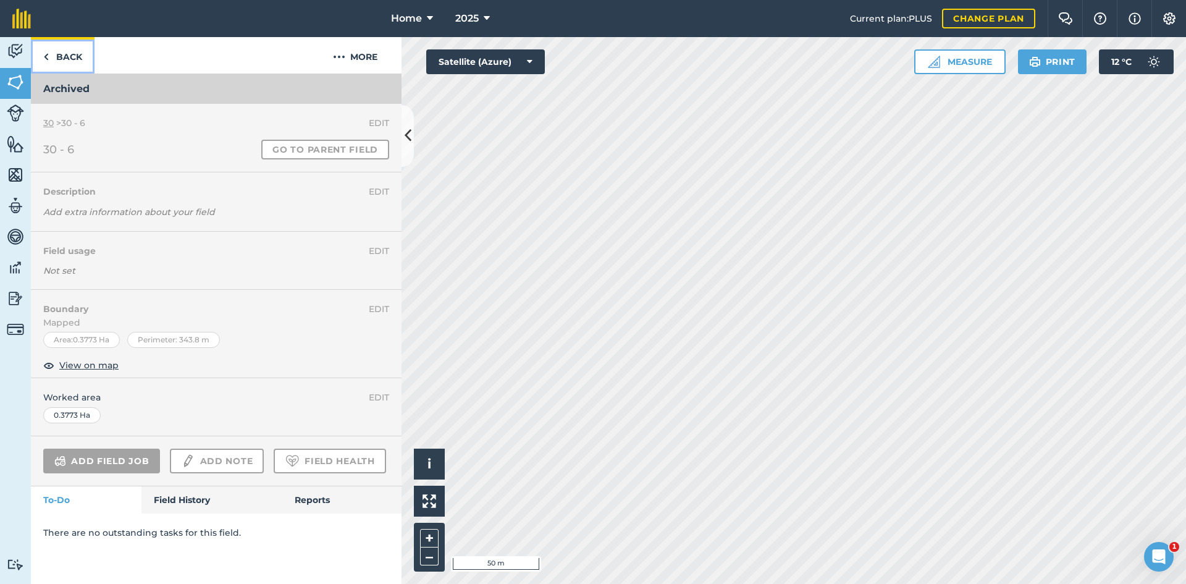
click at [76, 60] on link "Back" at bounding box center [63, 55] width 64 height 36
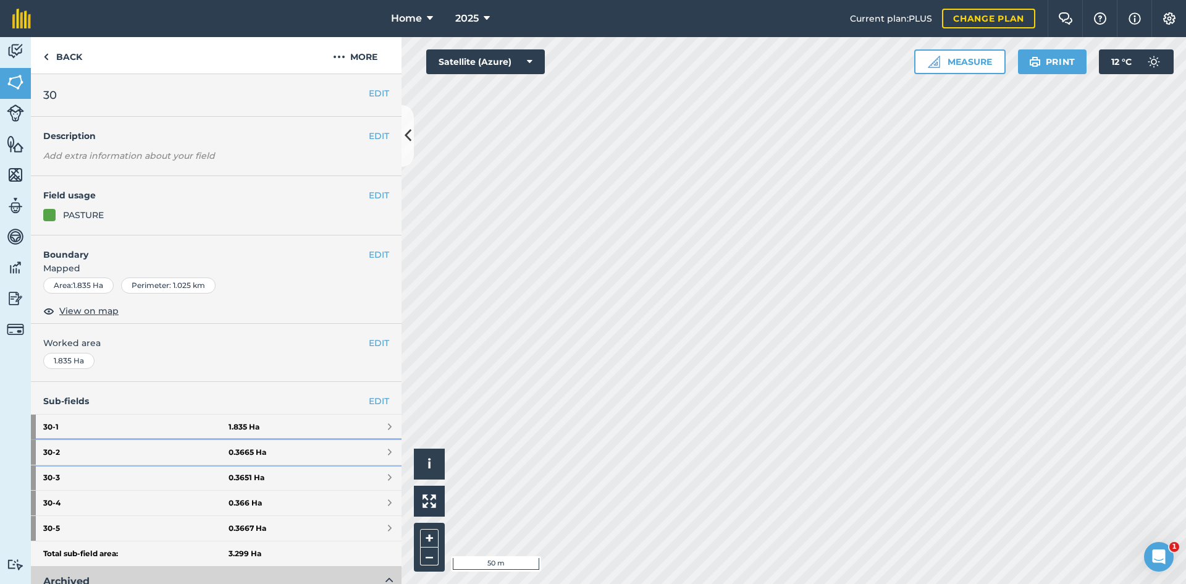
drag, startPoint x: 340, startPoint y: 450, endPoint x: 348, endPoint y: 383, distance: 67.8
click at [342, 449] on link "30 - 2 0.3665 Ha" at bounding box center [216, 452] width 371 height 25
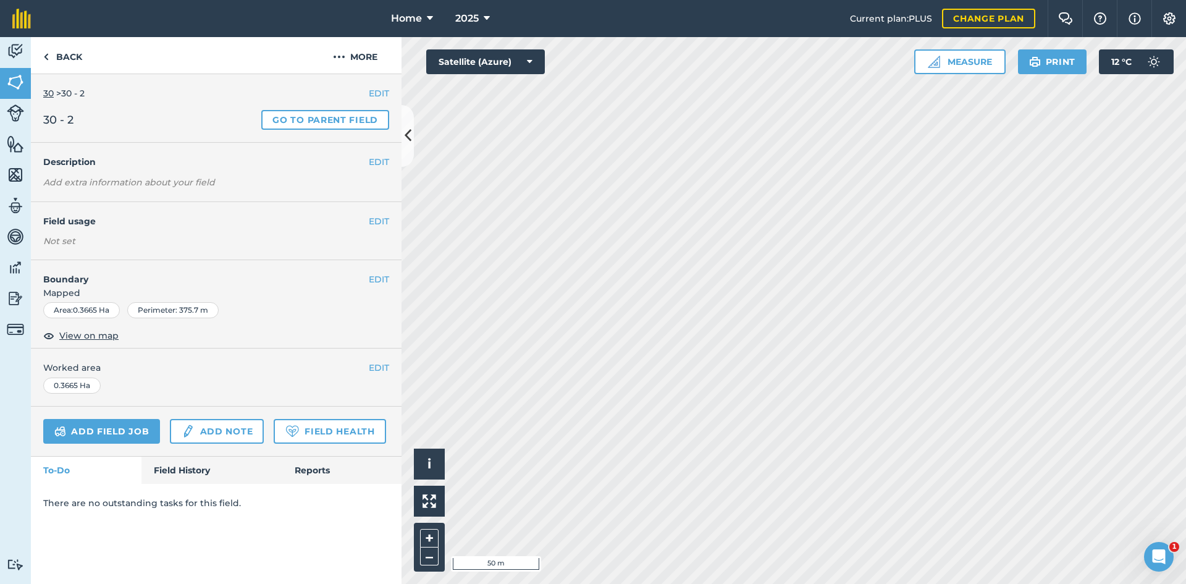
drag, startPoint x: 363, startPoint y: 33, endPoint x: 371, endPoint y: 45, distance: 14.4
click at [366, 35] on nav "Home 2025" at bounding box center [446, 18] width 807 height 37
click at [372, 48] on button "More" at bounding box center [355, 55] width 93 height 36
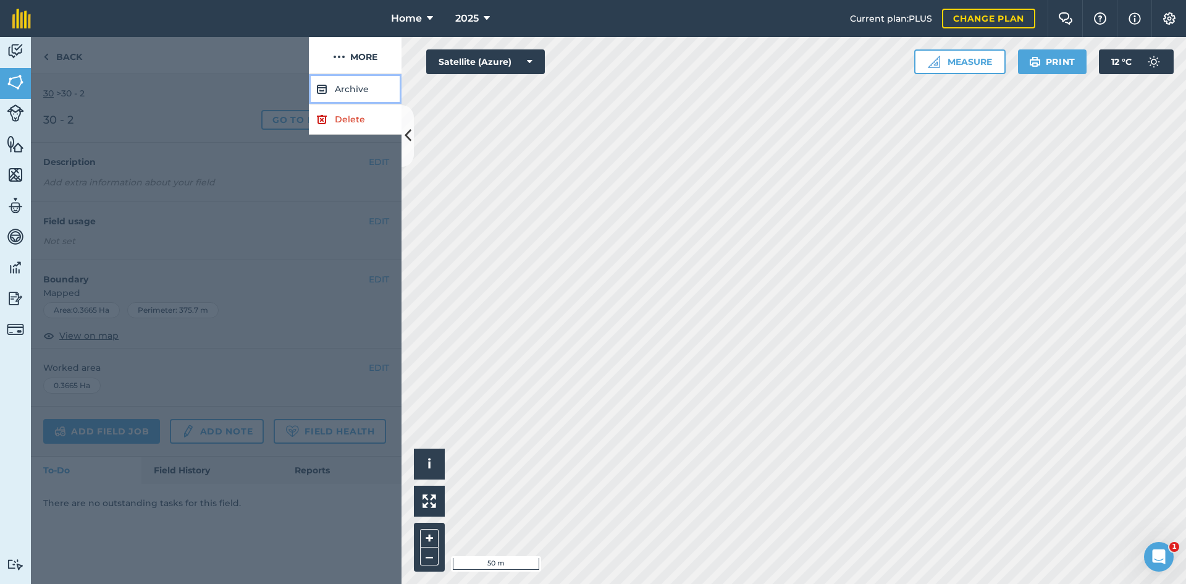
click at [361, 82] on button "Archive" at bounding box center [355, 89] width 93 height 30
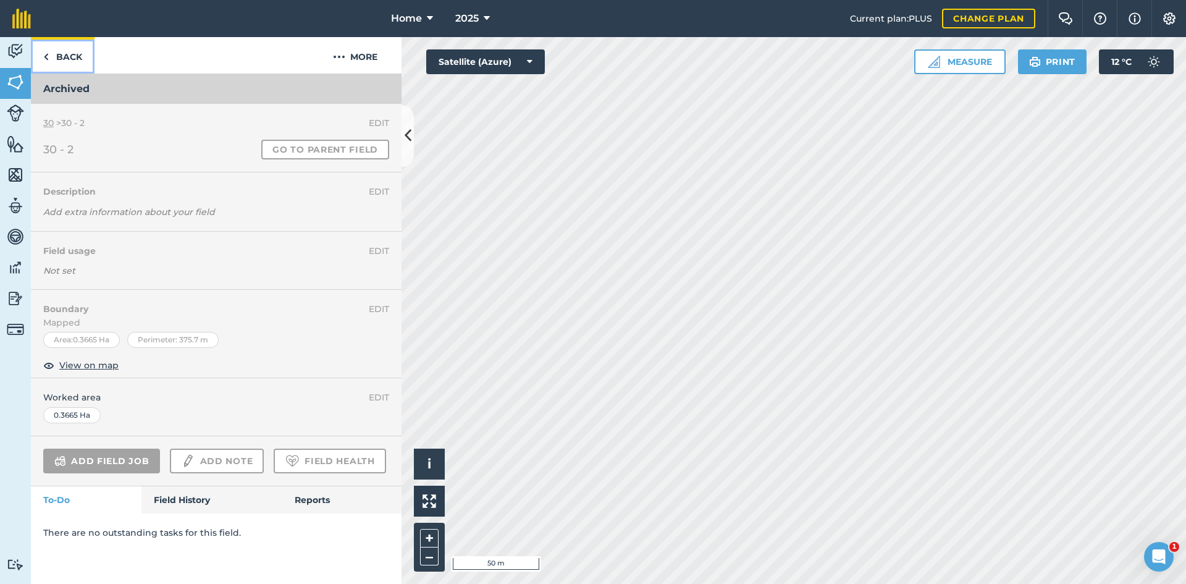
click at [76, 54] on link "Back" at bounding box center [63, 55] width 64 height 36
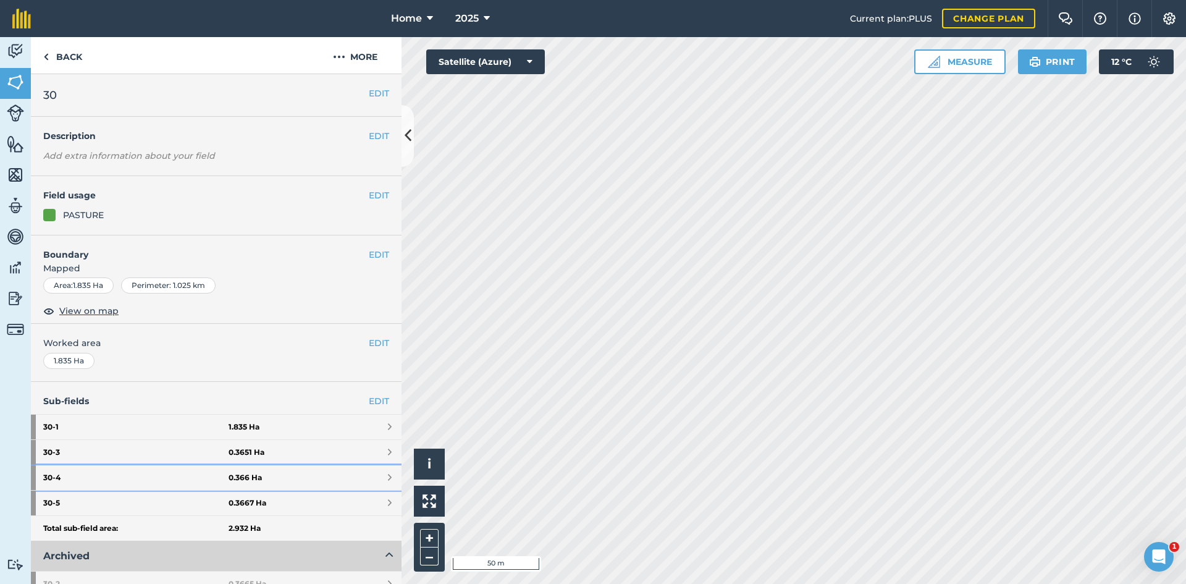
click at [291, 466] on link "30 - 4 0.366 Ha" at bounding box center [216, 477] width 371 height 25
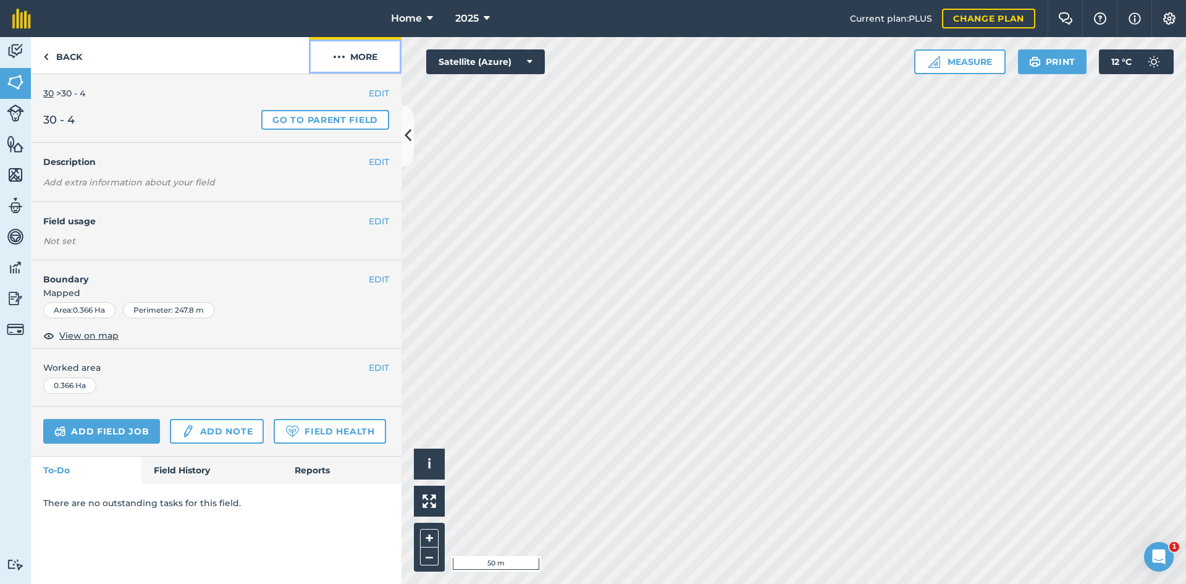
click at [376, 47] on button "More" at bounding box center [355, 55] width 93 height 36
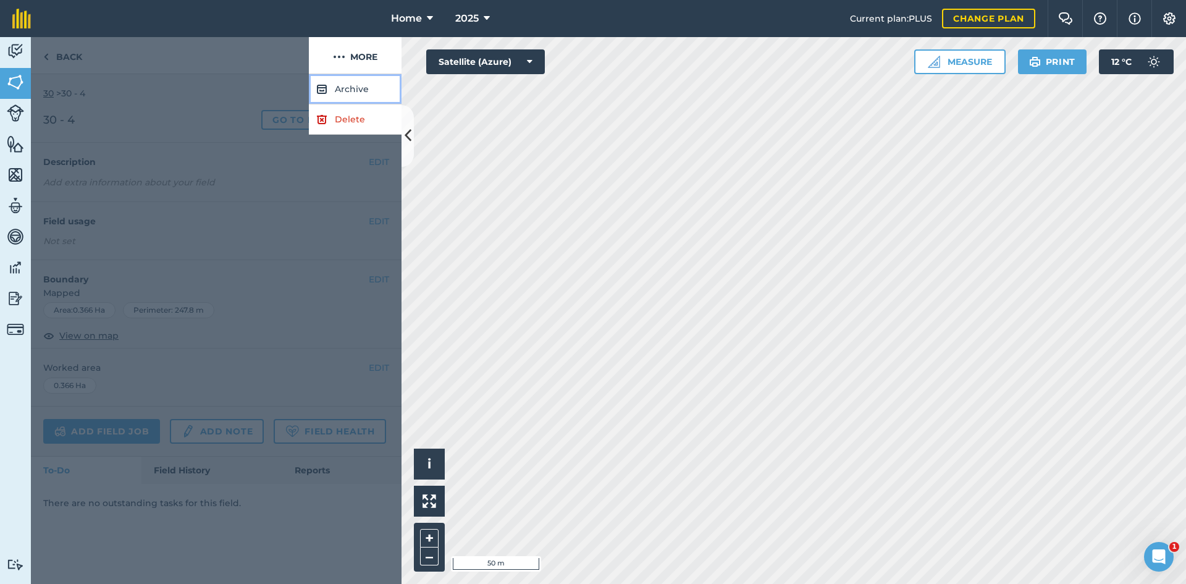
click at [361, 86] on button "Archive" at bounding box center [355, 89] width 93 height 30
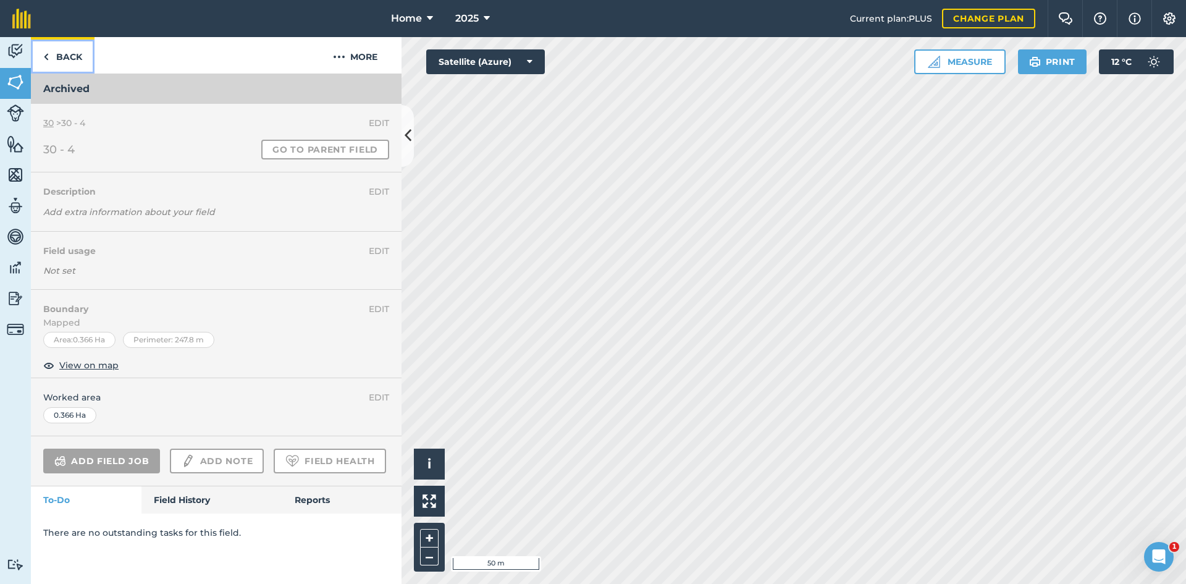
click at [84, 60] on link "Back" at bounding box center [63, 55] width 64 height 36
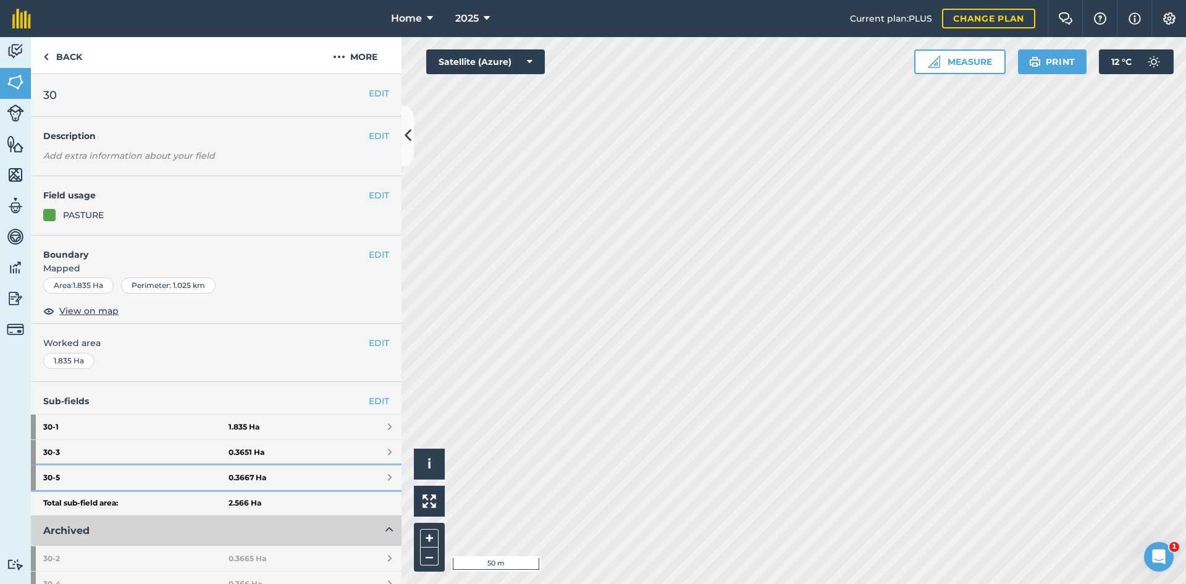
click at [229, 482] on strong "0.3667 Ha" at bounding box center [248, 477] width 38 height 10
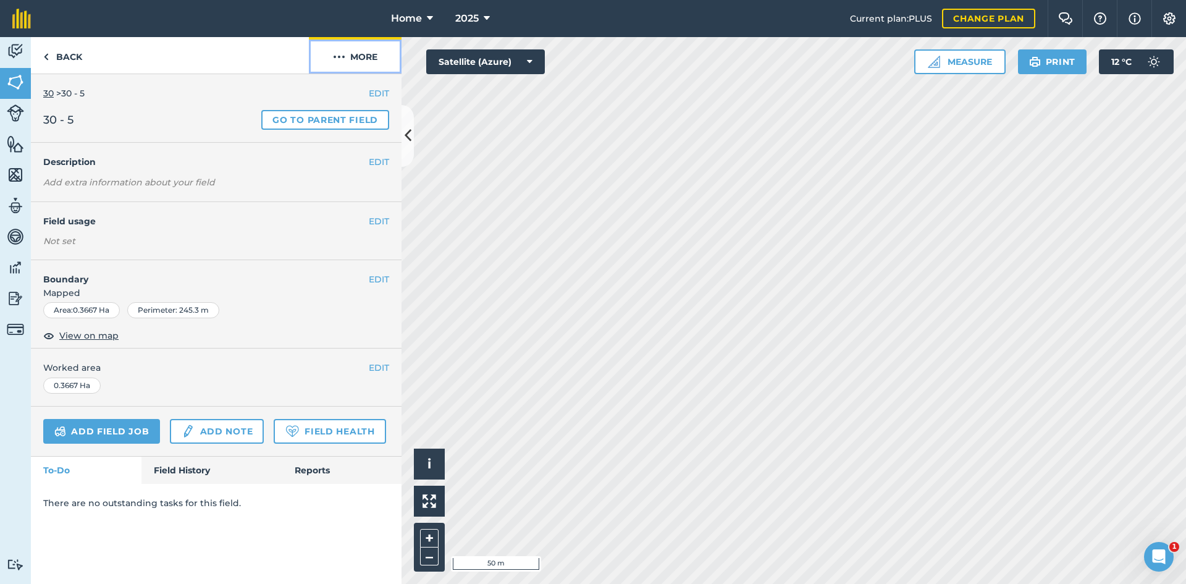
click at [381, 54] on button "More" at bounding box center [355, 55] width 93 height 36
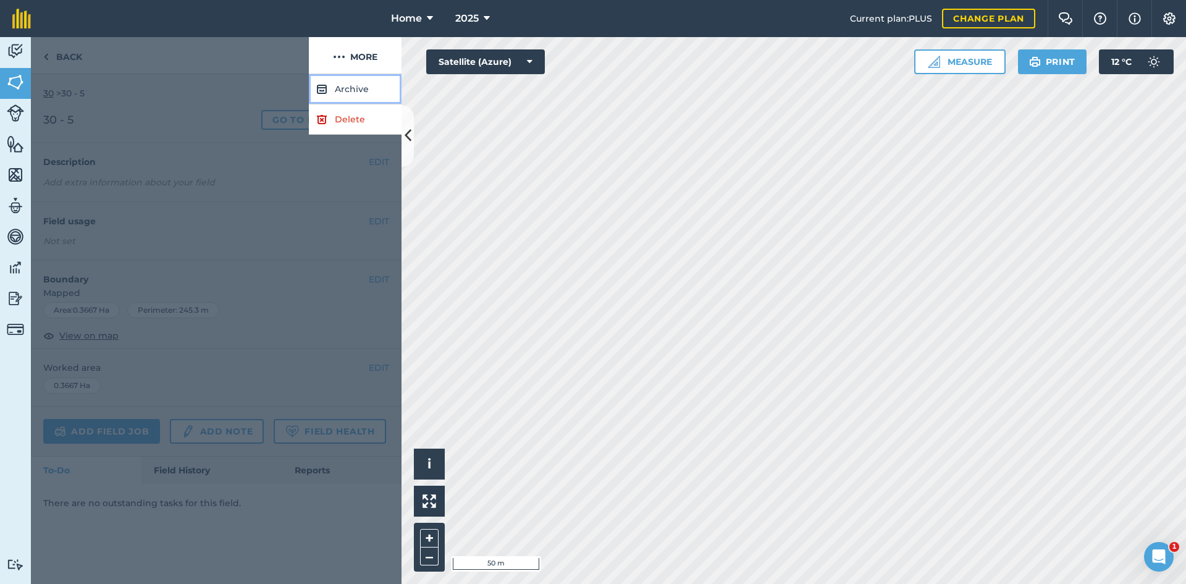
click at [363, 90] on button "Archive" at bounding box center [355, 89] width 93 height 30
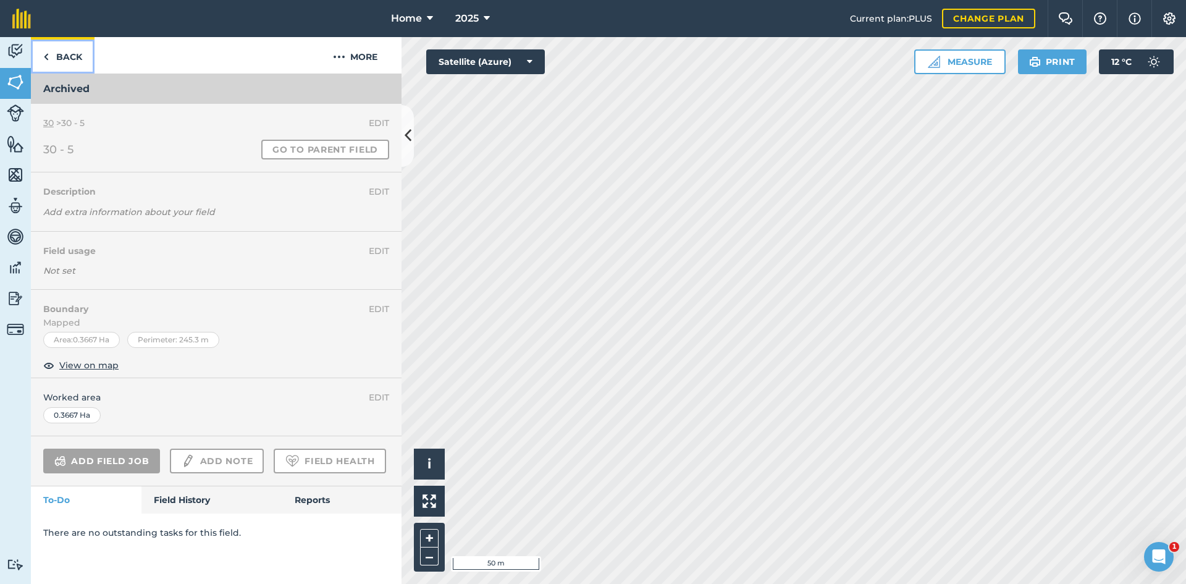
click at [87, 54] on link "Back" at bounding box center [63, 55] width 64 height 36
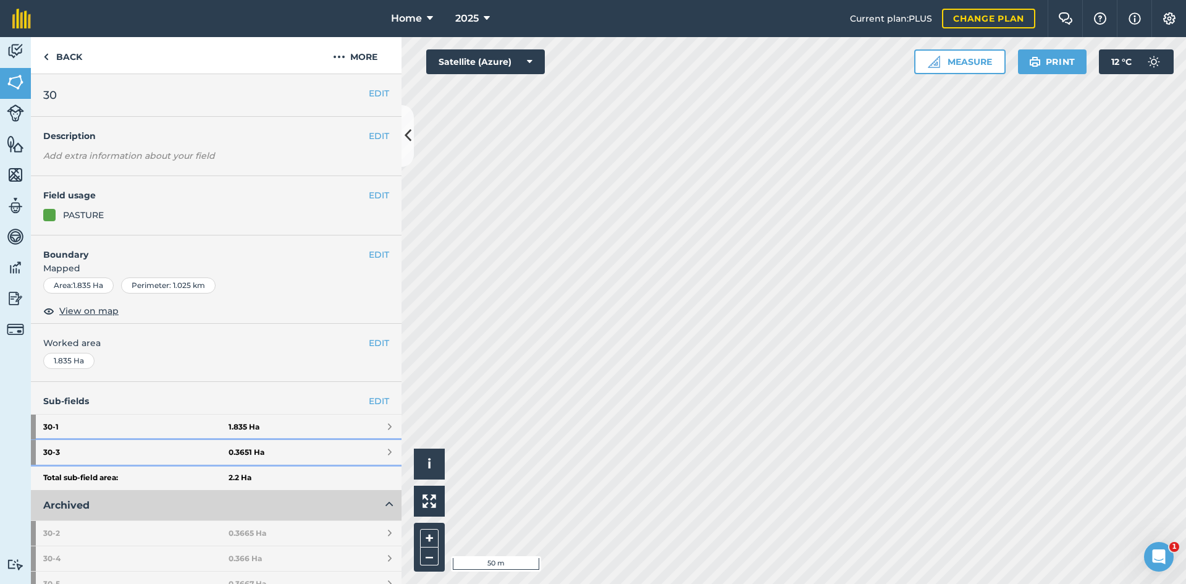
click at [233, 451] on strong "0.3651 Ha" at bounding box center [247, 452] width 36 height 10
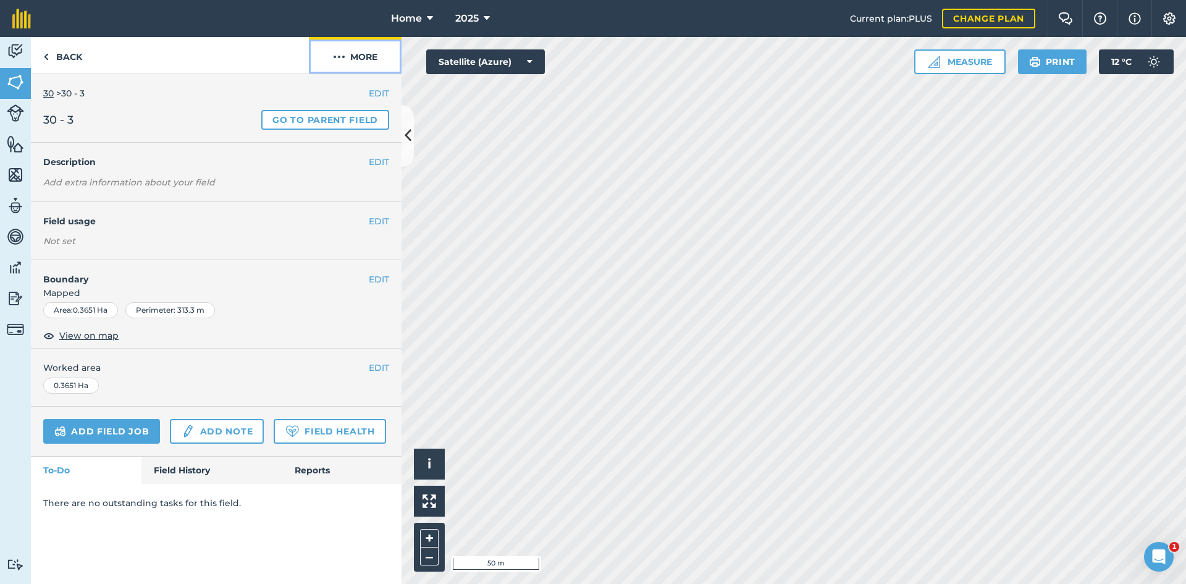
click at [382, 60] on button "More" at bounding box center [355, 55] width 93 height 36
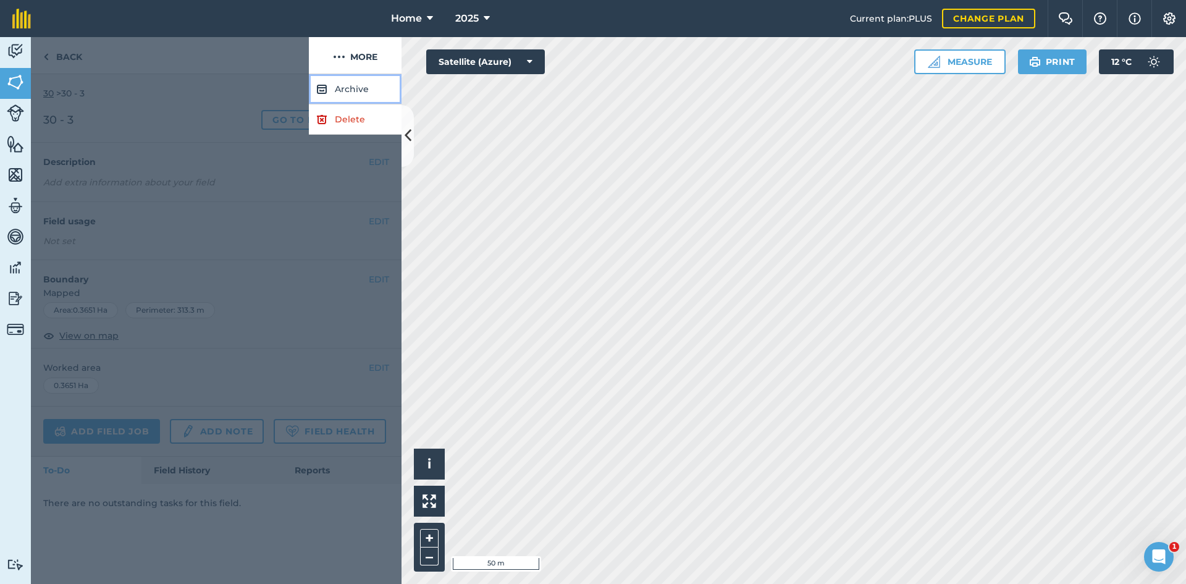
click at [359, 88] on button "Archive" at bounding box center [355, 89] width 93 height 30
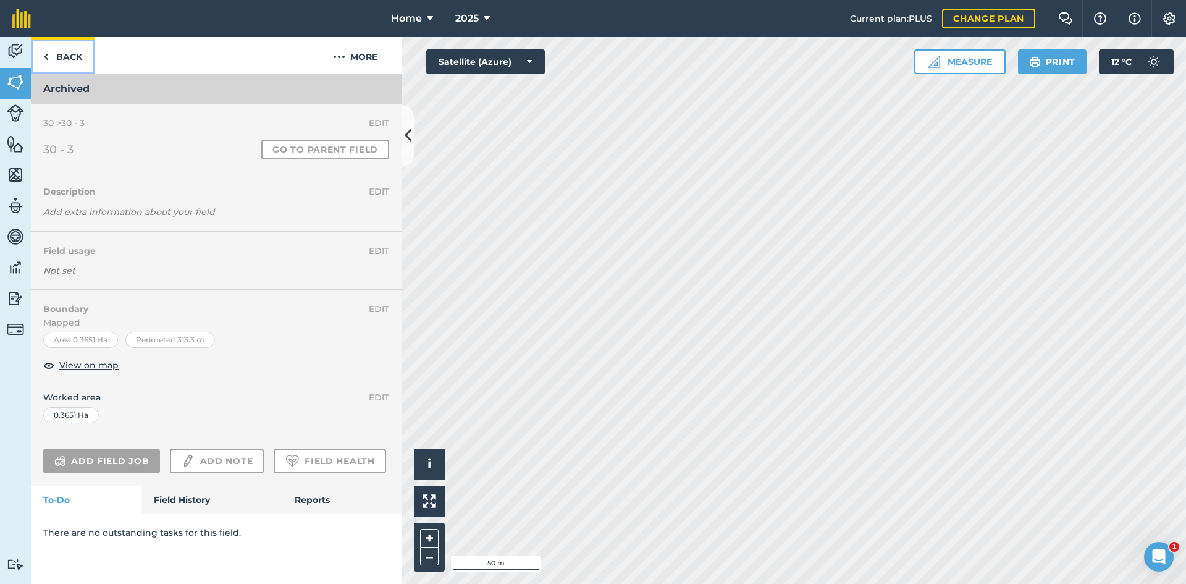
click at [73, 65] on link "Back" at bounding box center [63, 55] width 64 height 36
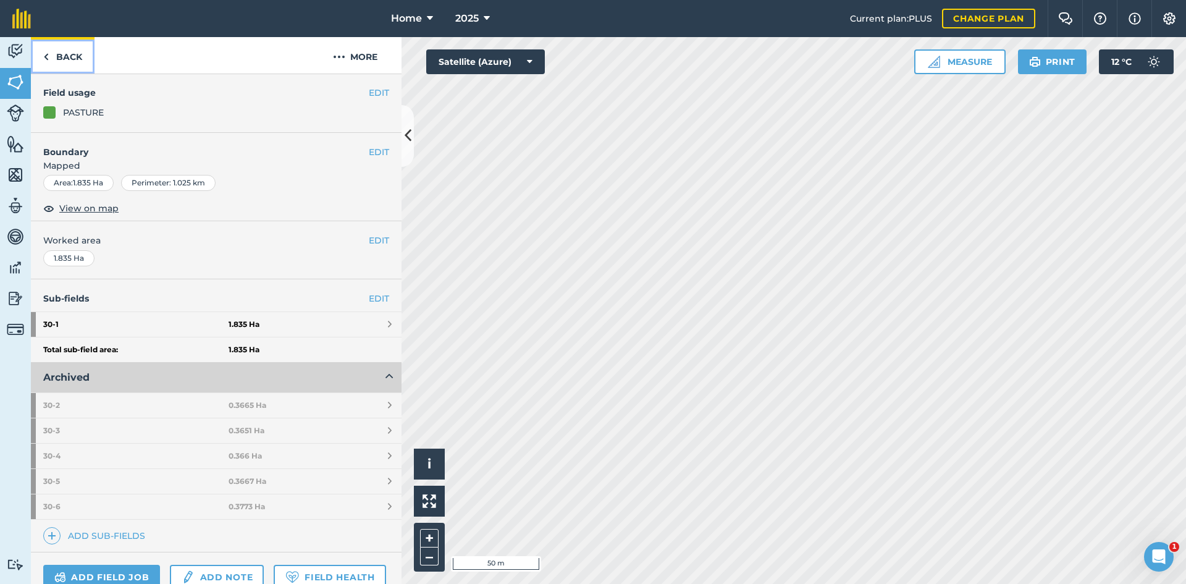
scroll to position [124, 0]
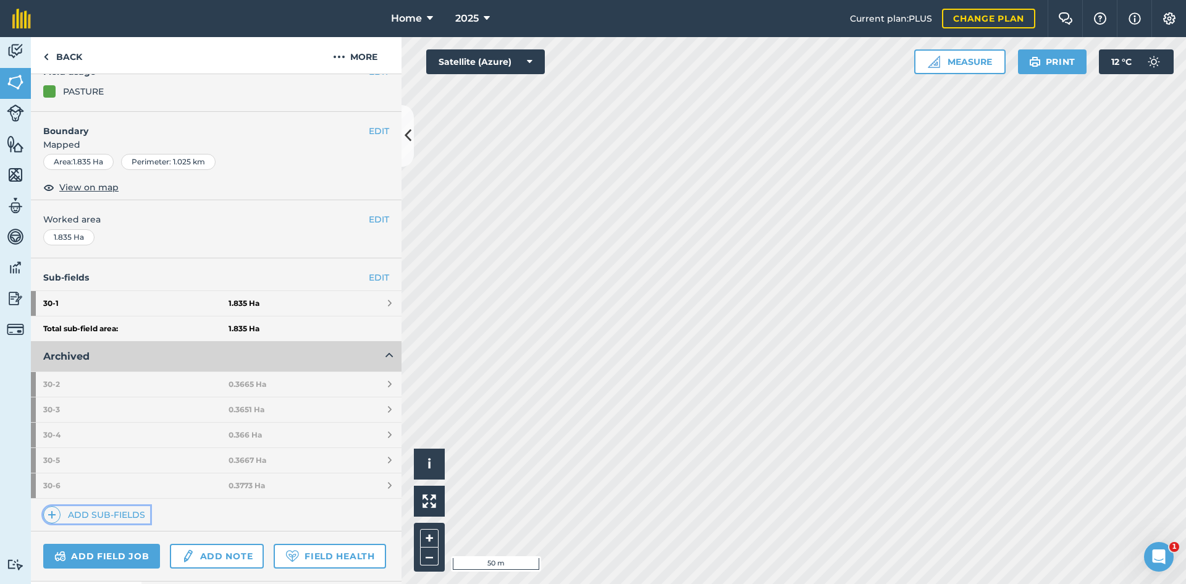
click at [142, 510] on link "Add sub-fields" at bounding box center [96, 514] width 107 height 17
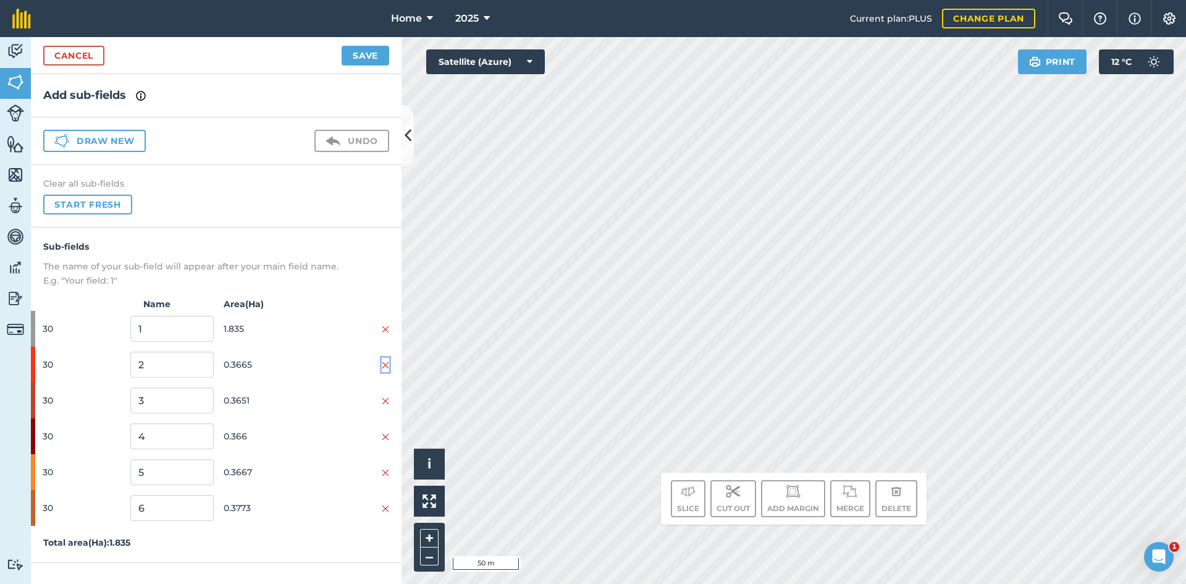
click at [382, 362] on img at bounding box center [385, 365] width 7 height 10
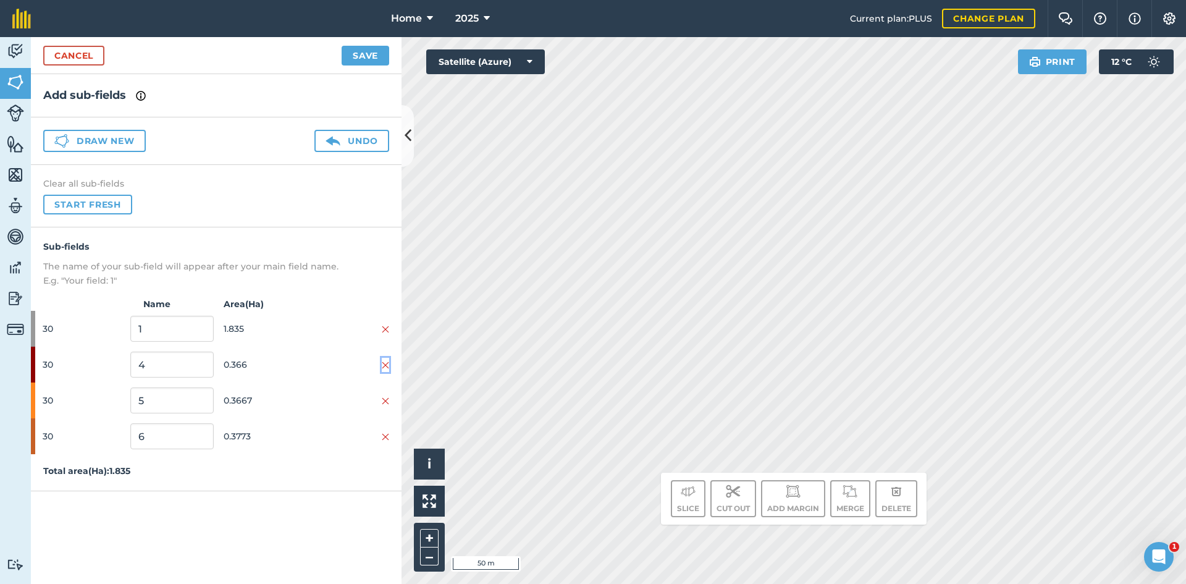
click at [382, 362] on img at bounding box center [385, 365] width 7 height 10
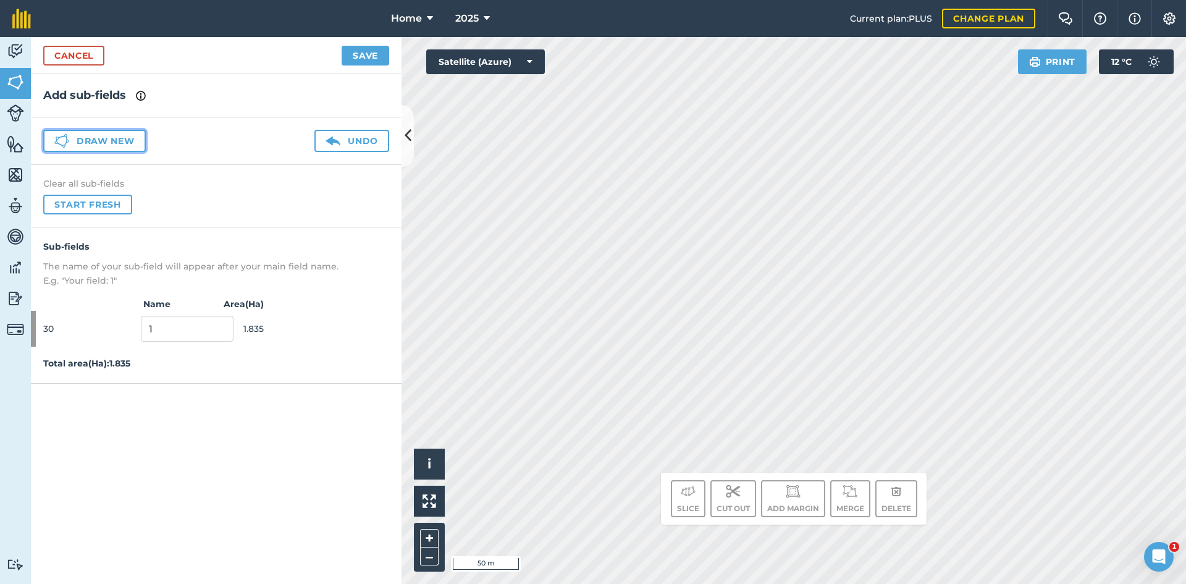
click at [82, 149] on button "Draw new" at bounding box center [94, 141] width 103 height 22
click at [126, 138] on button "Draw new" at bounding box center [94, 141] width 103 height 22
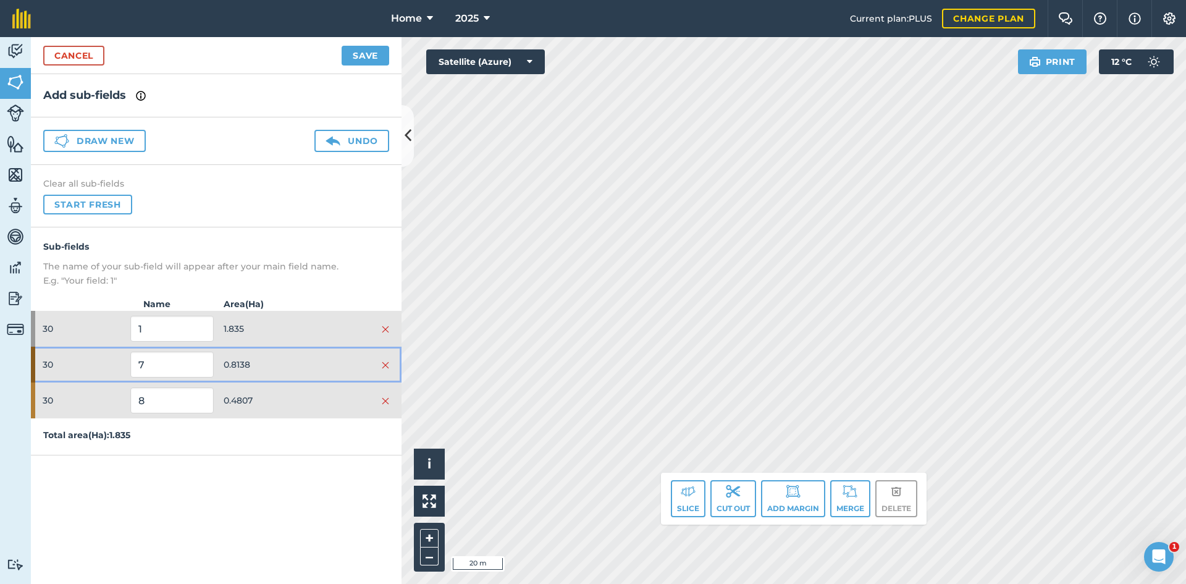
click at [291, 364] on span "0.8138" at bounding box center [265, 364] width 83 height 23
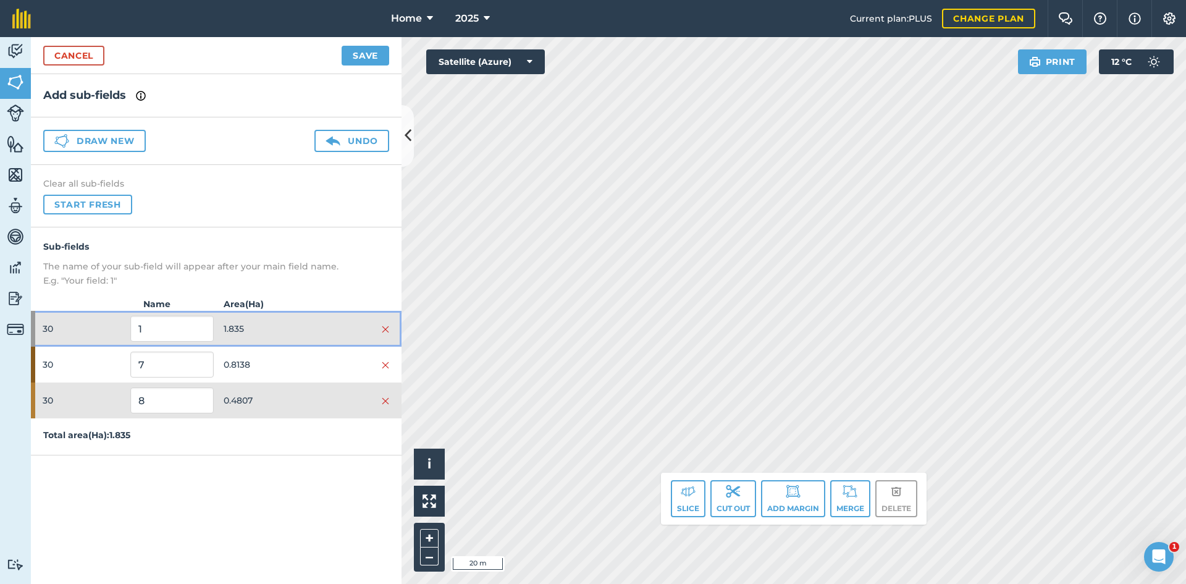
click at [304, 317] on span "1.835" at bounding box center [265, 328] width 83 height 23
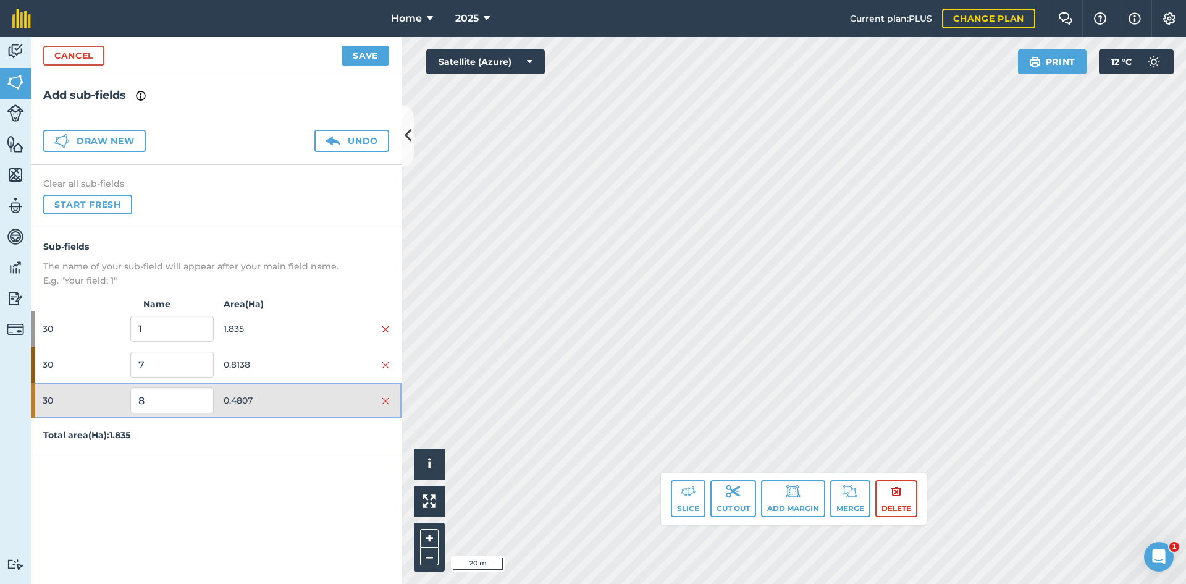
click at [287, 396] on span "0.4807" at bounding box center [265, 399] width 83 height 23
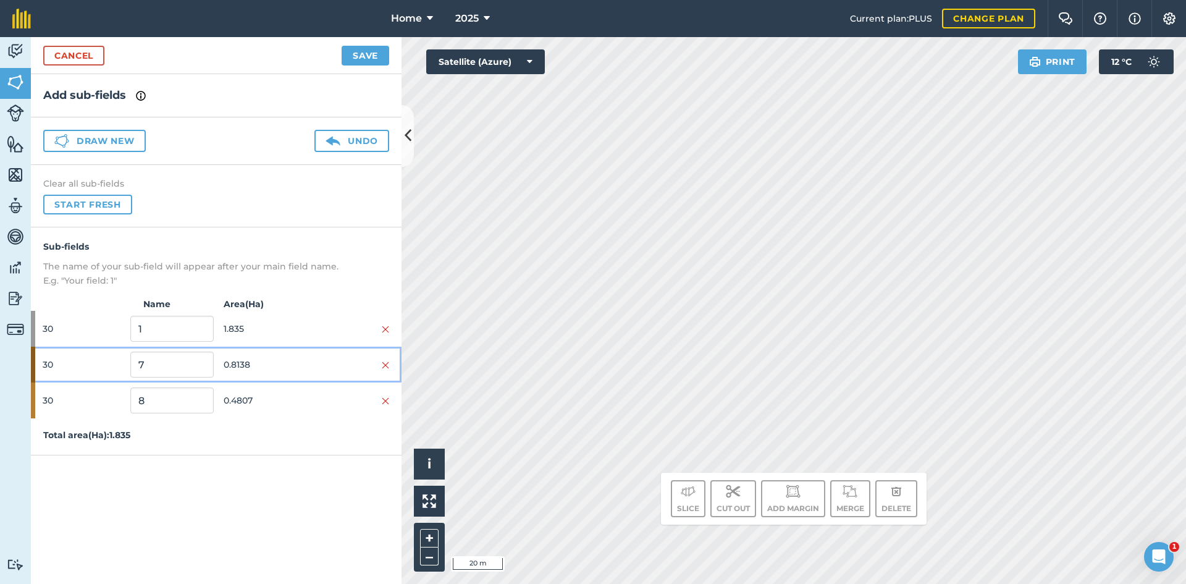
click at [290, 367] on span "0.8138" at bounding box center [265, 364] width 83 height 23
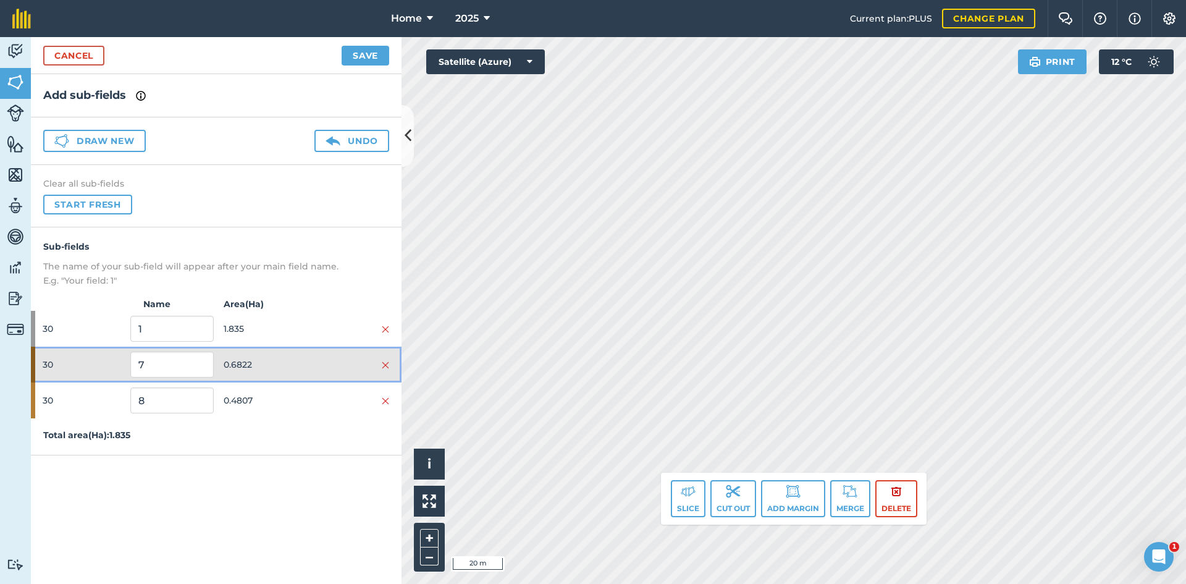
click at [319, 355] on div "30 7 0.6822" at bounding box center [216, 364] width 371 height 36
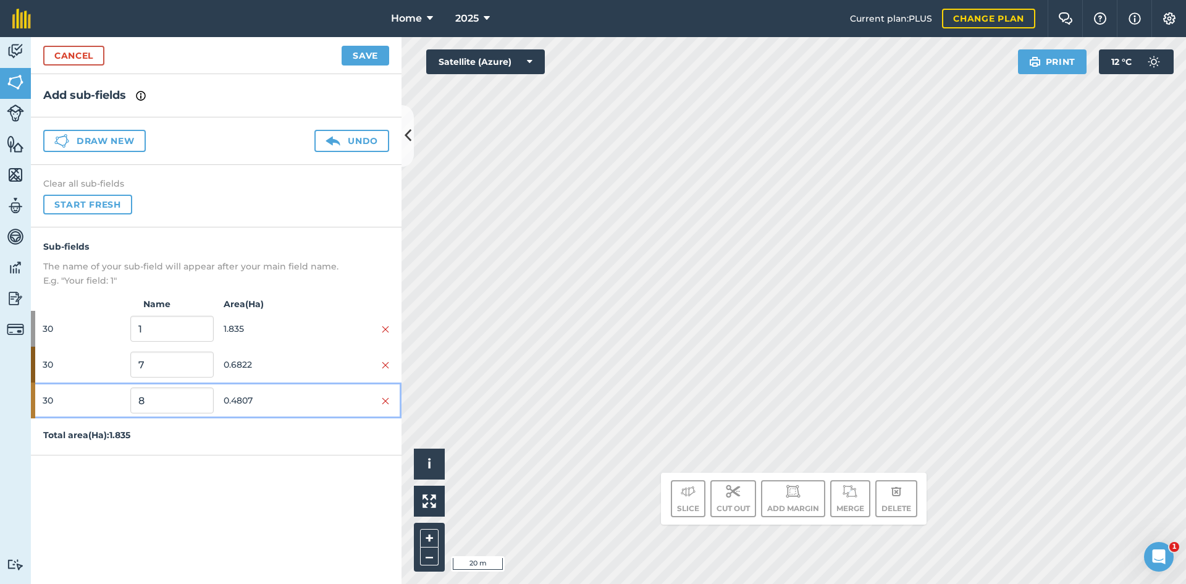
click at [311, 395] on div at bounding box center [347, 400] width 83 height 14
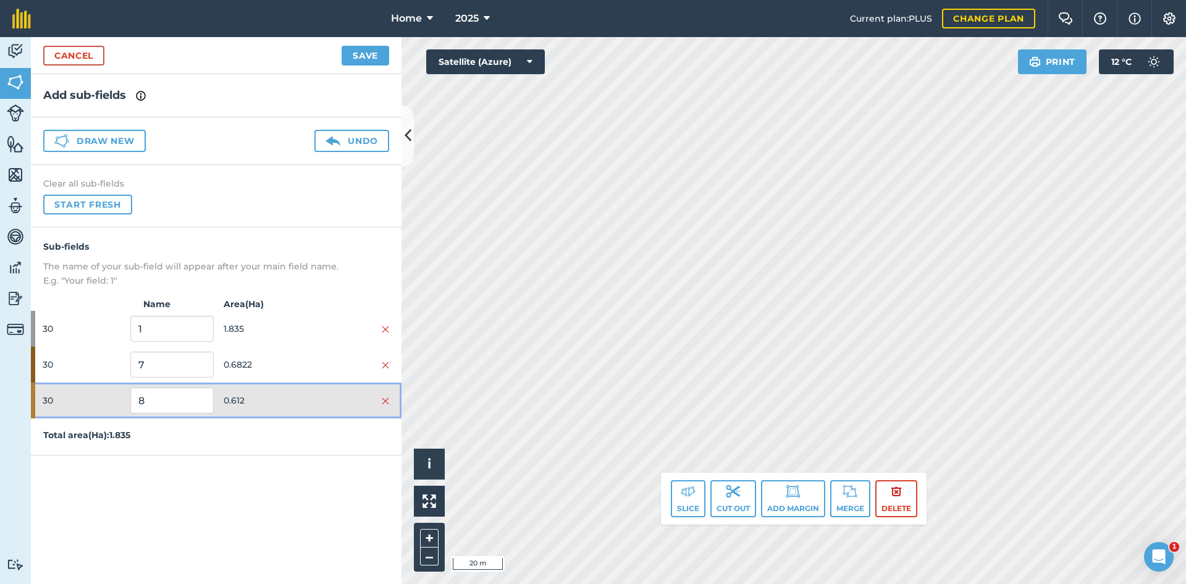
drag, startPoint x: 285, startPoint y: 389, endPoint x: 290, endPoint y: 380, distance: 10.5
click at [285, 388] on div "30 8 0.612" at bounding box center [216, 400] width 371 height 36
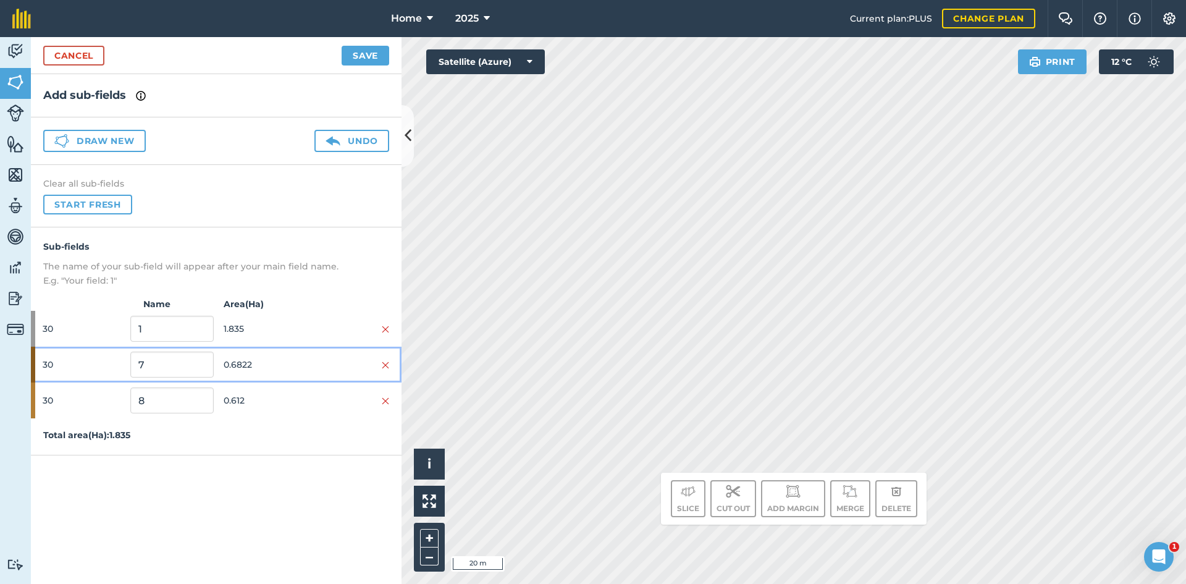
click at [297, 370] on span "0.6822" at bounding box center [265, 364] width 83 height 23
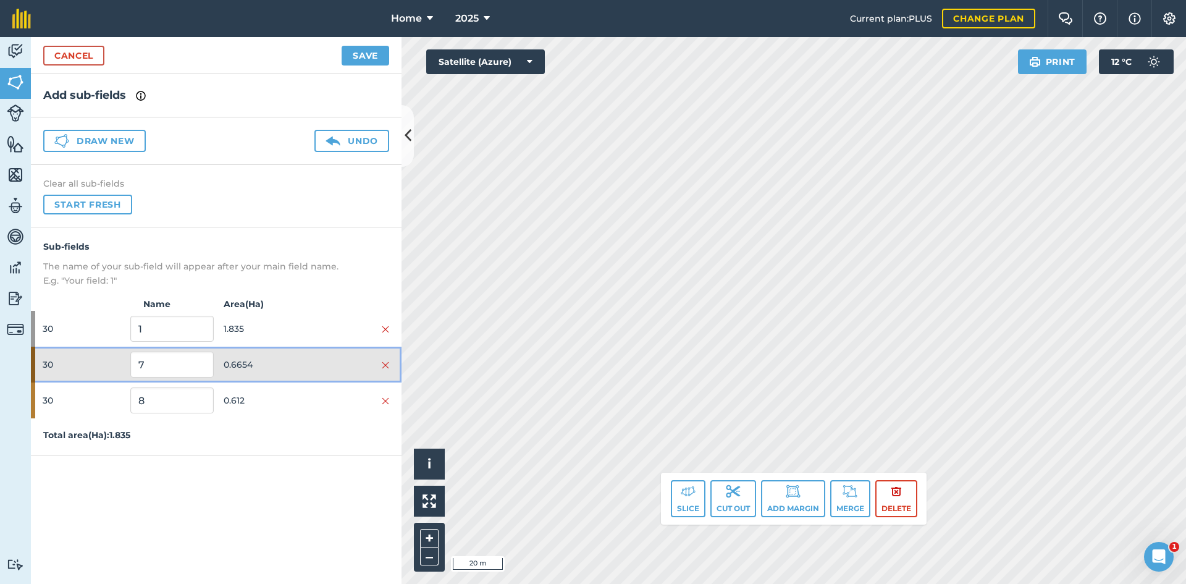
click at [301, 371] on span "0.6654" at bounding box center [265, 364] width 83 height 23
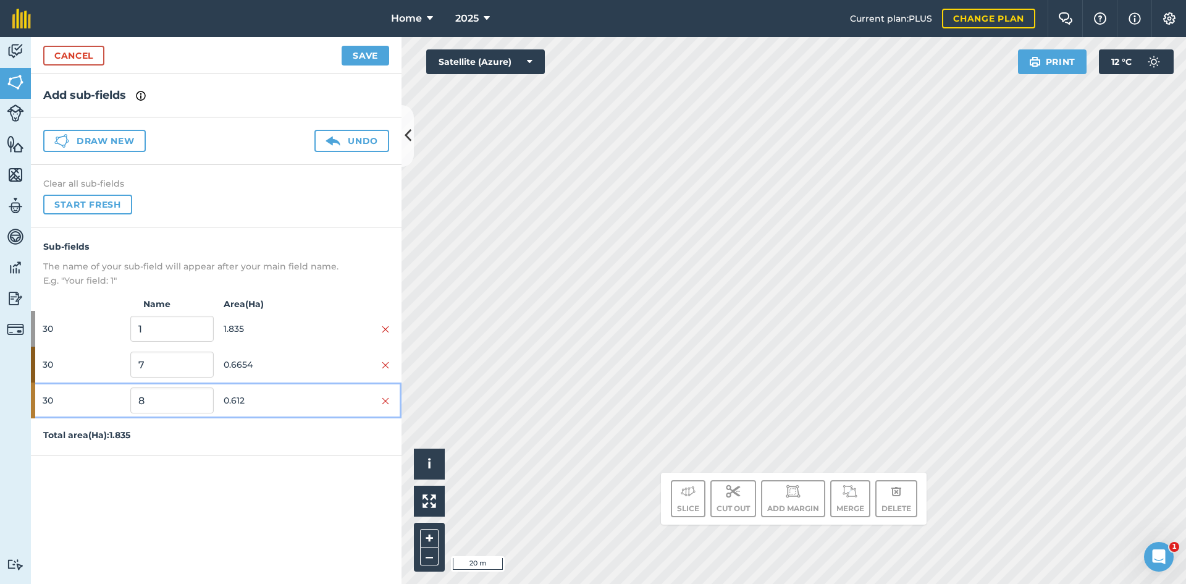
drag, startPoint x: 301, startPoint y: 387, endPoint x: 381, endPoint y: 325, distance: 100.8
click at [303, 386] on div "30 8 0.612" at bounding box center [216, 400] width 371 height 36
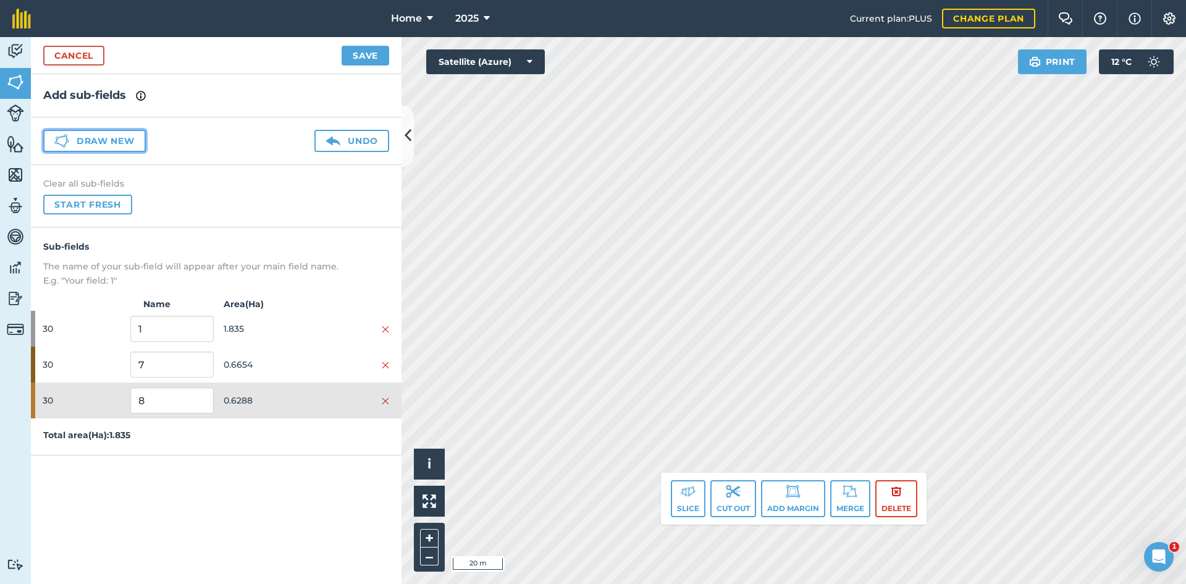
click at [120, 133] on button "Draw new" at bounding box center [94, 141] width 103 height 22
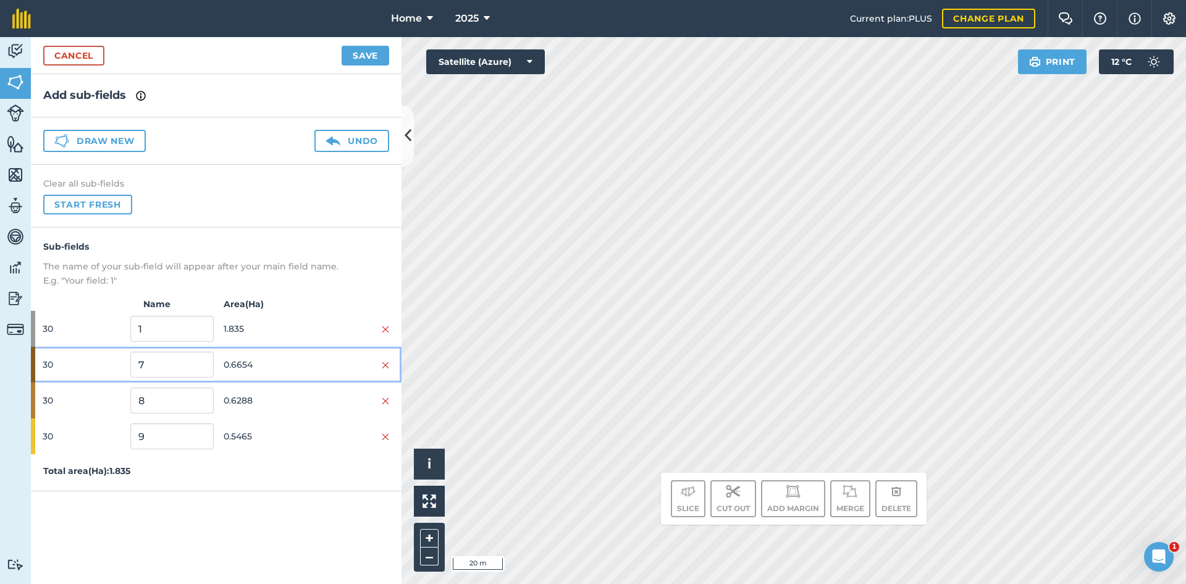
drag, startPoint x: 268, startPoint y: 367, endPoint x: 338, endPoint y: 342, distance: 74.2
click at [271, 365] on span "0.6654" at bounding box center [265, 364] width 83 height 23
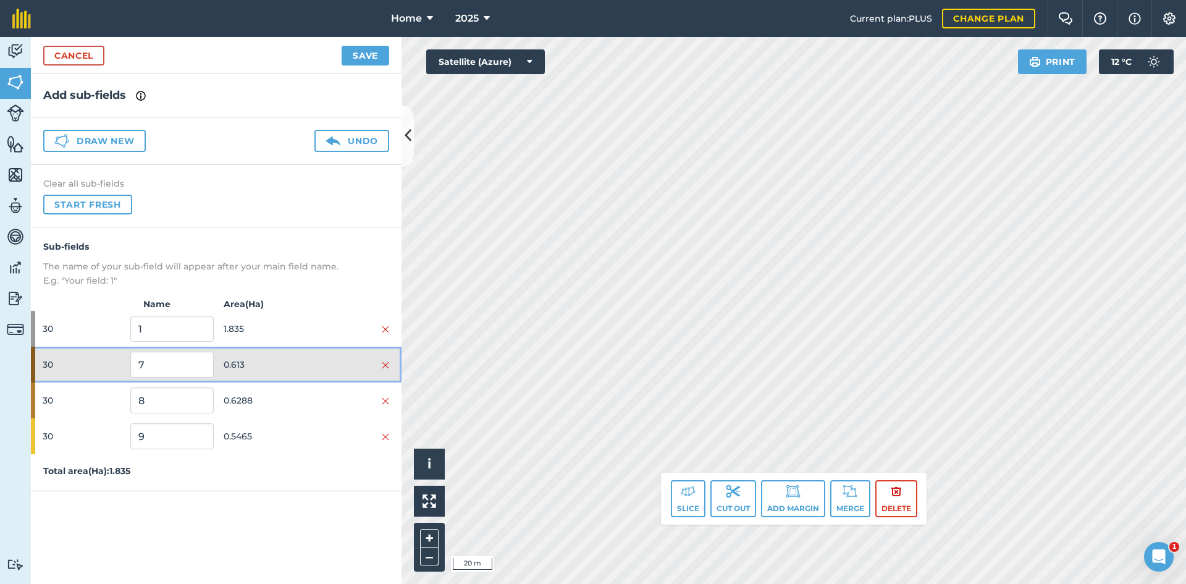
drag, startPoint x: 269, startPoint y: 359, endPoint x: 277, endPoint y: 375, distance: 17.1
click at [269, 360] on span "0.613" at bounding box center [265, 364] width 83 height 23
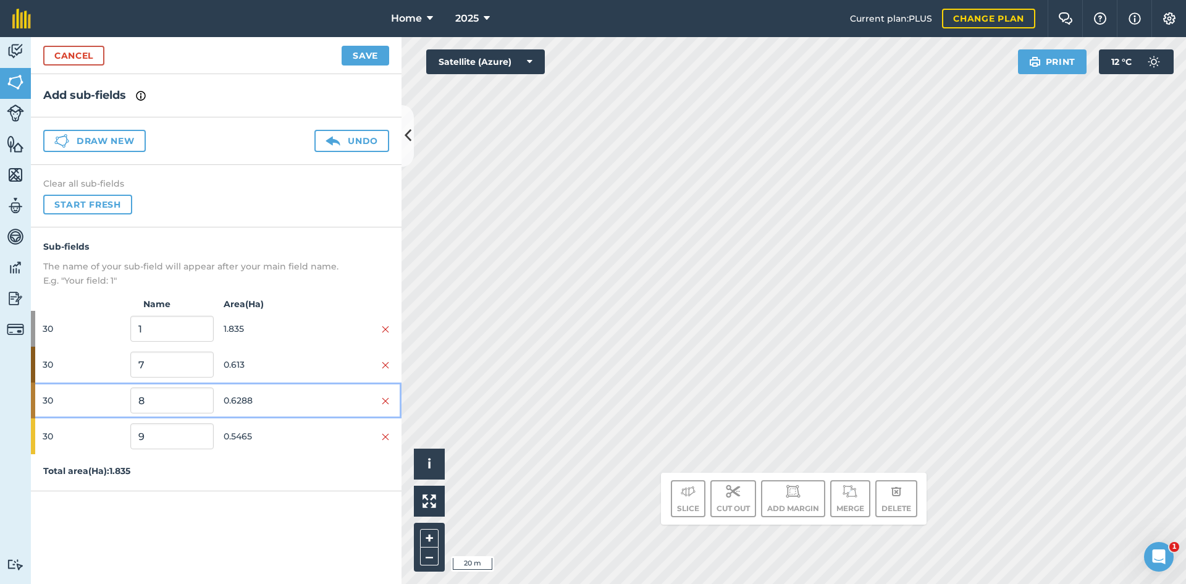
click at [285, 397] on span "0.6288" at bounding box center [265, 399] width 83 height 23
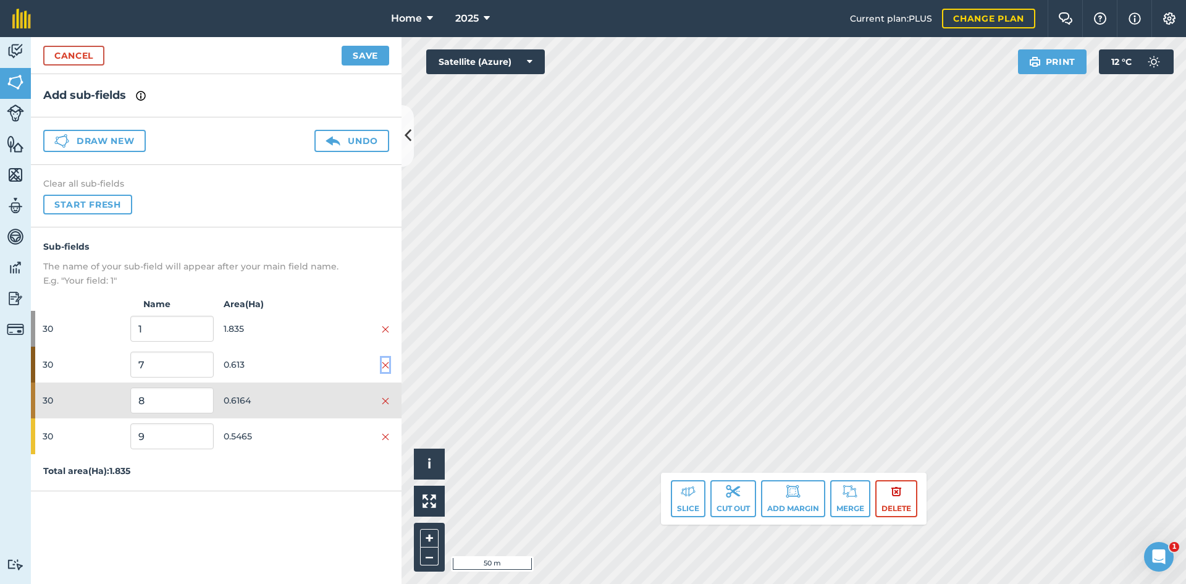
click at [384, 358] on button at bounding box center [385, 365] width 7 height 14
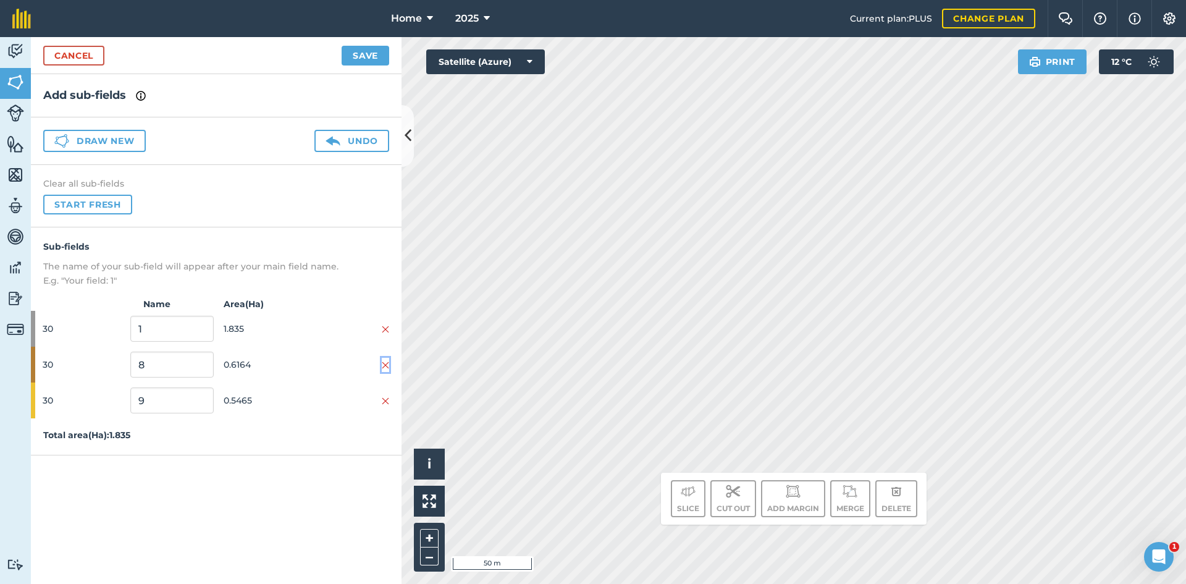
click at [385, 359] on button at bounding box center [385, 365] width 7 height 14
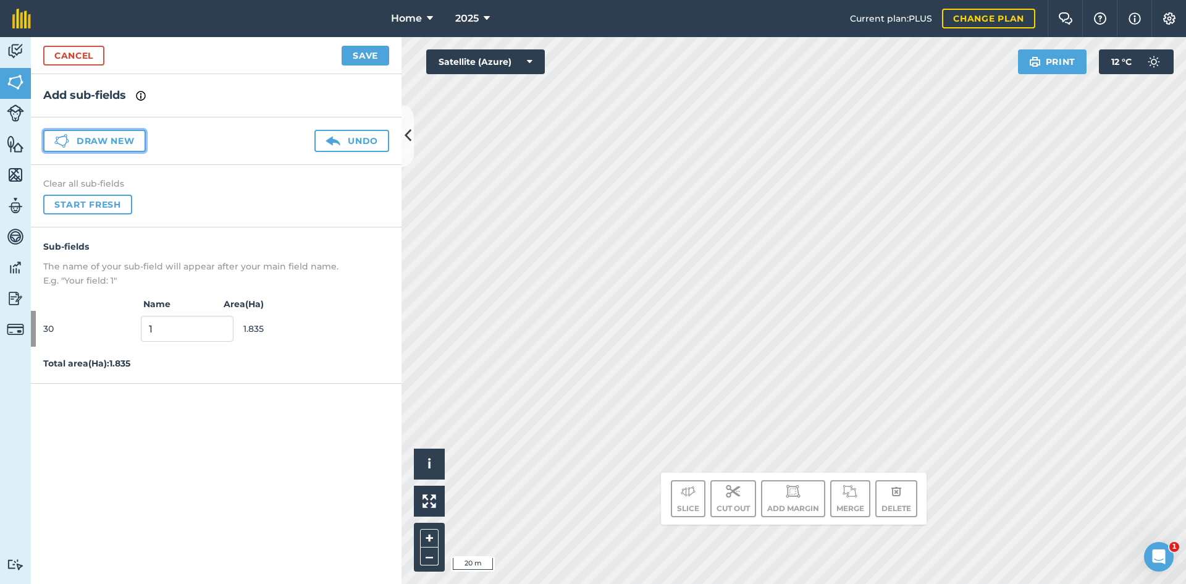
click at [88, 136] on button "Draw new" at bounding box center [94, 141] width 103 height 22
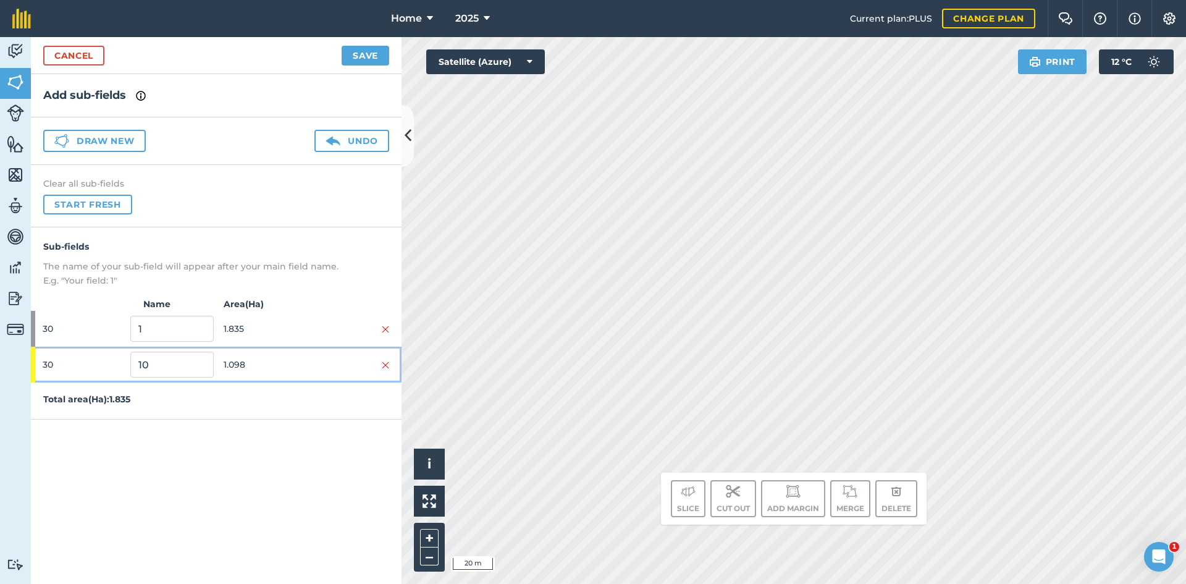
drag, startPoint x: 287, startPoint y: 362, endPoint x: 292, endPoint y: 388, distance: 27.0
click at [287, 363] on span "1.098" at bounding box center [265, 364] width 83 height 23
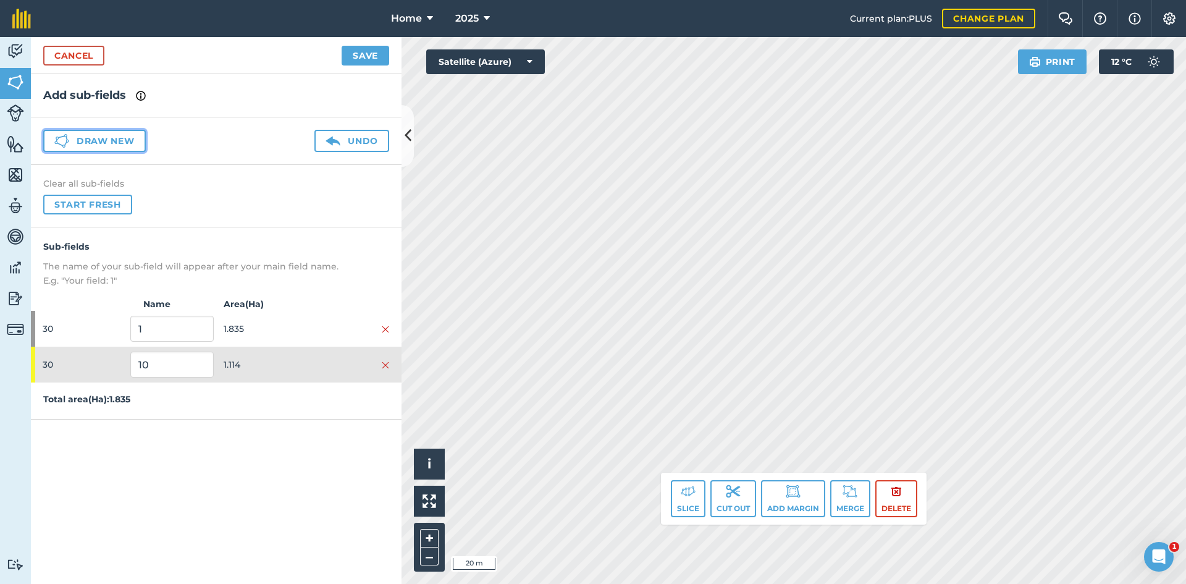
click at [138, 140] on button "Draw new" at bounding box center [94, 141] width 103 height 22
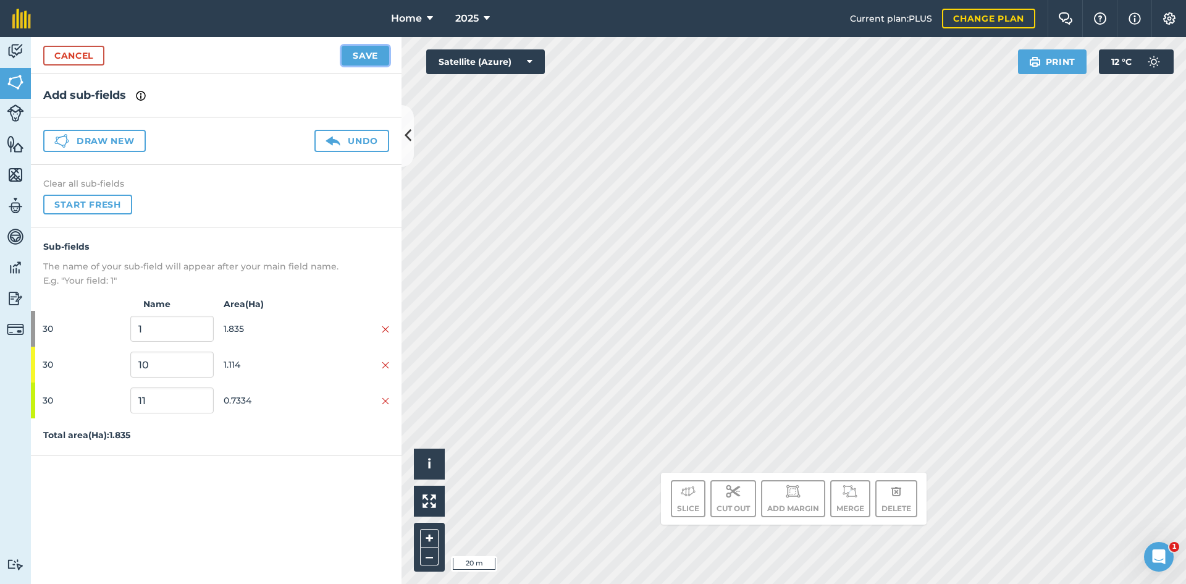
click at [380, 56] on button "Save" at bounding box center [366, 56] width 48 height 20
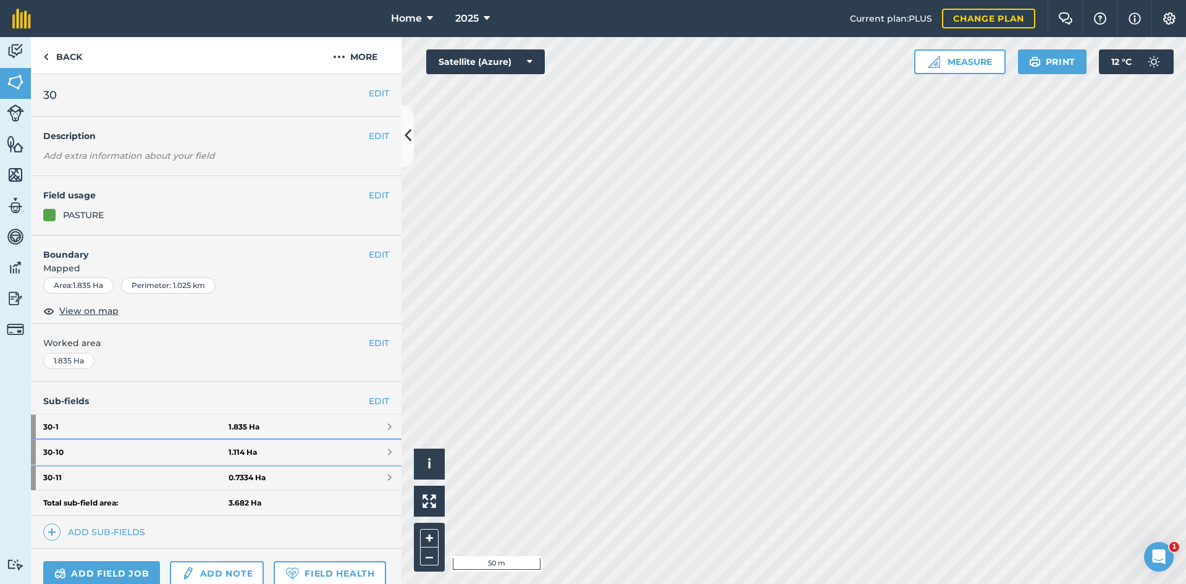
click at [297, 447] on link "30 - 10 1.114 Ha" at bounding box center [216, 452] width 371 height 25
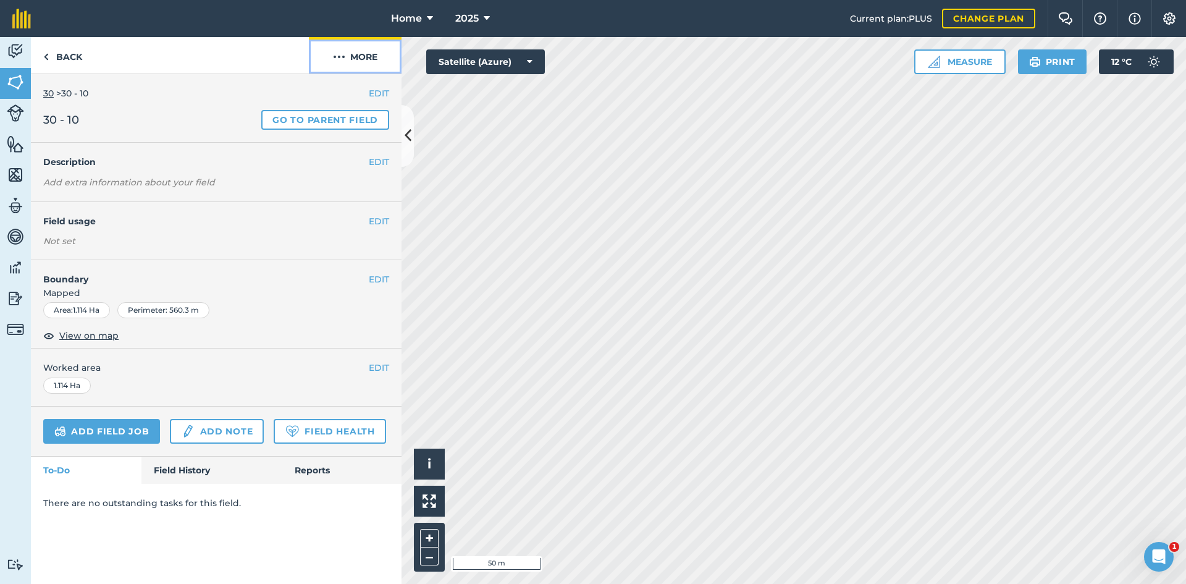
click at [371, 44] on button "More" at bounding box center [355, 55] width 93 height 36
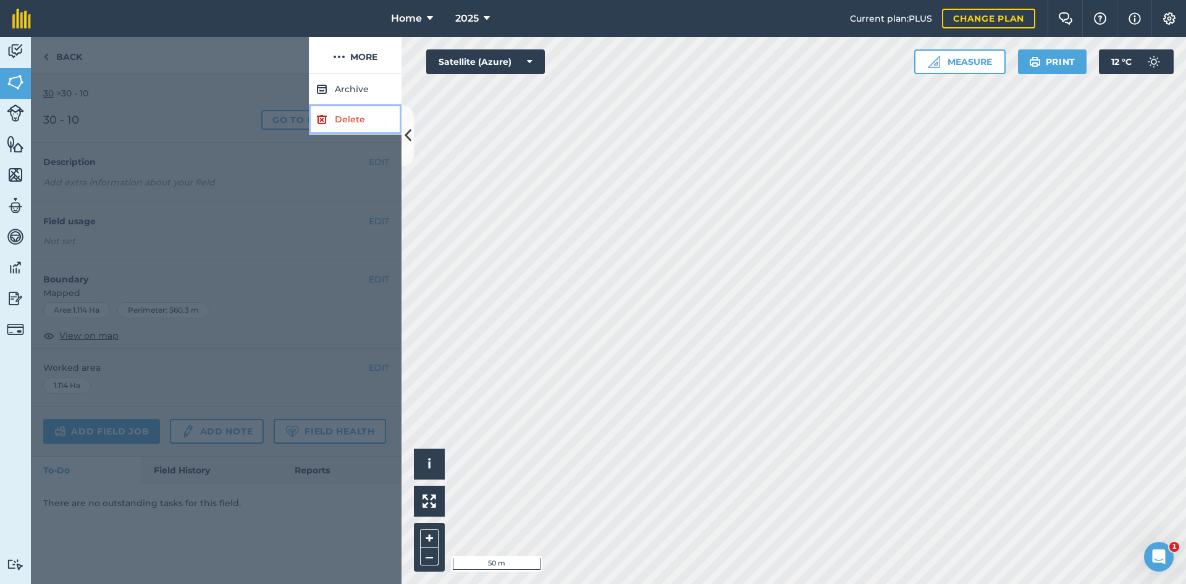
click at [348, 125] on link "Delete" at bounding box center [355, 119] width 93 height 30
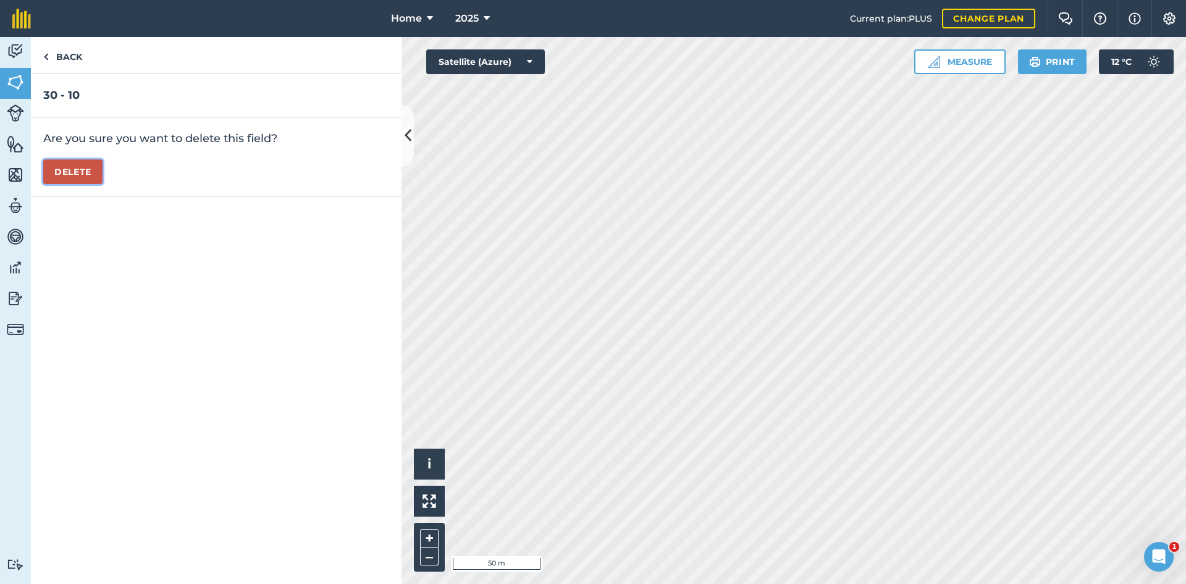
click at [77, 170] on button "Delete" at bounding box center [72, 171] width 59 height 25
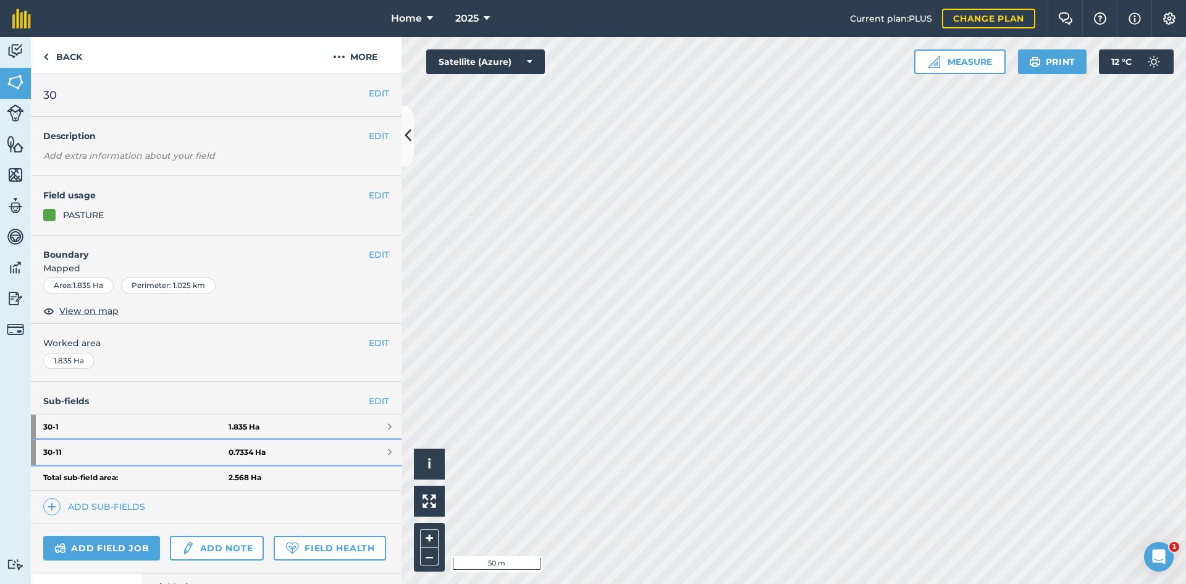
drag, startPoint x: 271, startPoint y: 448, endPoint x: 274, endPoint y: 440, distance: 7.8
click at [272, 448] on link "30 - 11 0.7334 Ha" at bounding box center [216, 452] width 371 height 25
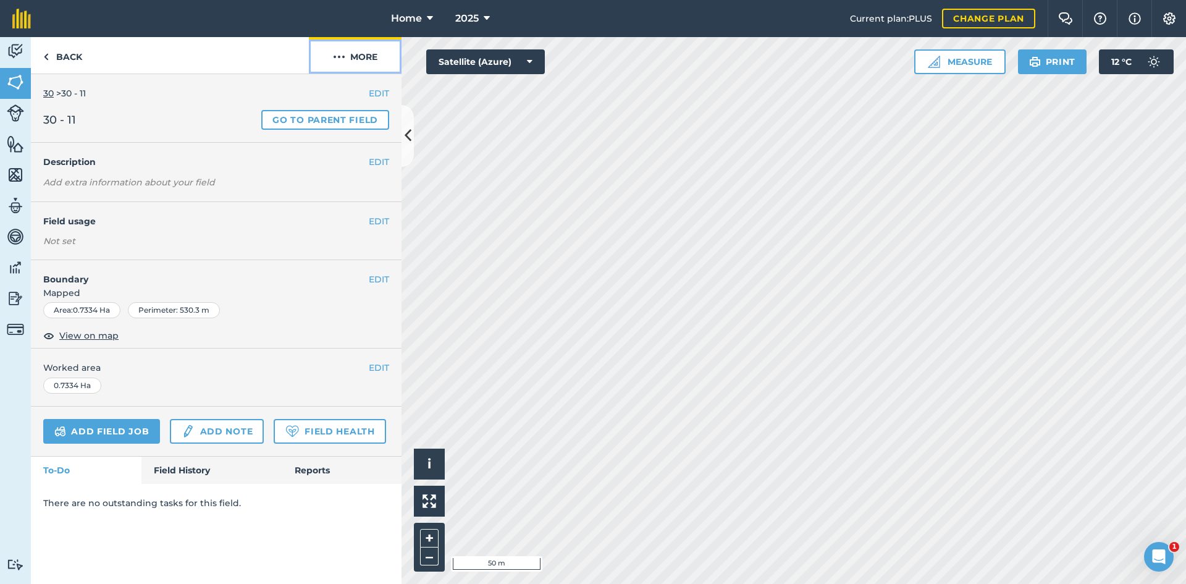
click at [370, 64] on button "More" at bounding box center [355, 55] width 93 height 36
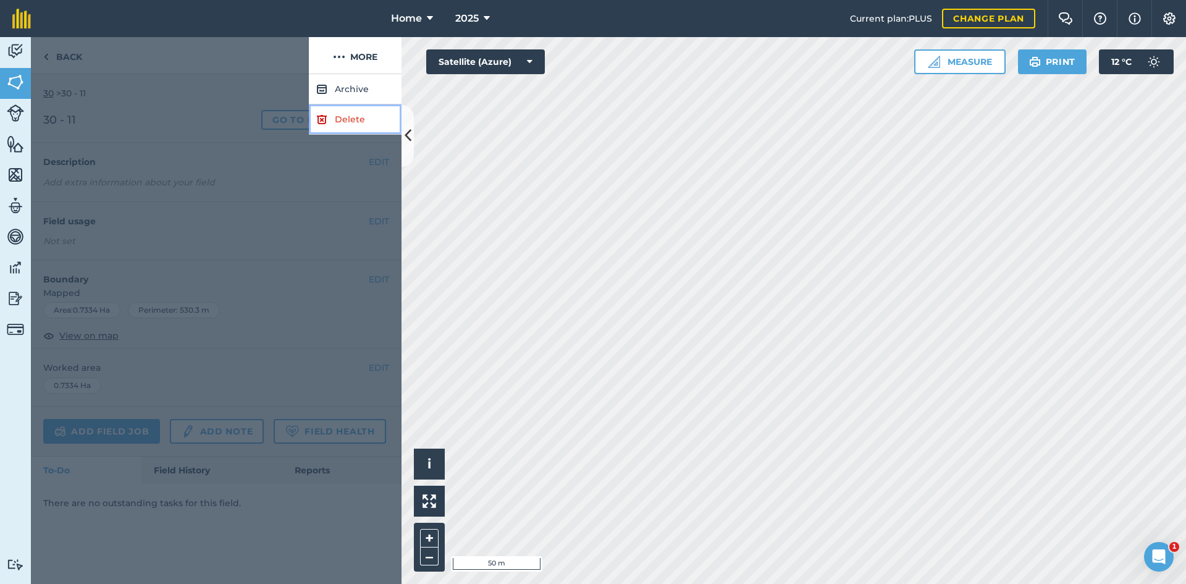
click at [368, 110] on link "Delete" at bounding box center [355, 119] width 93 height 30
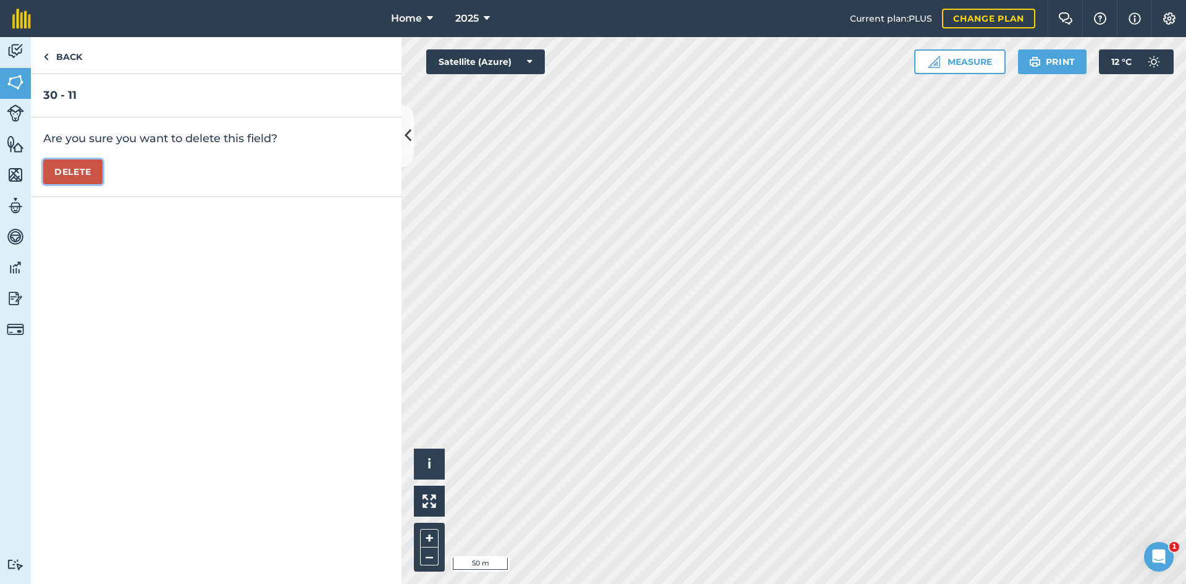
click at [90, 165] on button "Delete" at bounding box center [72, 171] width 59 height 25
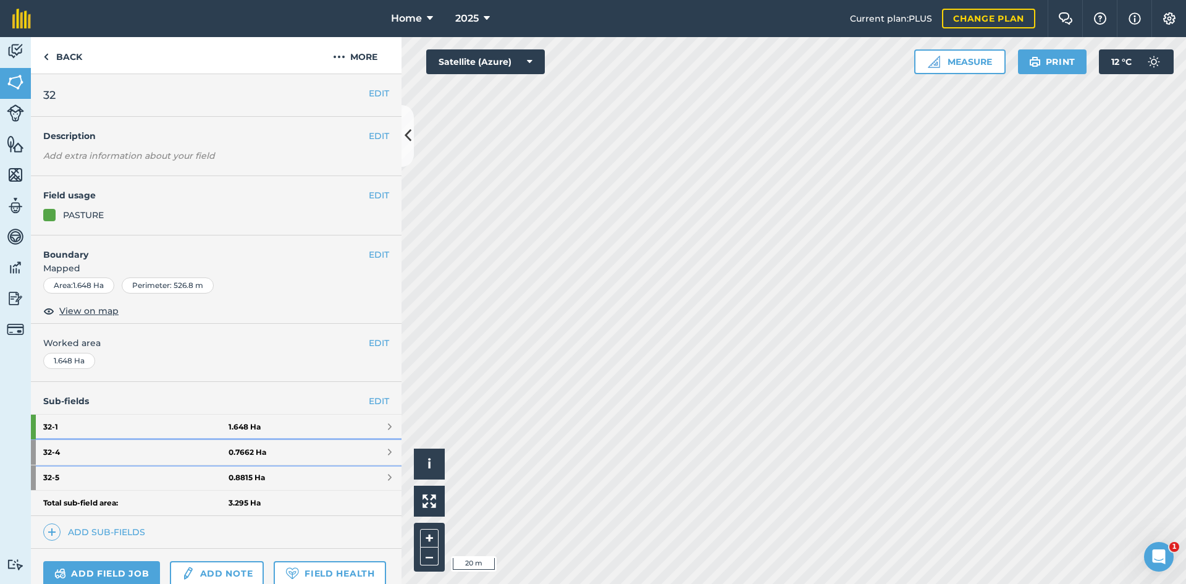
click at [237, 454] on strong "0.7662 Ha" at bounding box center [248, 452] width 38 height 10
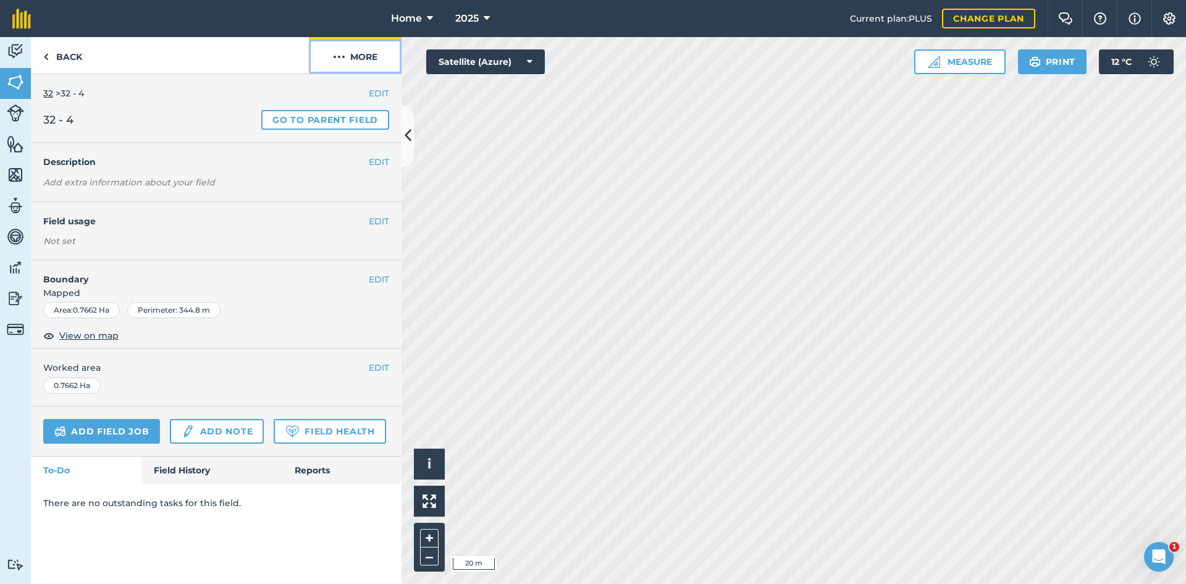
click at [376, 46] on button "More" at bounding box center [355, 55] width 93 height 36
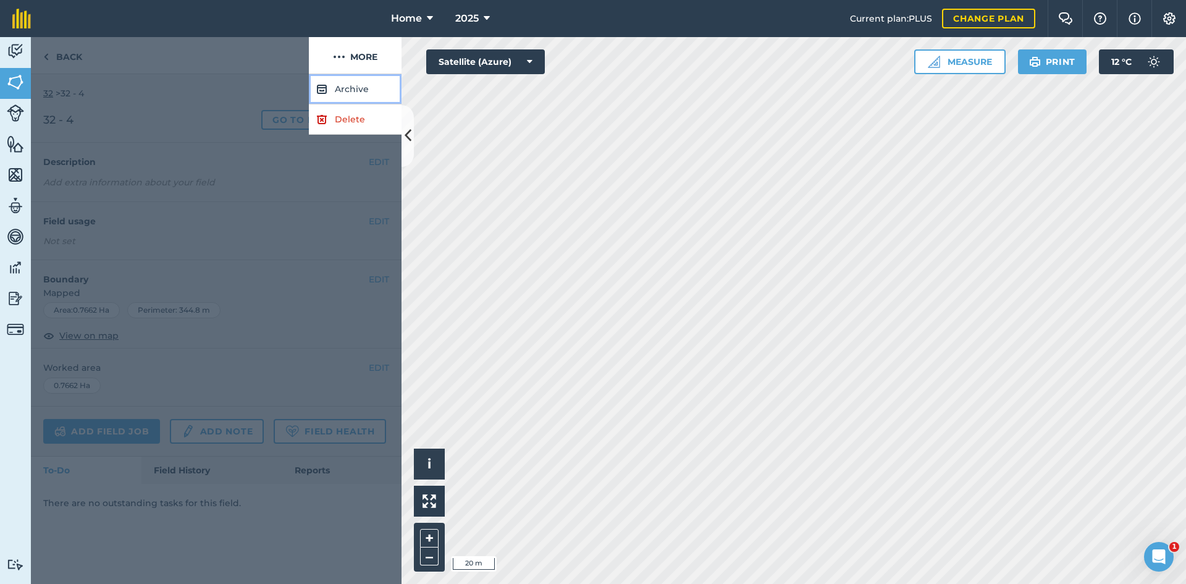
click at [356, 90] on button "Archive" at bounding box center [355, 89] width 93 height 30
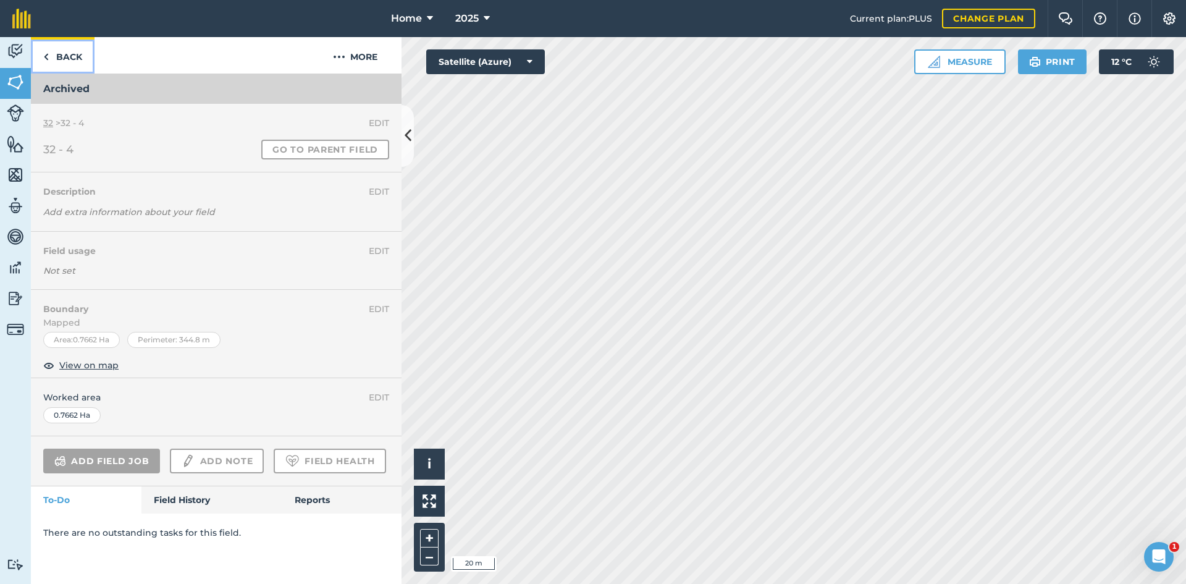
click at [78, 50] on link "Back" at bounding box center [63, 55] width 64 height 36
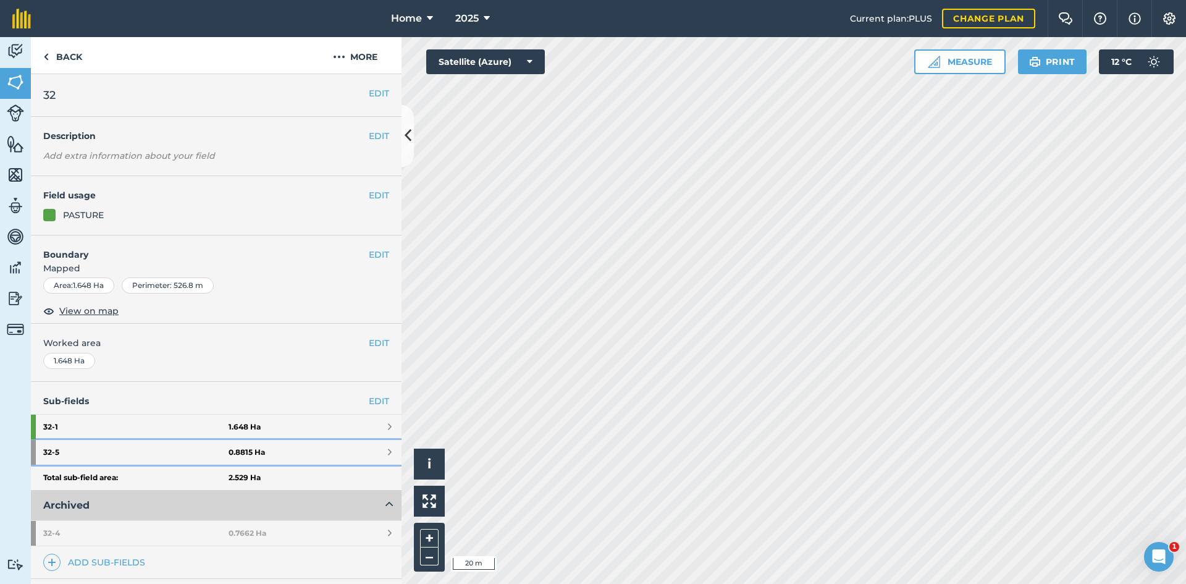
click at [324, 454] on link "32 - 5 0.8815 Ha" at bounding box center [216, 452] width 371 height 25
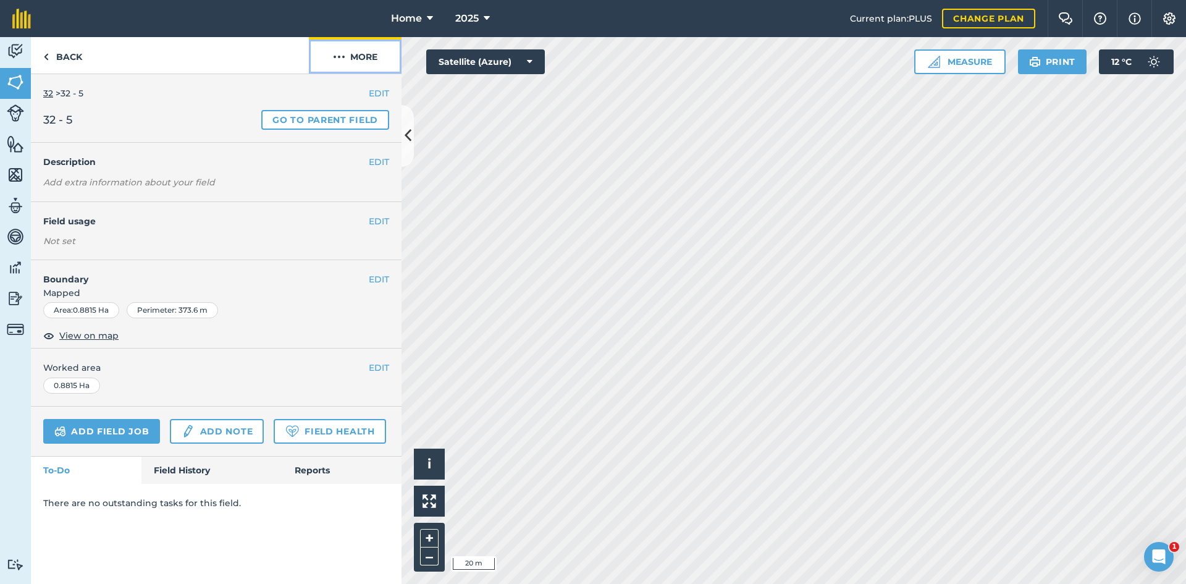
click at [359, 54] on button "More" at bounding box center [355, 55] width 93 height 36
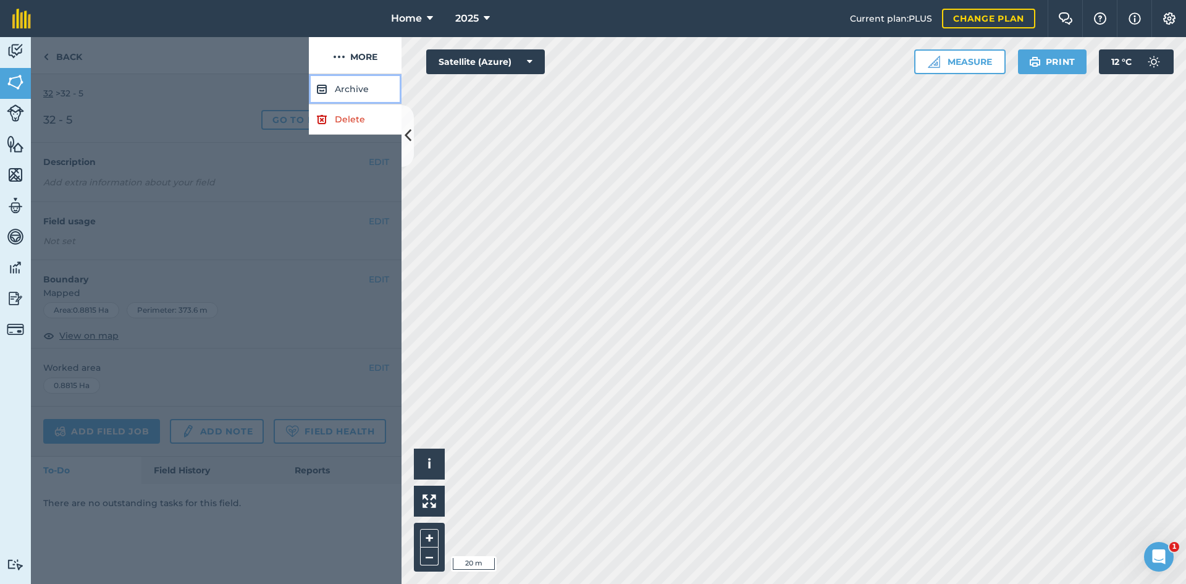
click at [369, 92] on button "Archive" at bounding box center [355, 89] width 93 height 30
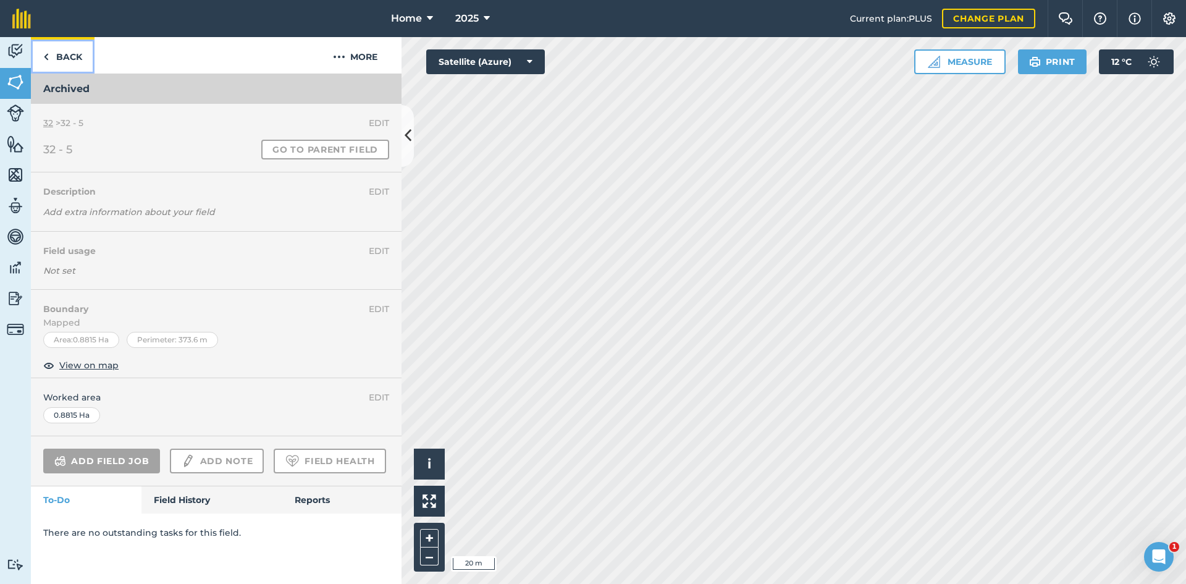
click at [58, 60] on link "Back" at bounding box center [63, 55] width 64 height 36
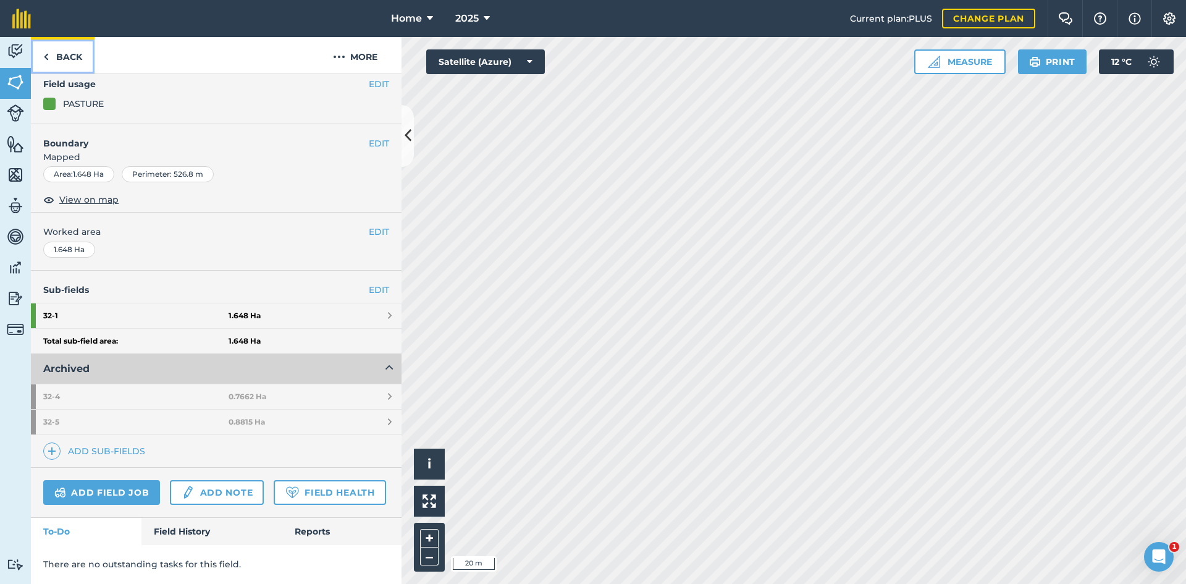
scroll to position [146, 0]
click at [324, 354] on button "Archived" at bounding box center [216, 369] width 371 height 30
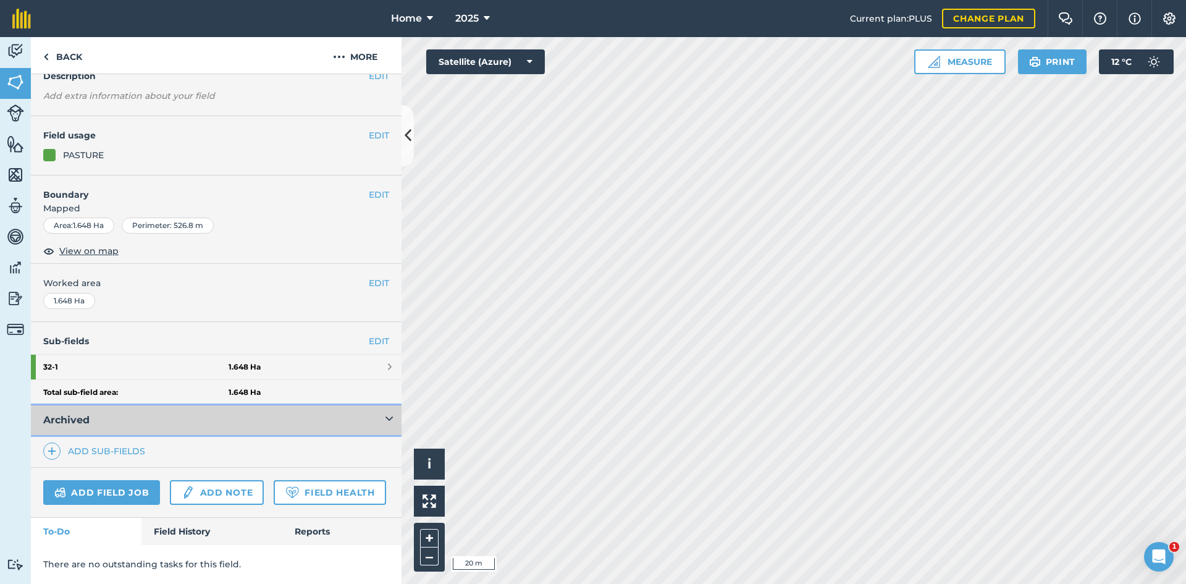
scroll to position [94, 0]
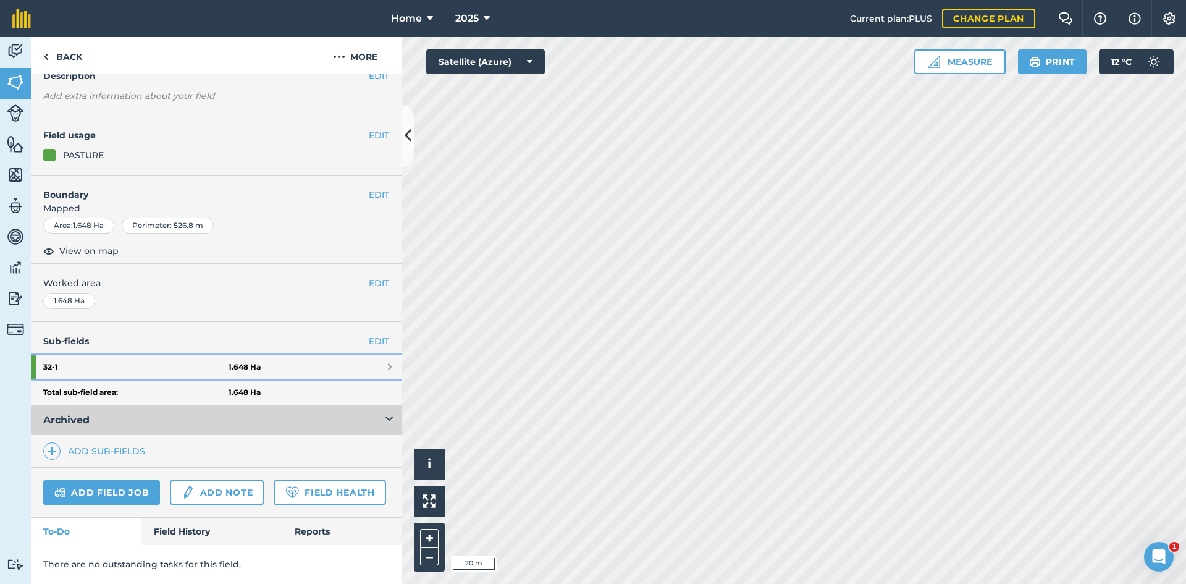
click at [324, 355] on link "32 - 1 1.648 Ha" at bounding box center [216, 367] width 371 height 25
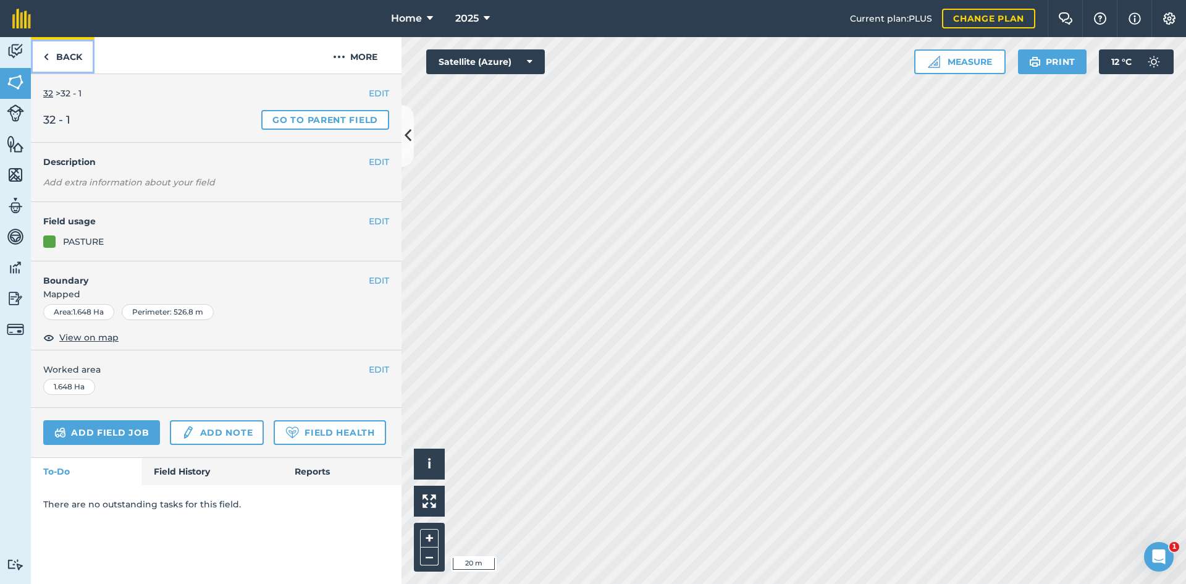
click at [67, 53] on link "Back" at bounding box center [63, 55] width 64 height 36
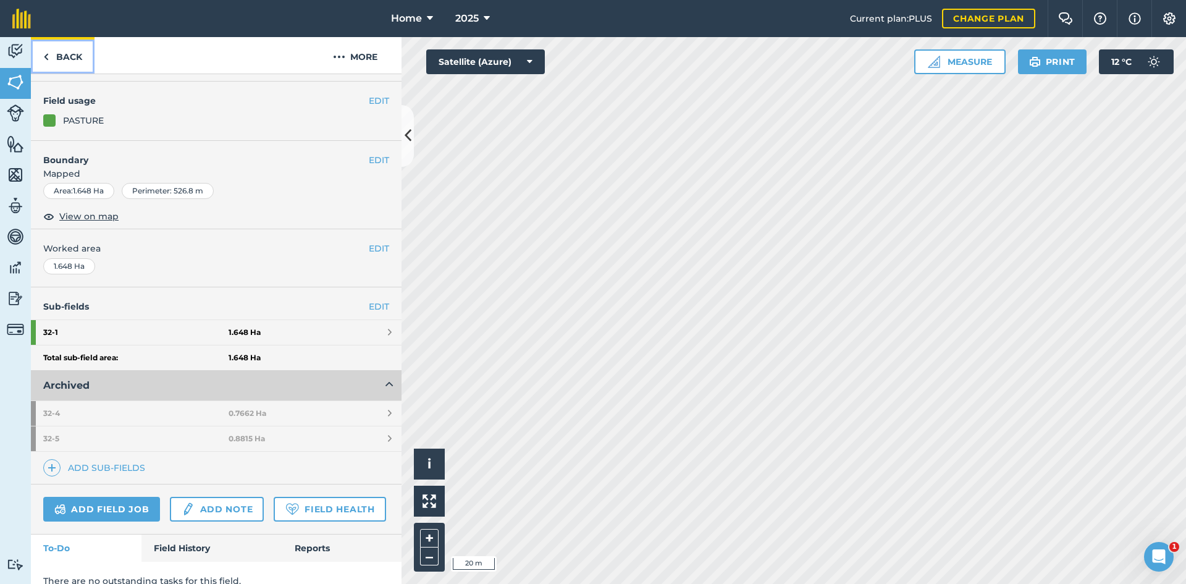
scroll to position [124, 0]
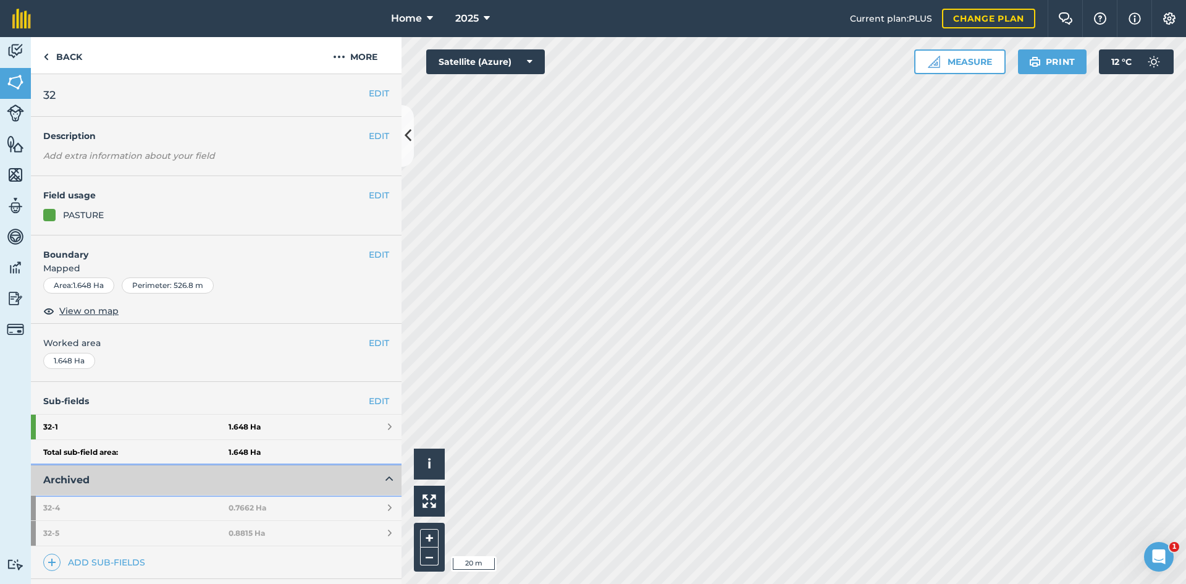
click at [316, 476] on button "Archived" at bounding box center [216, 480] width 371 height 30
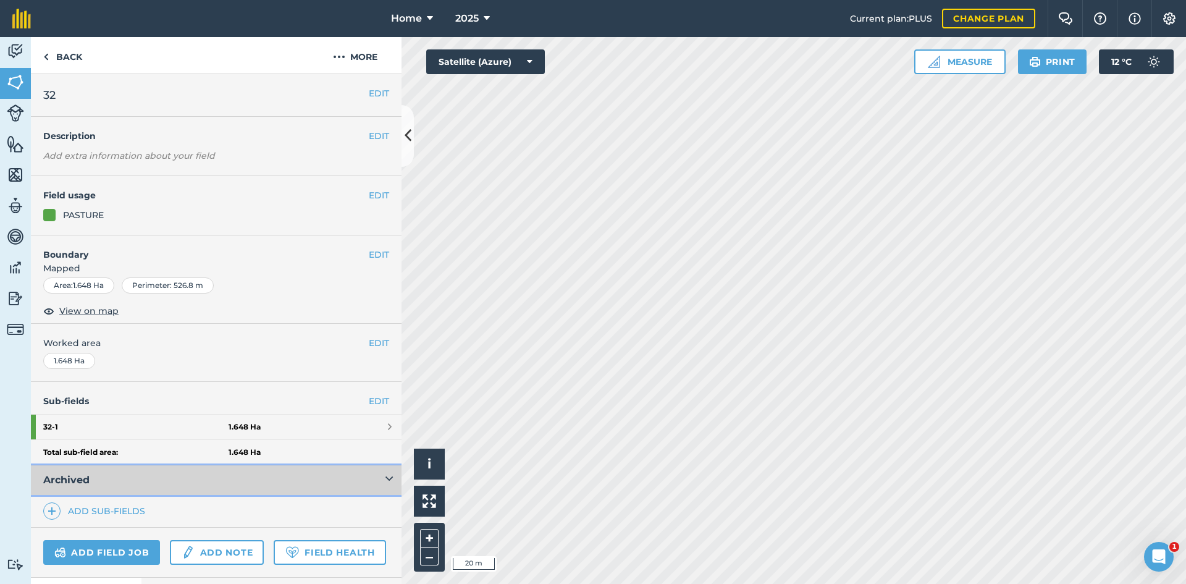
click at [316, 476] on button "Archived" at bounding box center [216, 480] width 371 height 30
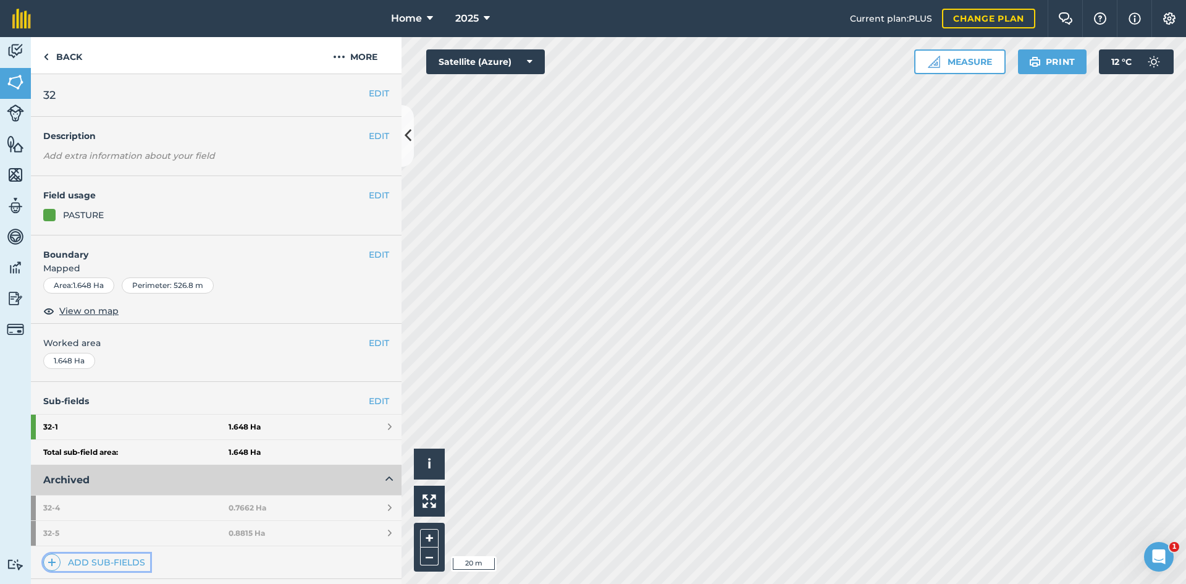
click at [135, 561] on link "Add sub-fields" at bounding box center [96, 561] width 107 height 17
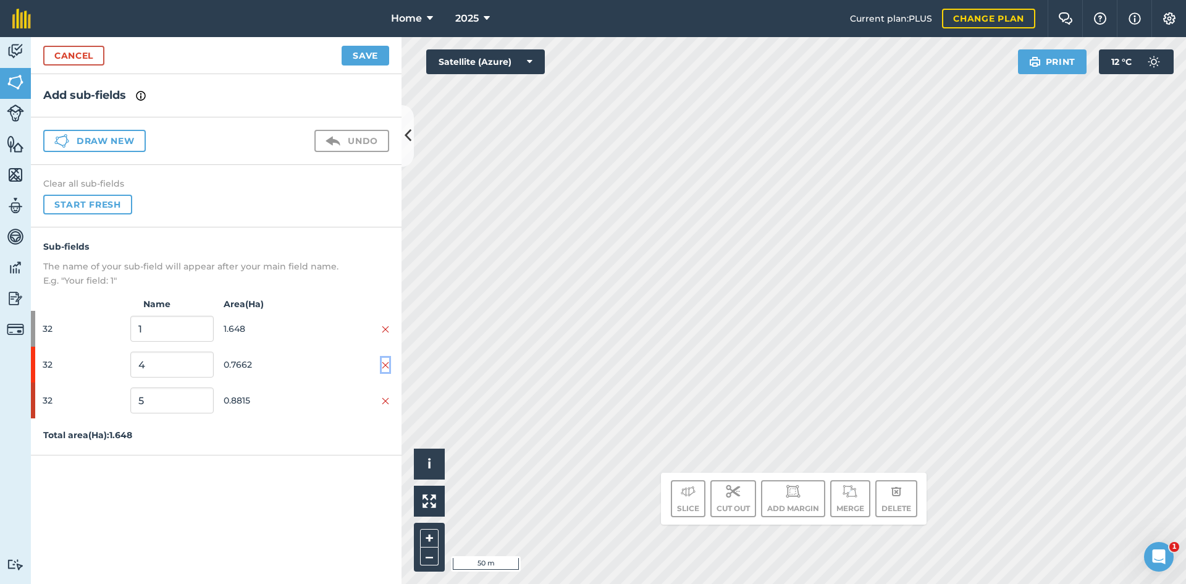
click at [384, 359] on button at bounding box center [385, 365] width 7 height 14
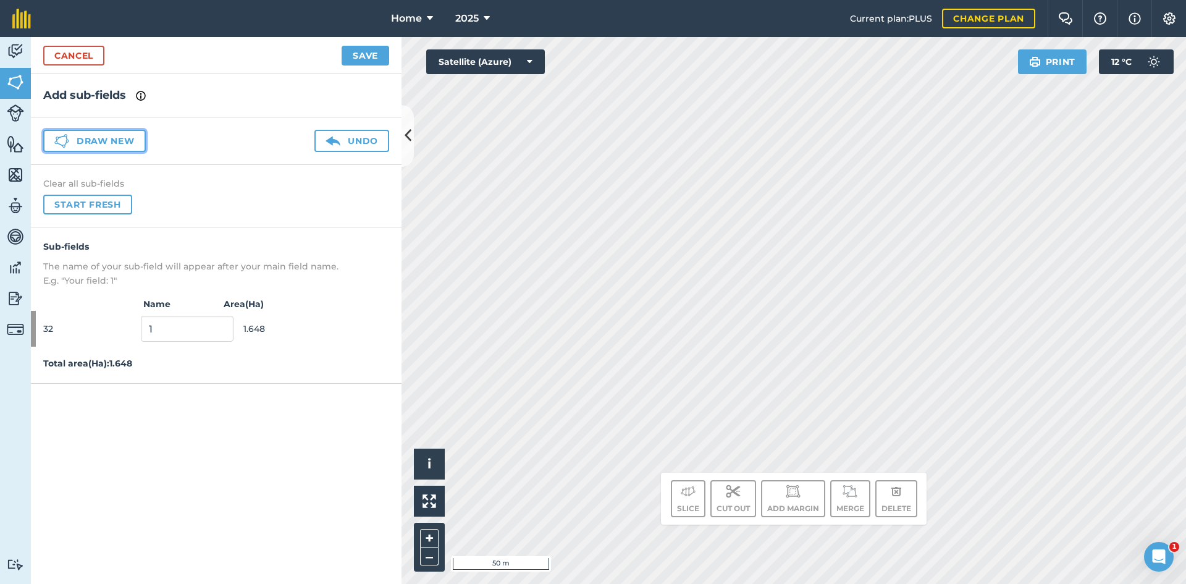
click at [75, 141] on button "Draw new" at bounding box center [94, 141] width 103 height 22
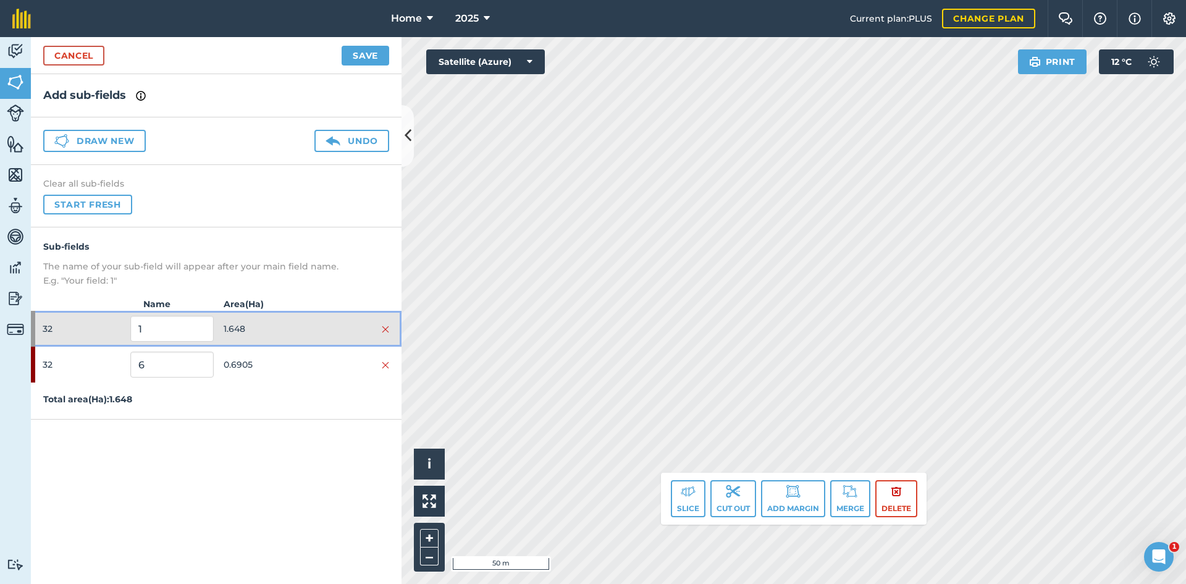
click at [252, 337] on span "1.648" at bounding box center [265, 328] width 83 height 23
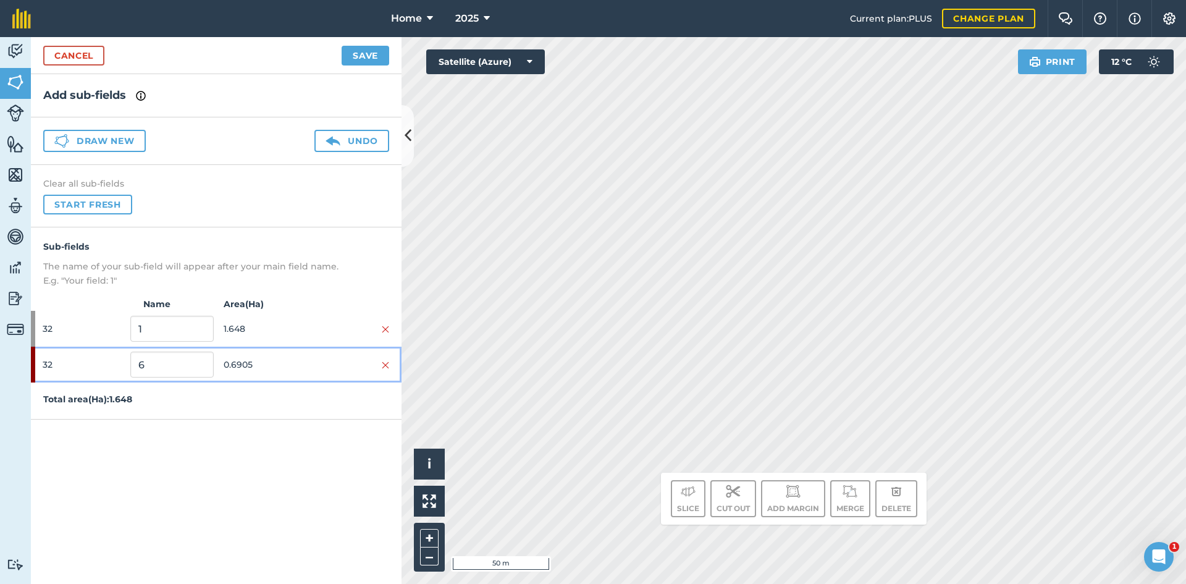
click at [249, 357] on span "0.6905" at bounding box center [265, 364] width 83 height 23
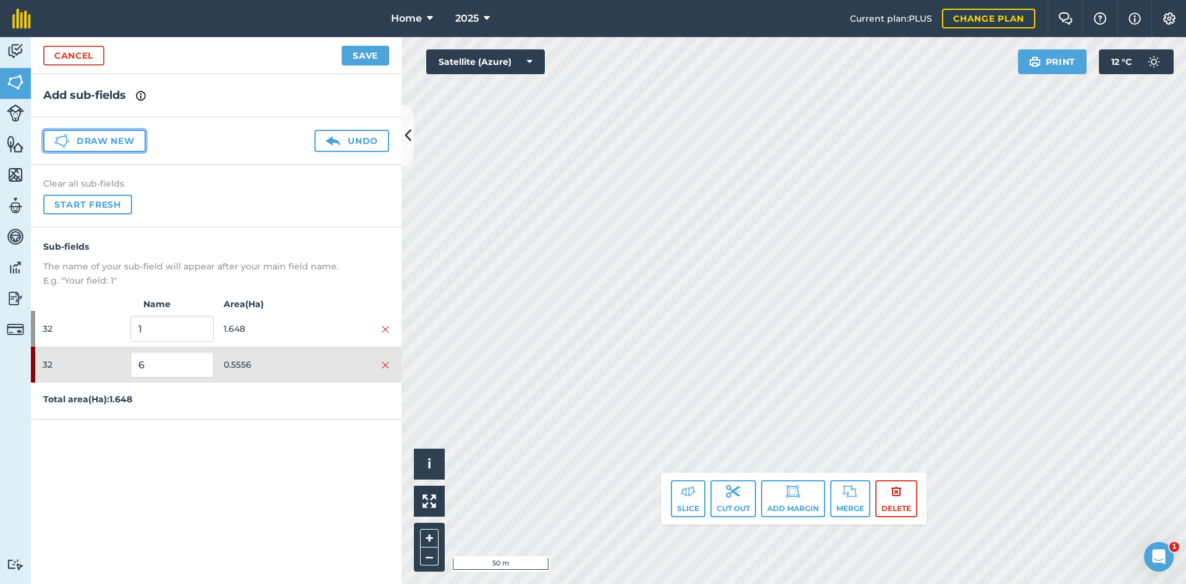
click at [132, 131] on button "Draw new" at bounding box center [94, 141] width 103 height 22
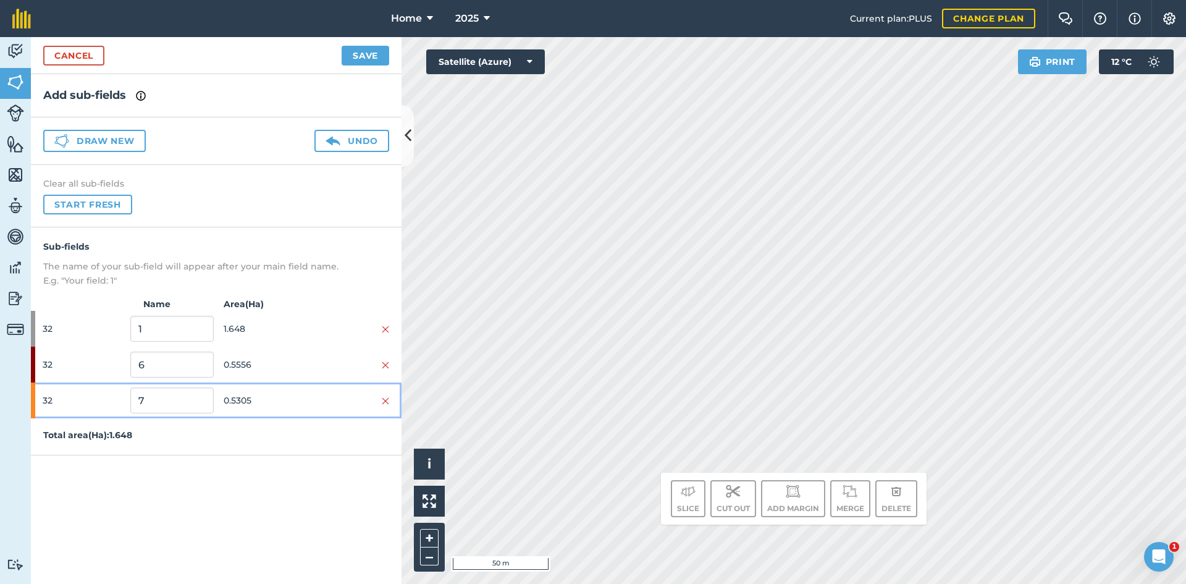
click at [258, 395] on span "0.5305" at bounding box center [265, 399] width 83 height 23
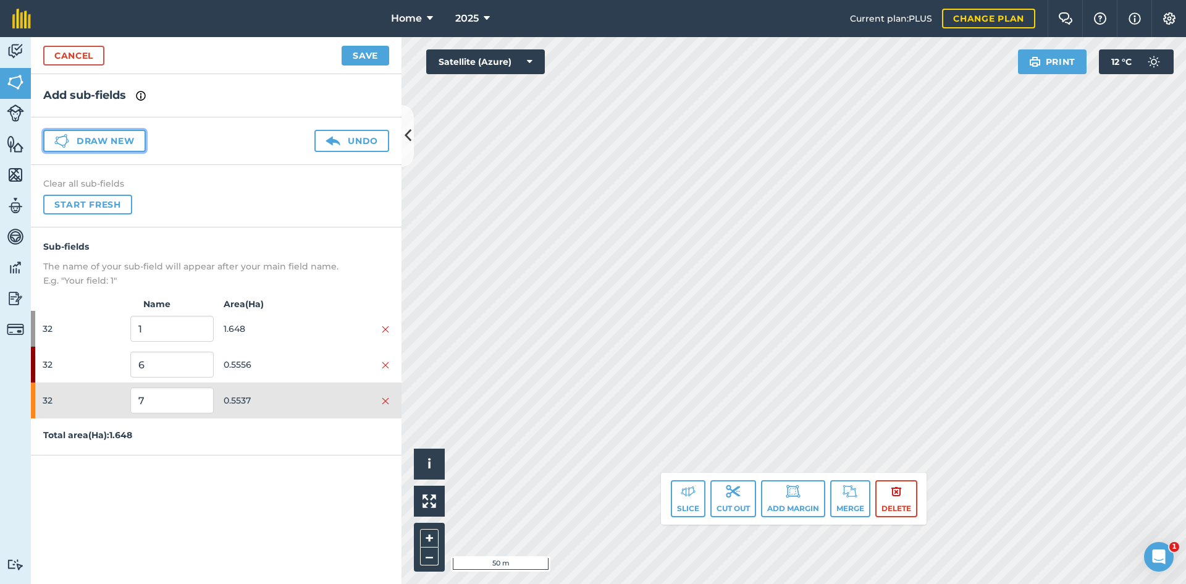
click at [96, 145] on button "Draw new" at bounding box center [94, 141] width 103 height 22
click at [380, 65] on div "Cancel Save" at bounding box center [216, 55] width 371 height 37
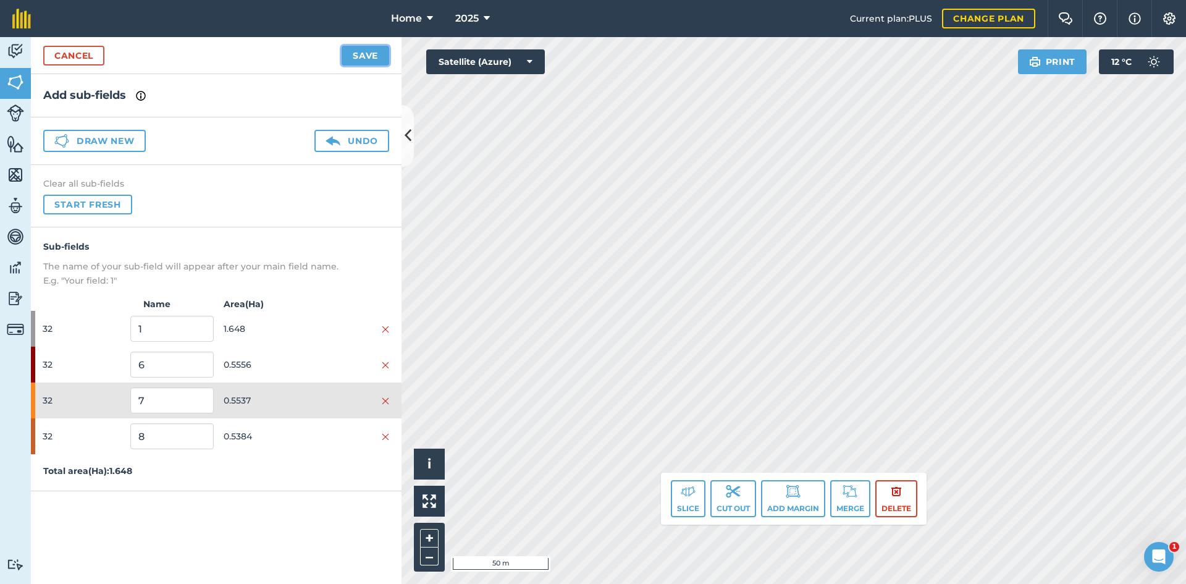
click at [379, 57] on button "Save" at bounding box center [366, 56] width 48 height 20
